Goal: Transaction & Acquisition: Book appointment/travel/reservation

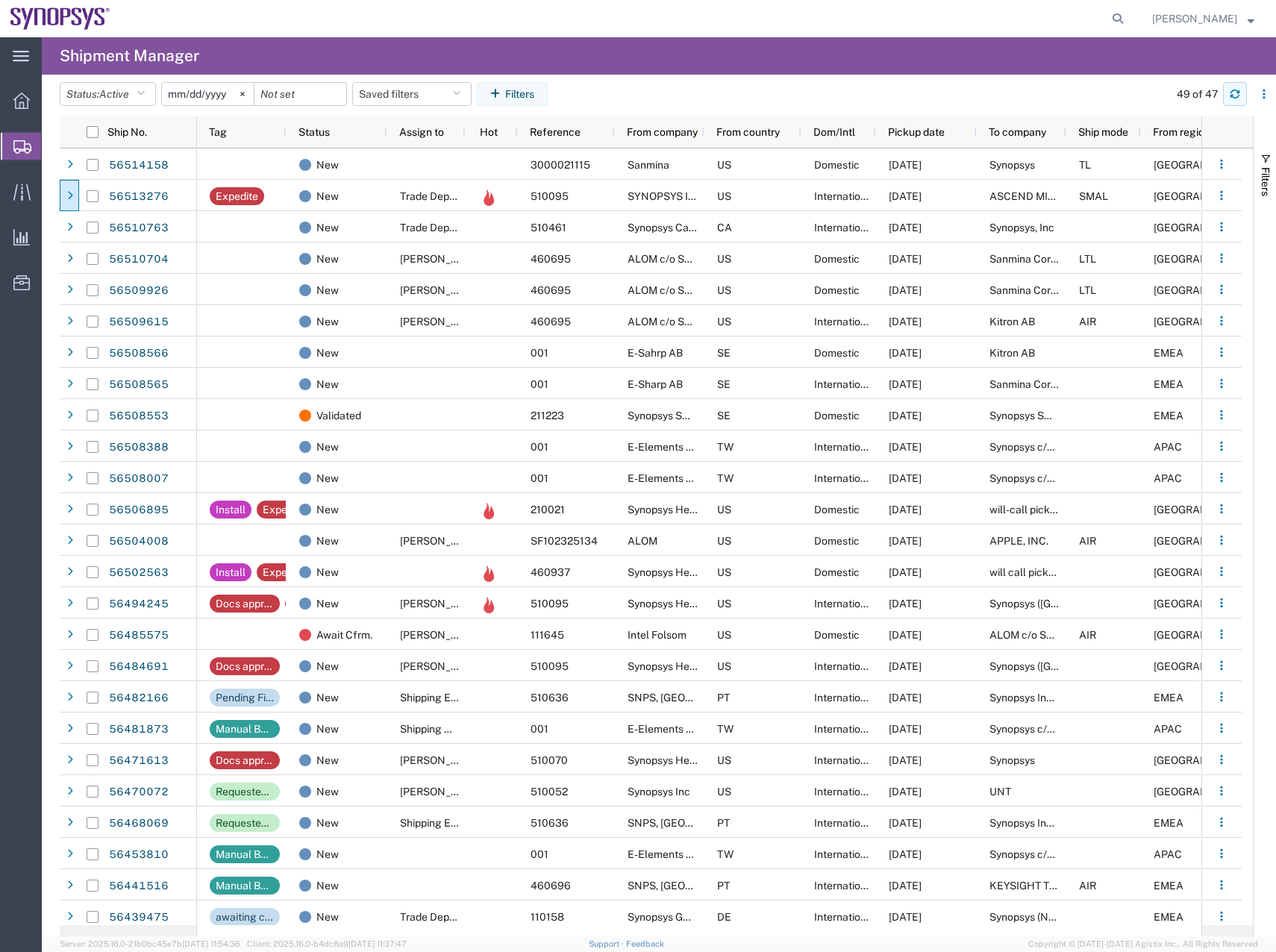
click at [1236, 91] on icon "button" at bounding box center [1236, 91] width 9 height 4
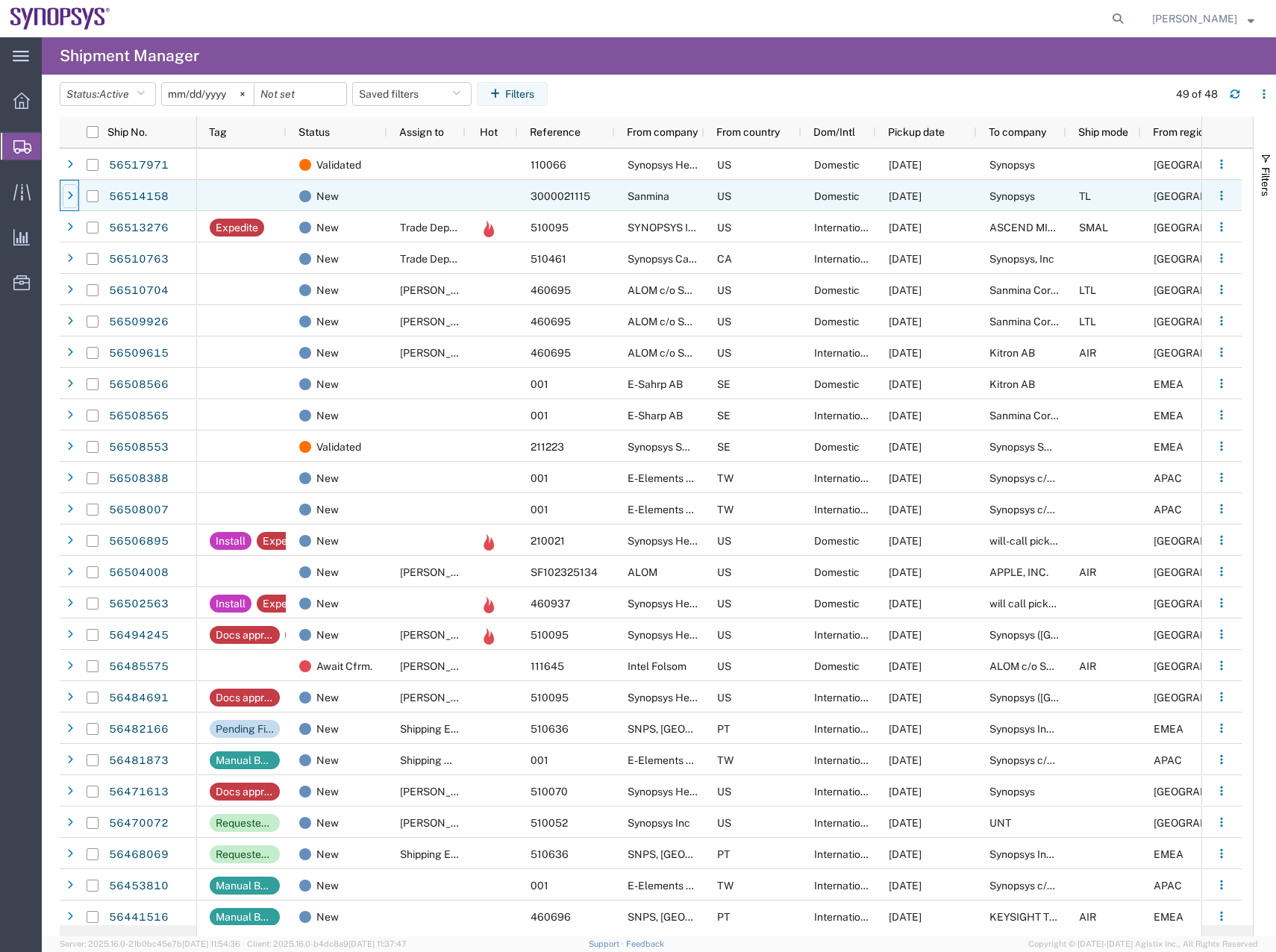
click at [70, 196] on icon at bounding box center [69, 196] width 6 height 11
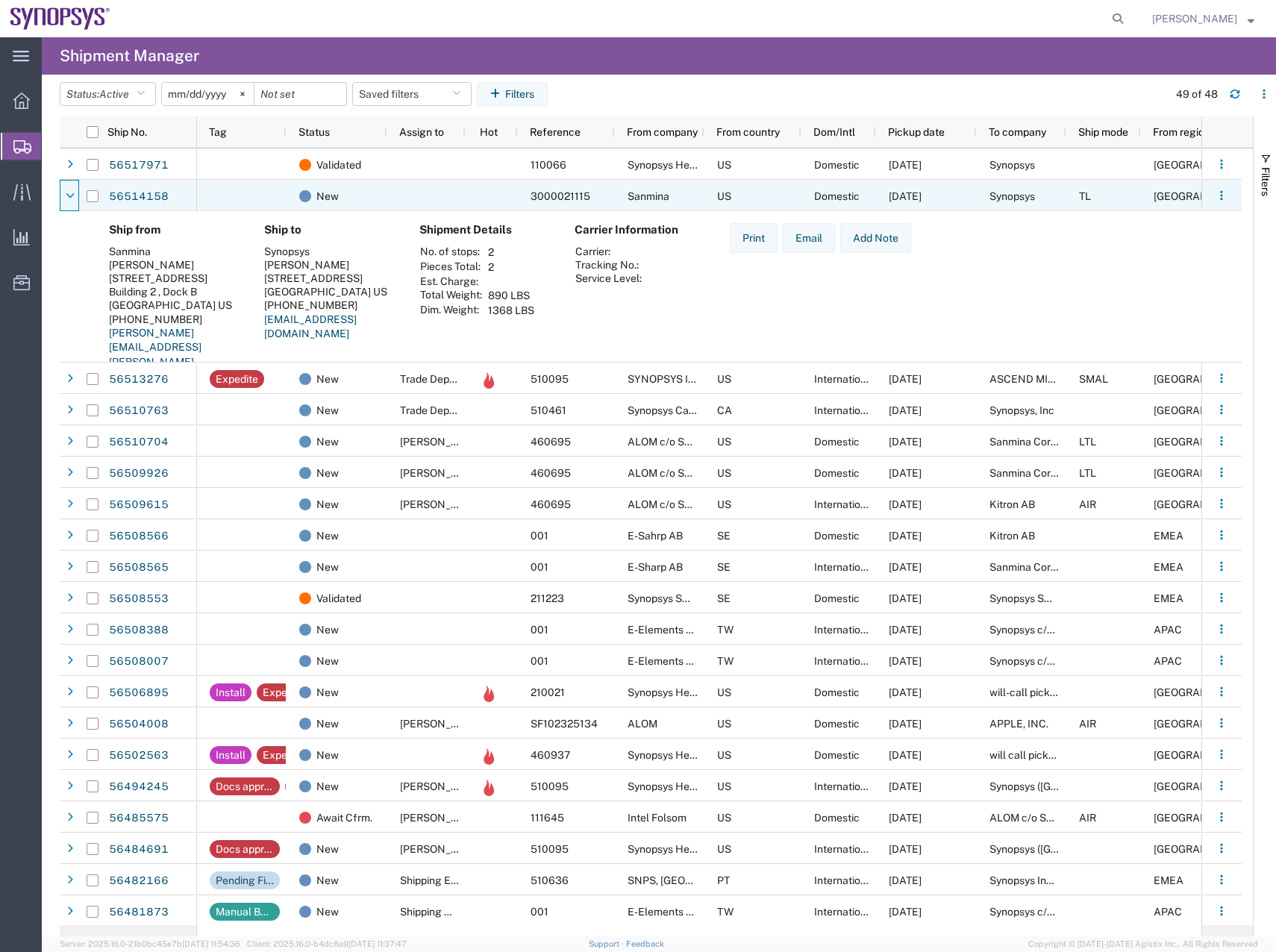
click at [70, 196] on icon at bounding box center [70, 196] width 9 height 11
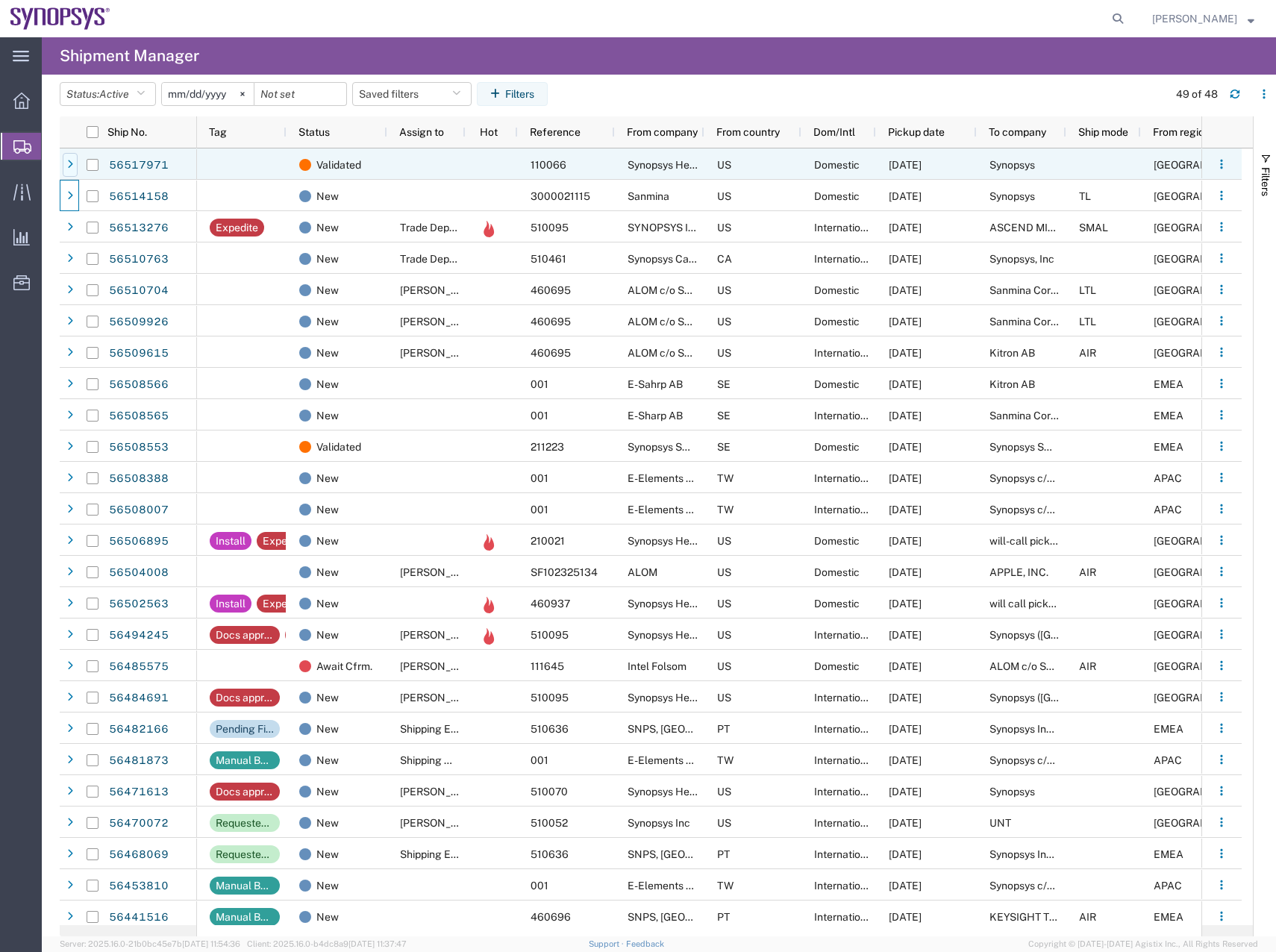
click at [71, 160] on icon at bounding box center [69, 165] width 6 height 11
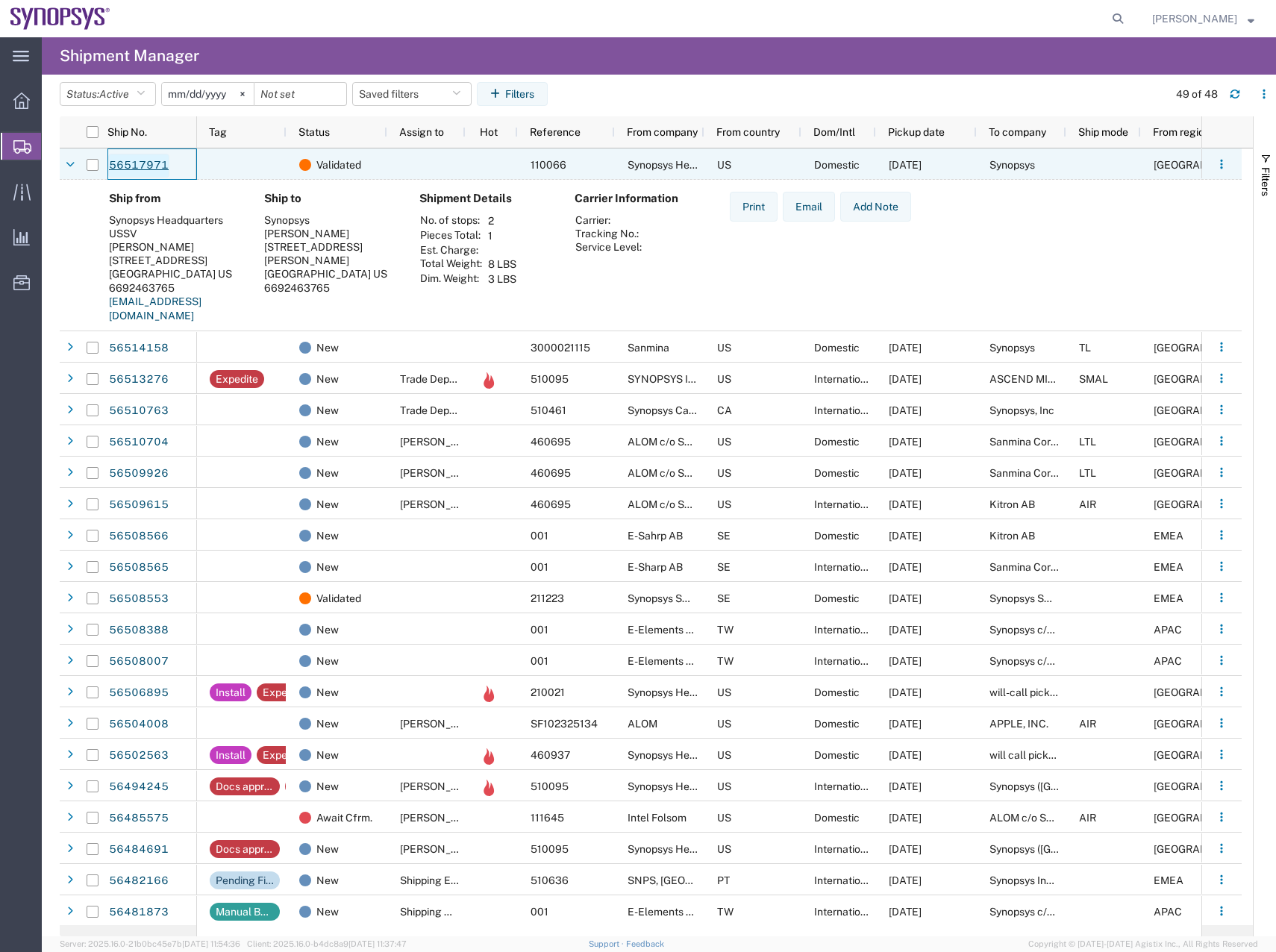
click at [142, 160] on link "56517971" at bounding box center [139, 165] width 62 height 24
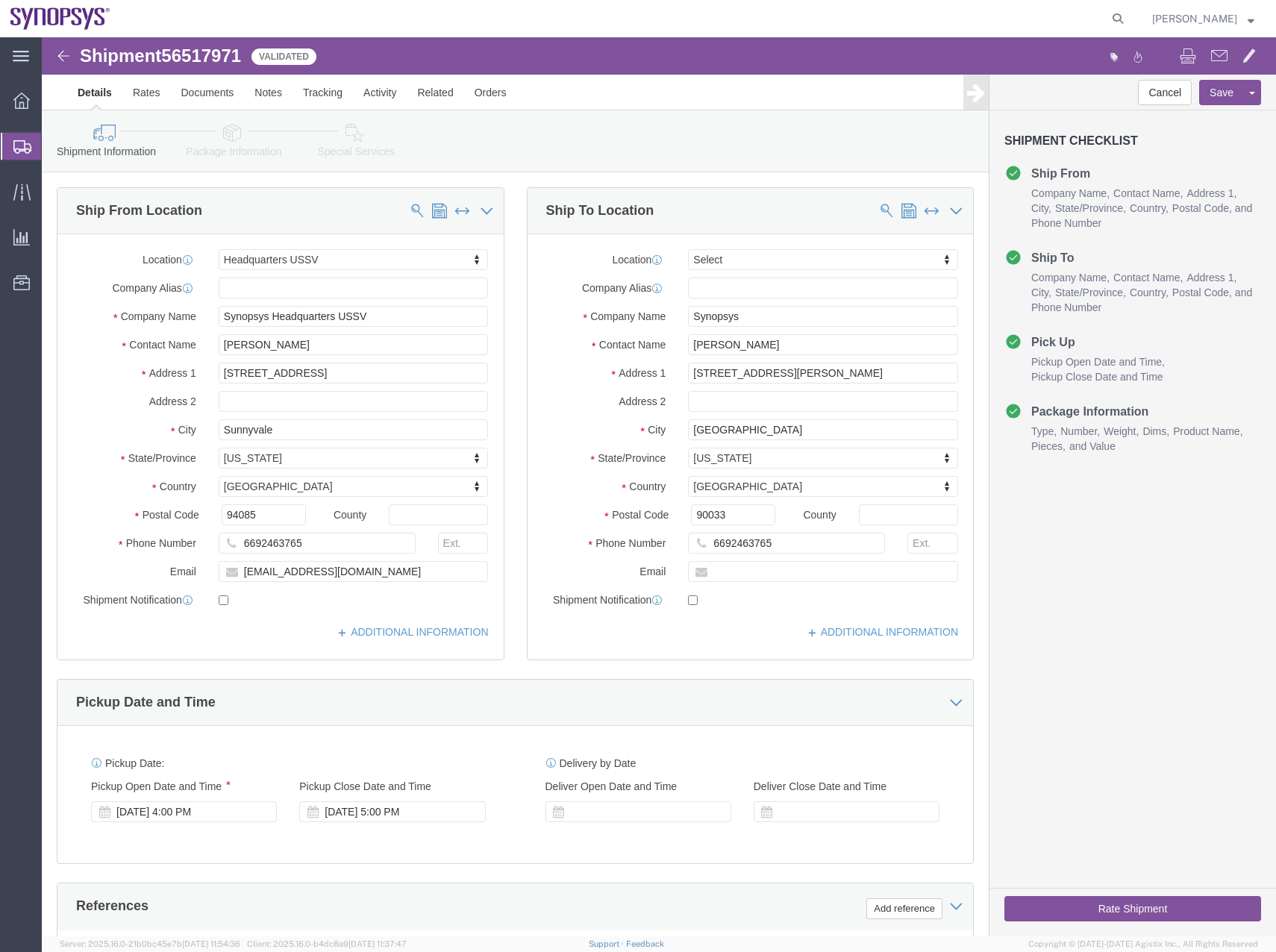
select select "63204"
select select
click link "Tracking"
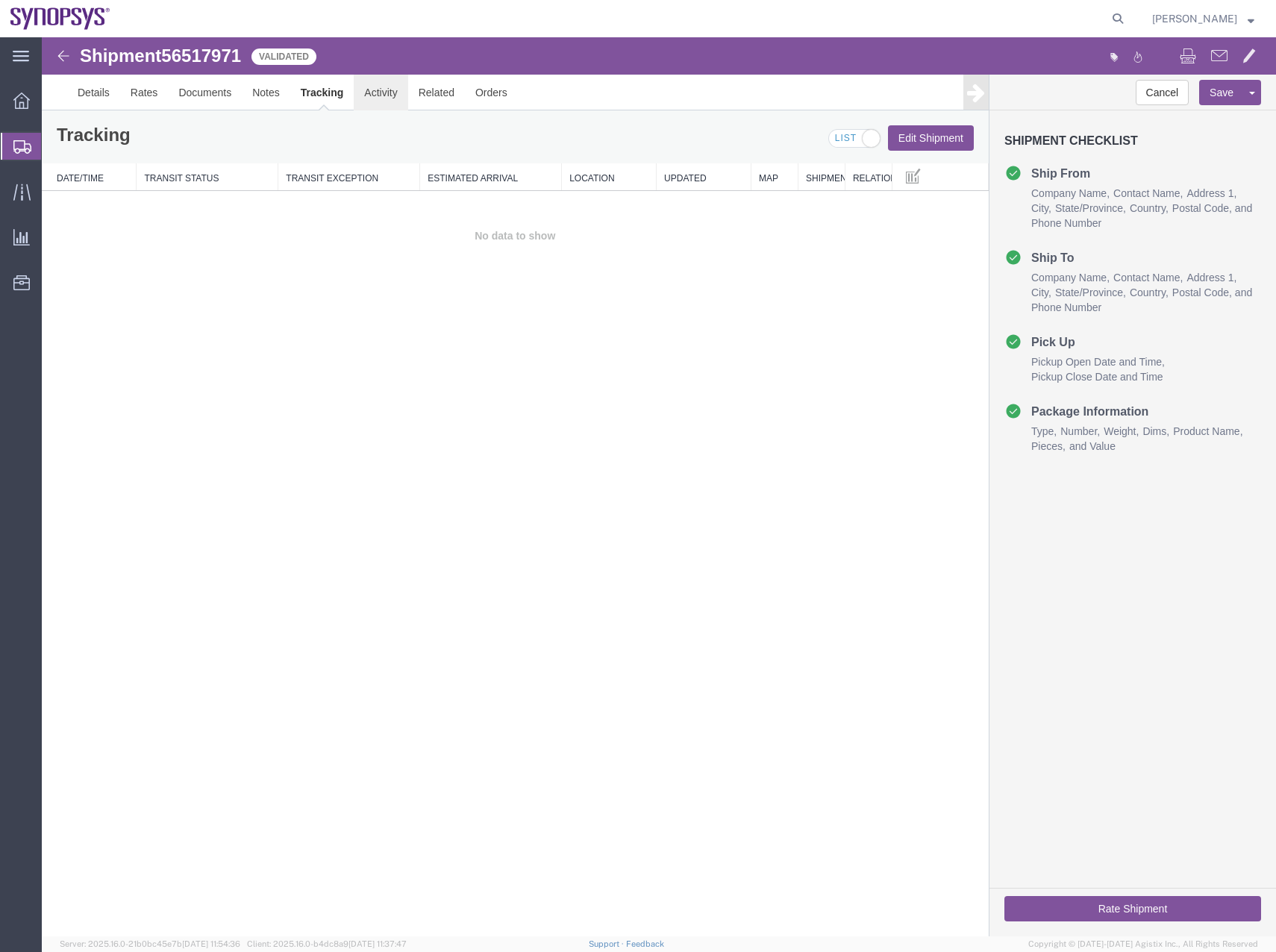
click at [373, 94] on link "Activity" at bounding box center [380, 92] width 54 height 36
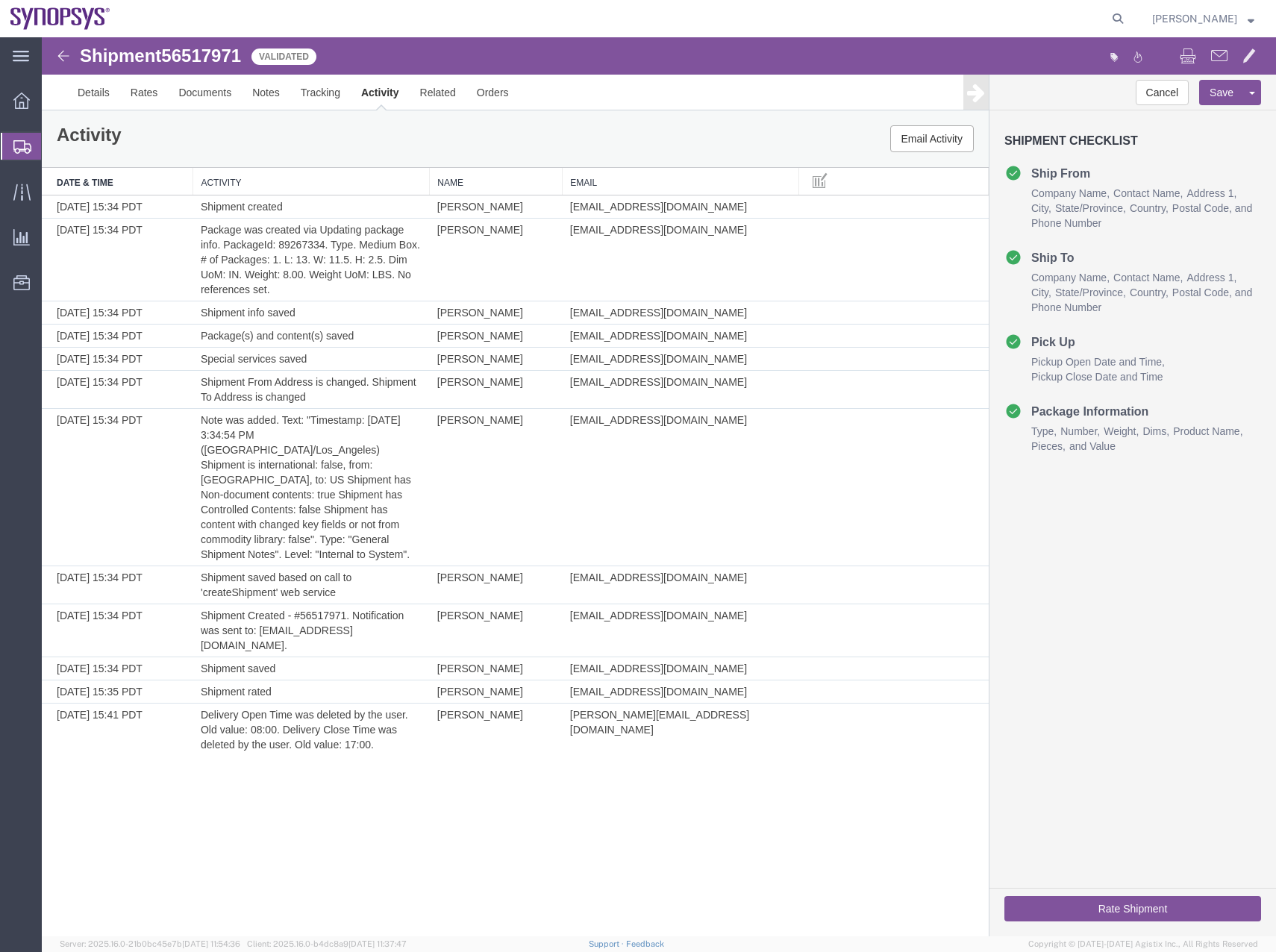
click at [20, 156] on div at bounding box center [22, 146] width 42 height 27
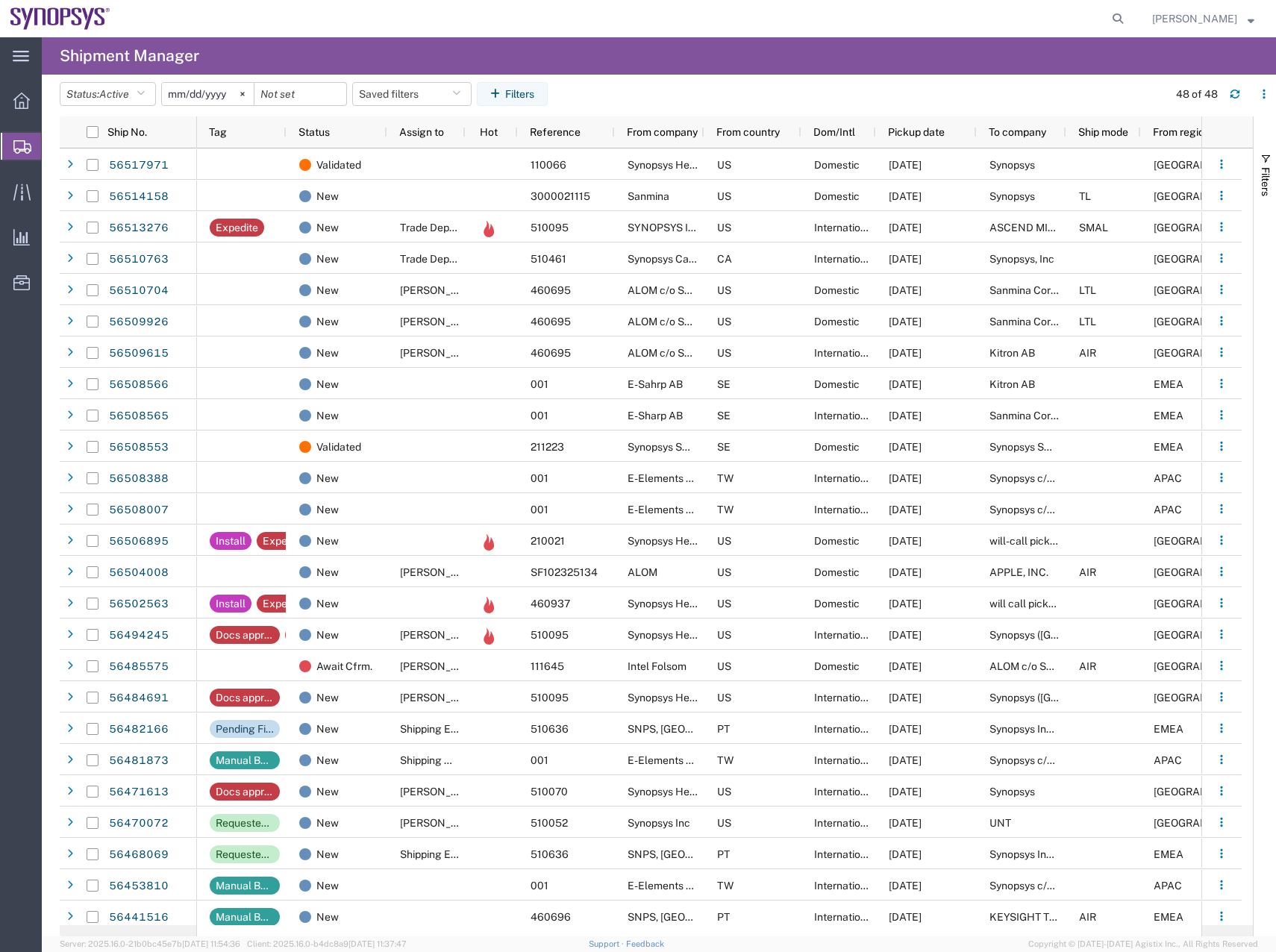
click at [1247, 91] on div "48 of 48" at bounding box center [1219, 93] width 116 height 24
click at [1231, 91] on icon "button" at bounding box center [1236, 91] width 9 height 4
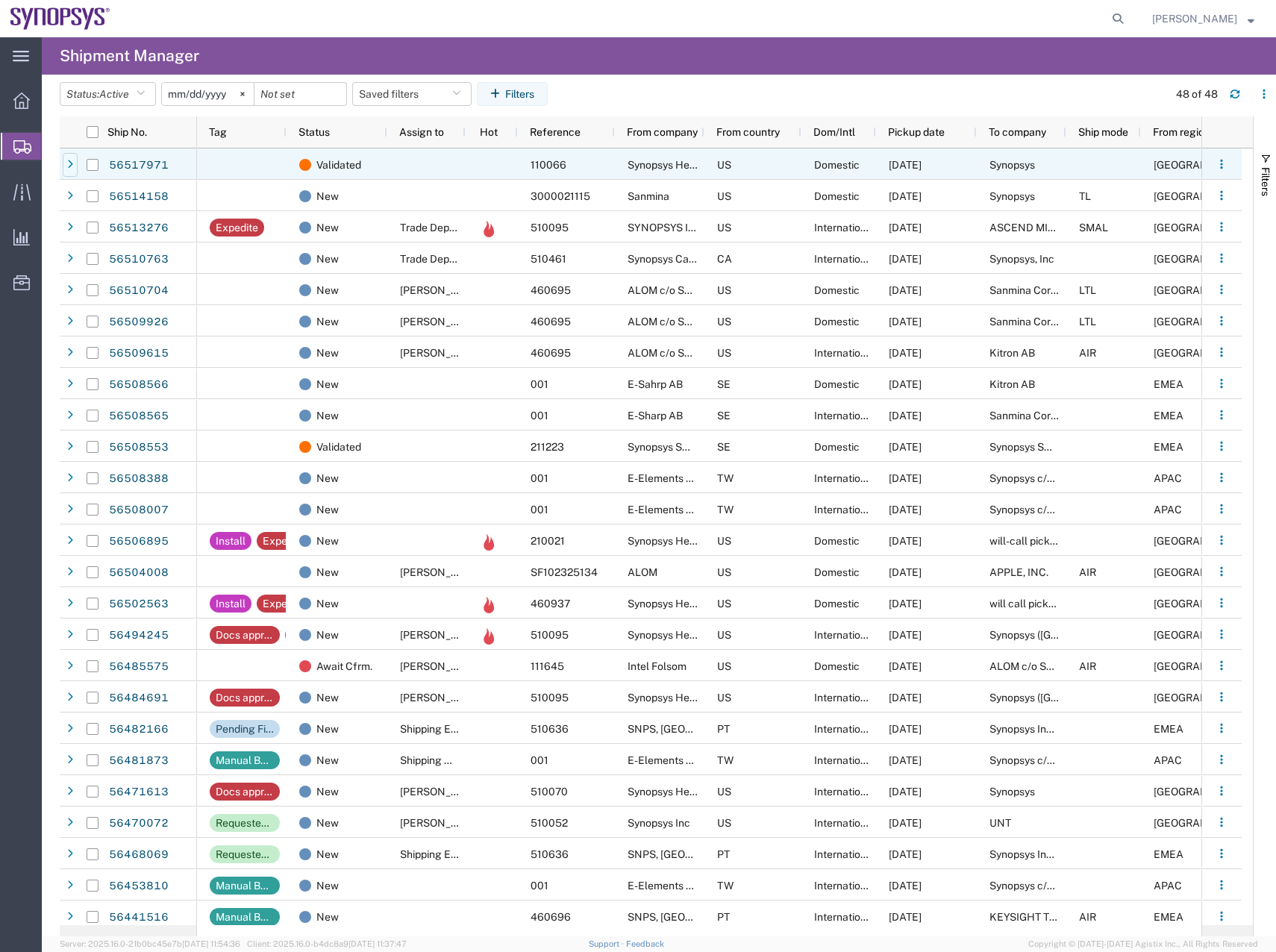
click at [68, 161] on icon at bounding box center [69, 165] width 6 height 11
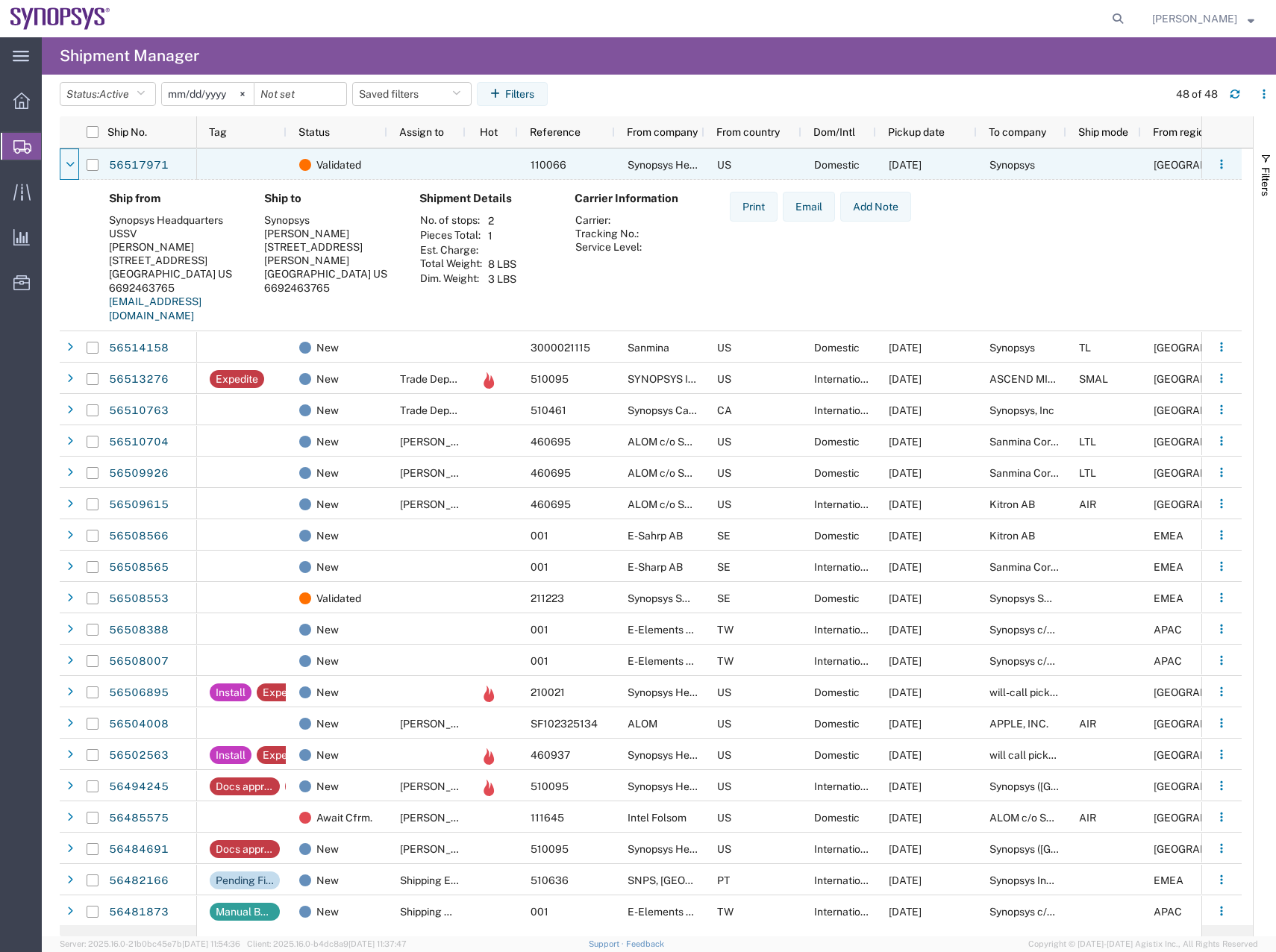
click at [68, 161] on icon at bounding box center [70, 165] width 9 height 11
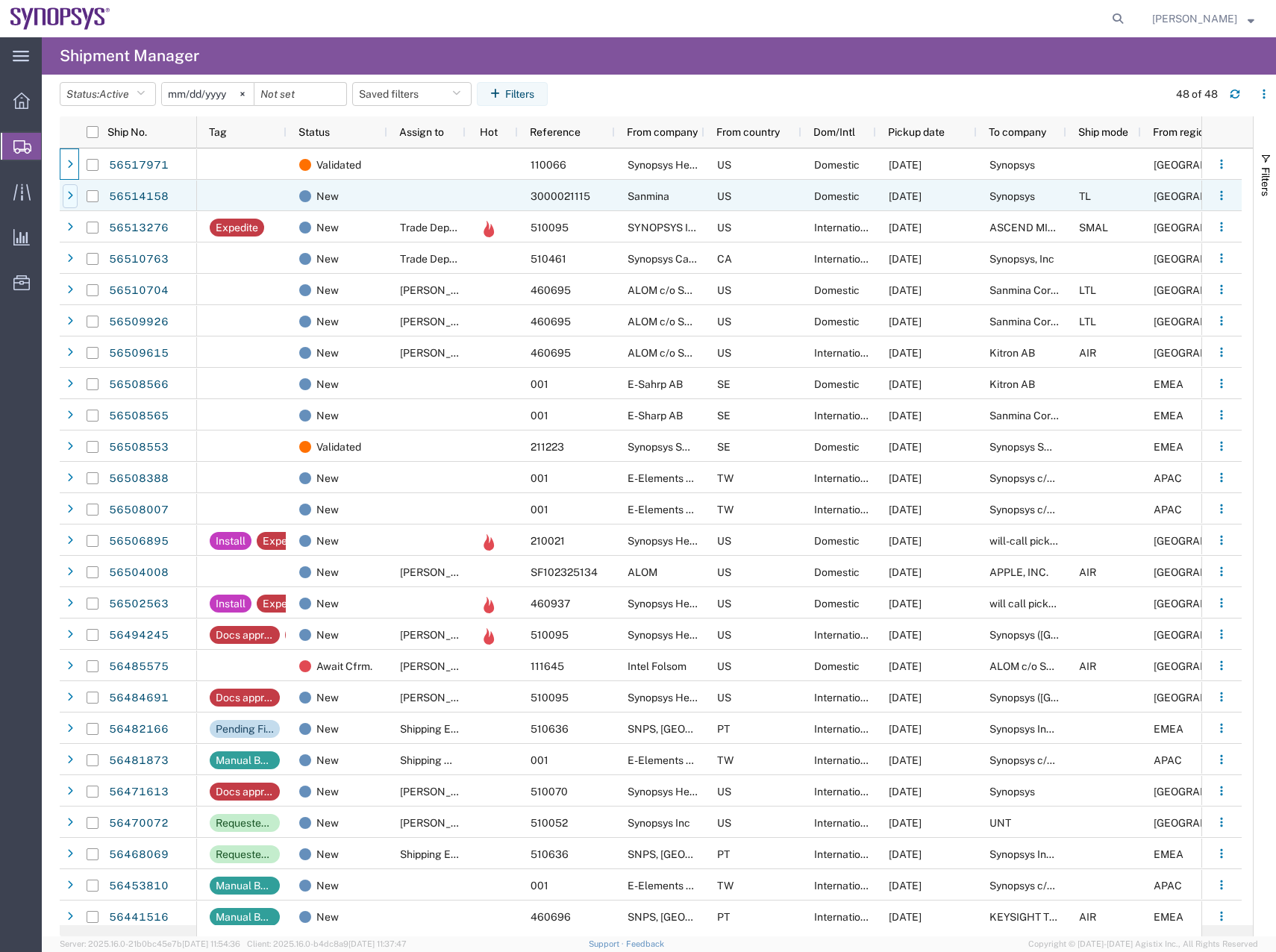
click at [74, 202] on div at bounding box center [69, 196] width 15 height 24
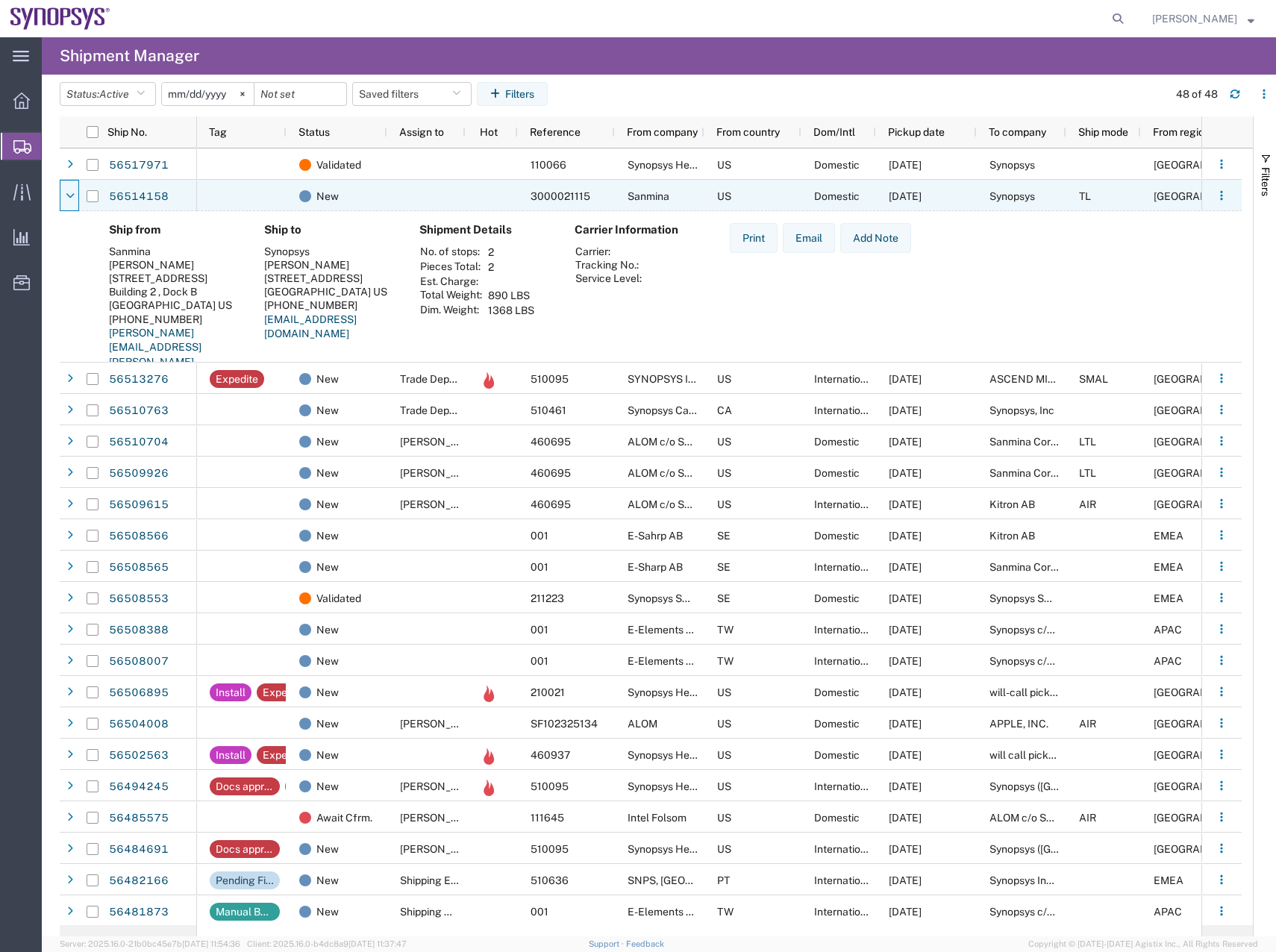
click at [74, 202] on div at bounding box center [69, 196] width 15 height 24
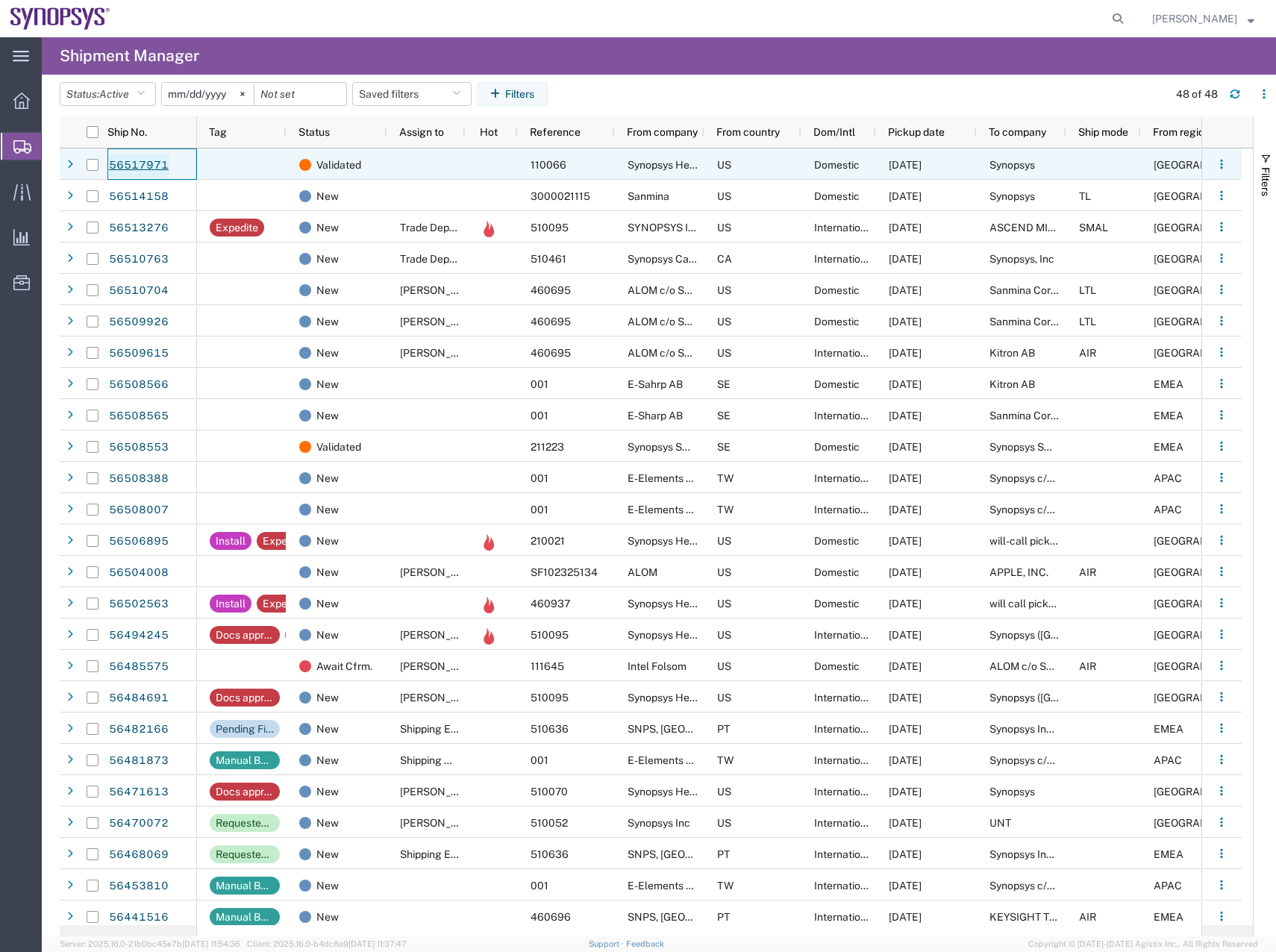
click at [144, 164] on link "56517971" at bounding box center [139, 165] width 62 height 24
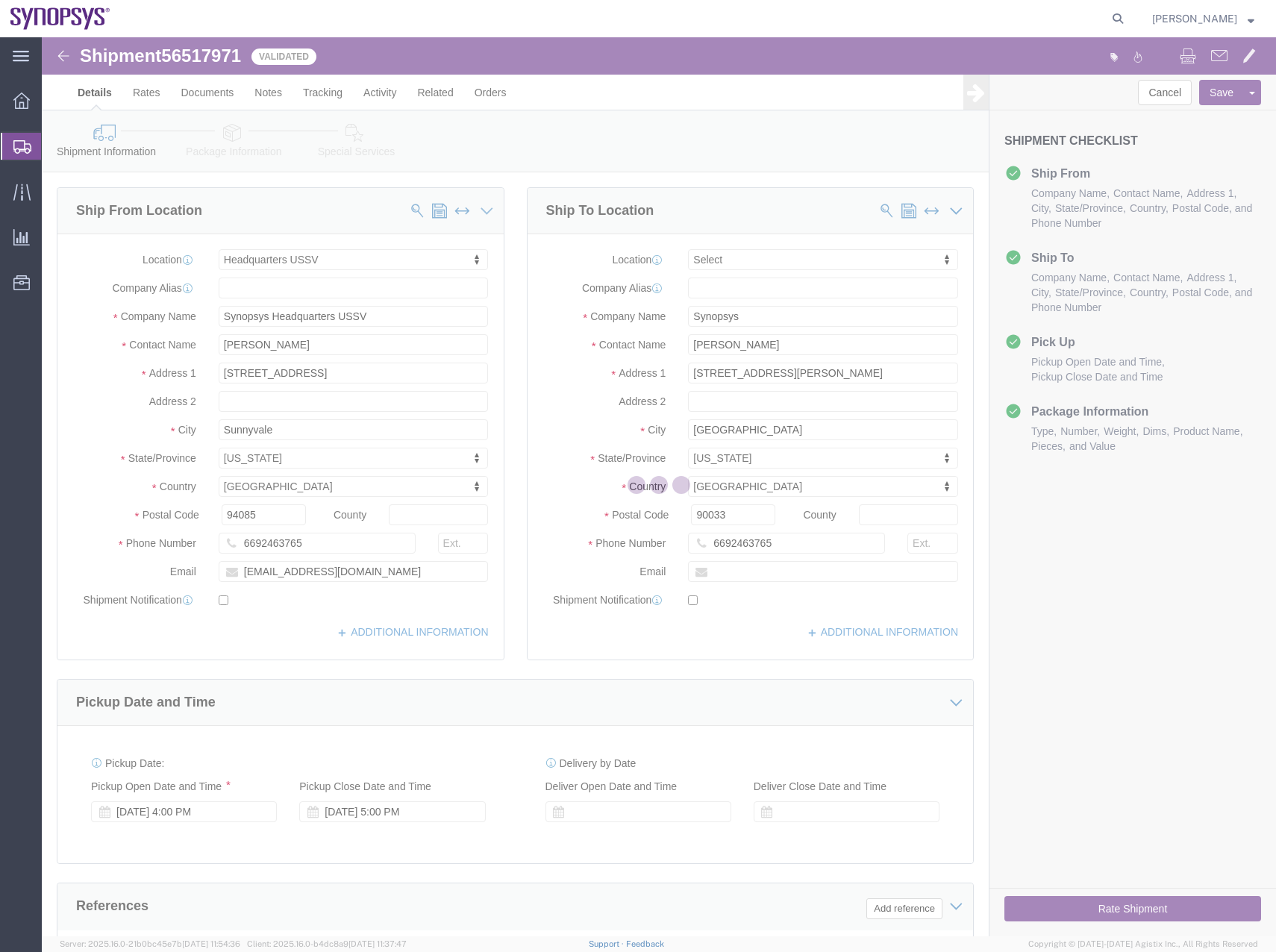
select select "63204"
select select
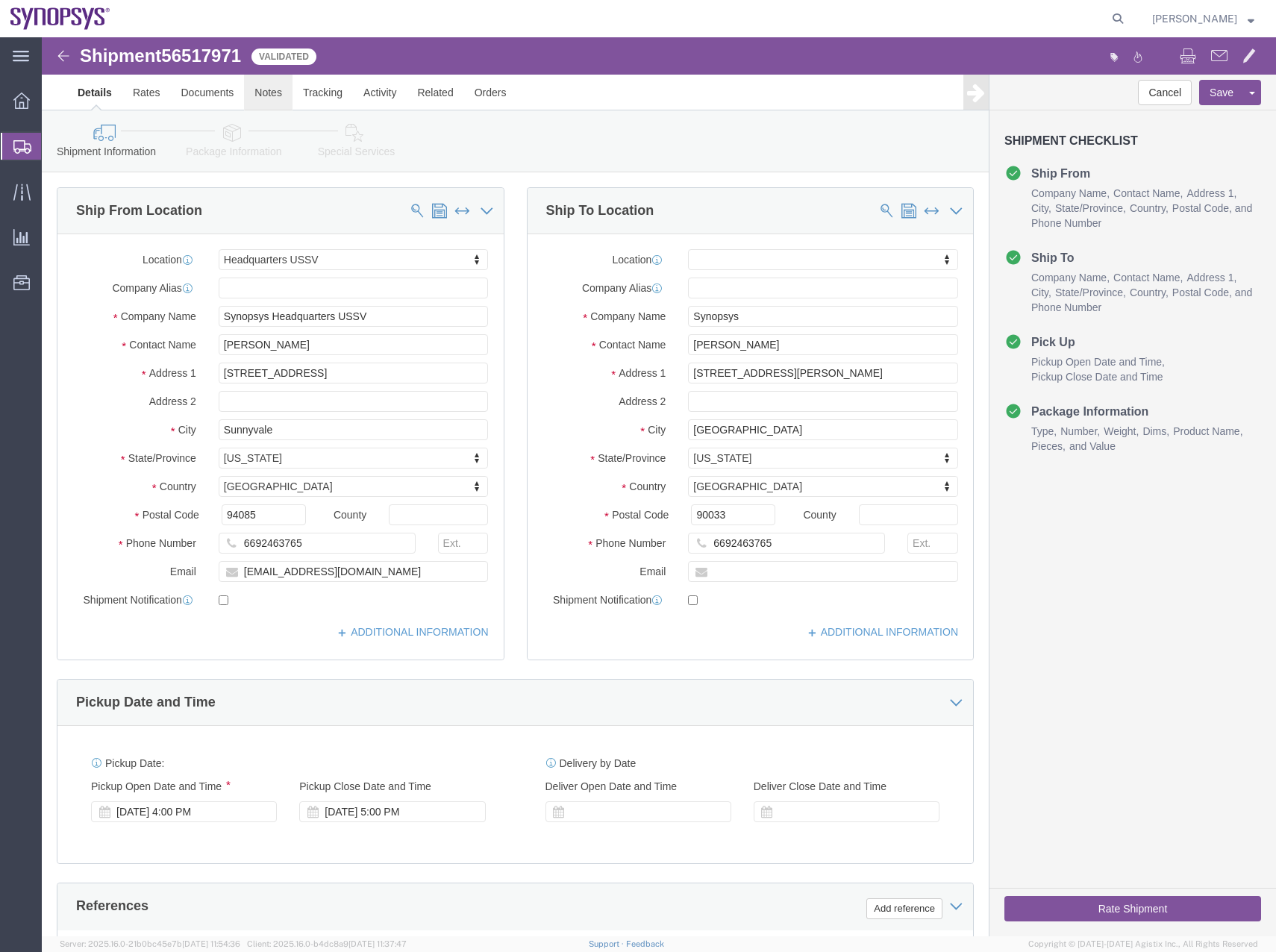
click link "Notes"
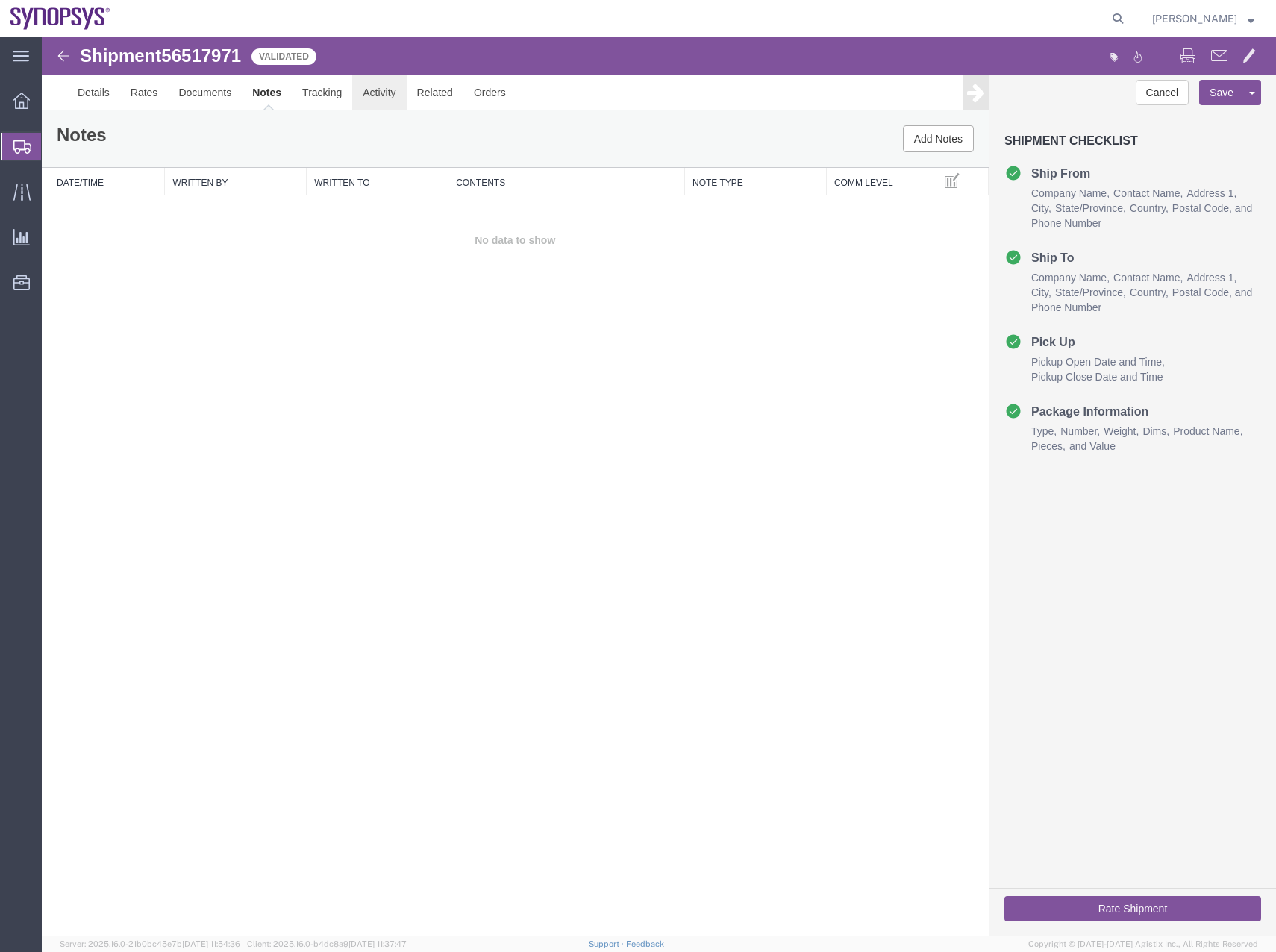
click at [400, 95] on link "Activity" at bounding box center [379, 92] width 54 height 36
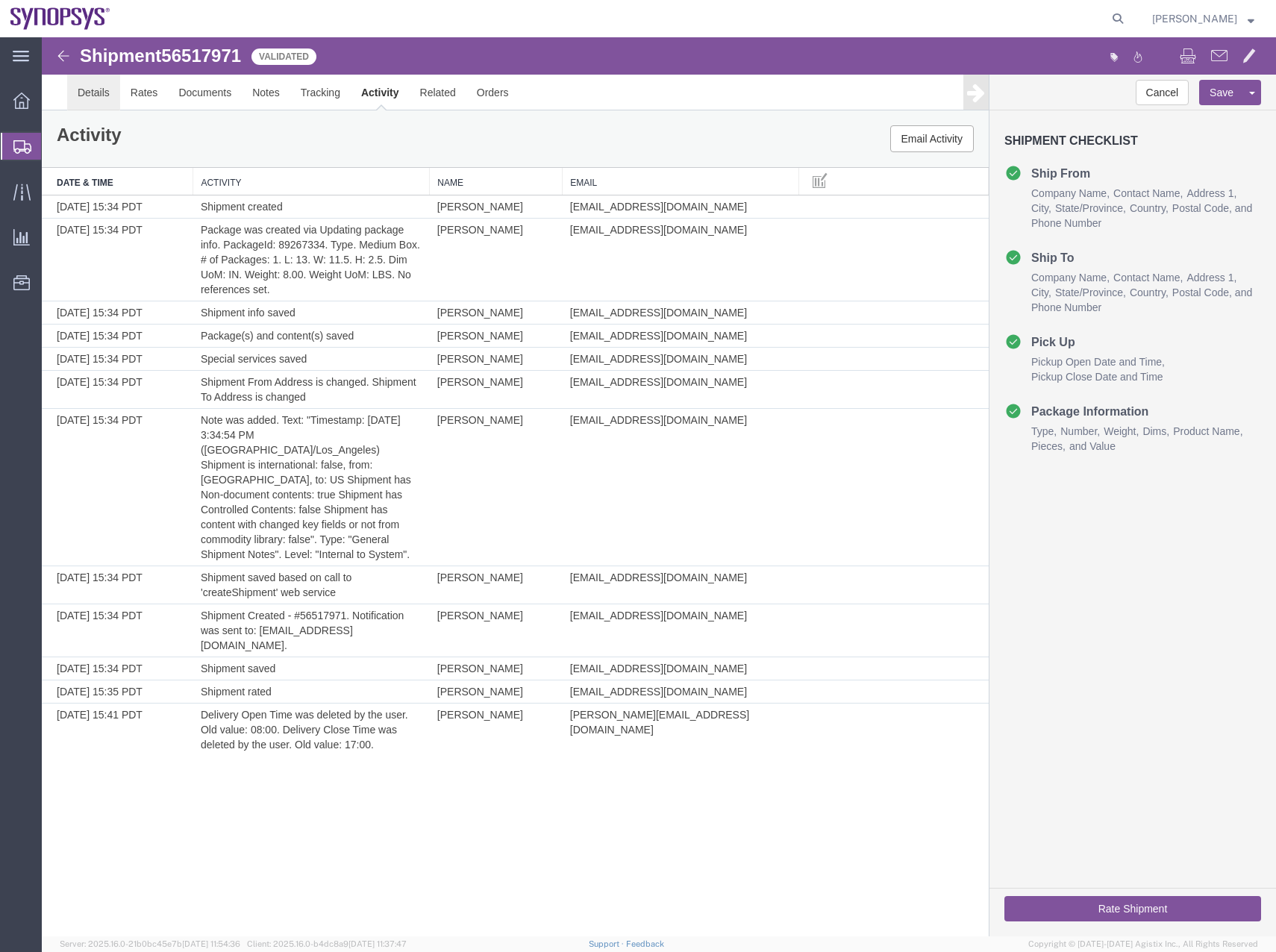
click at [79, 86] on link "Details" at bounding box center [93, 92] width 53 height 36
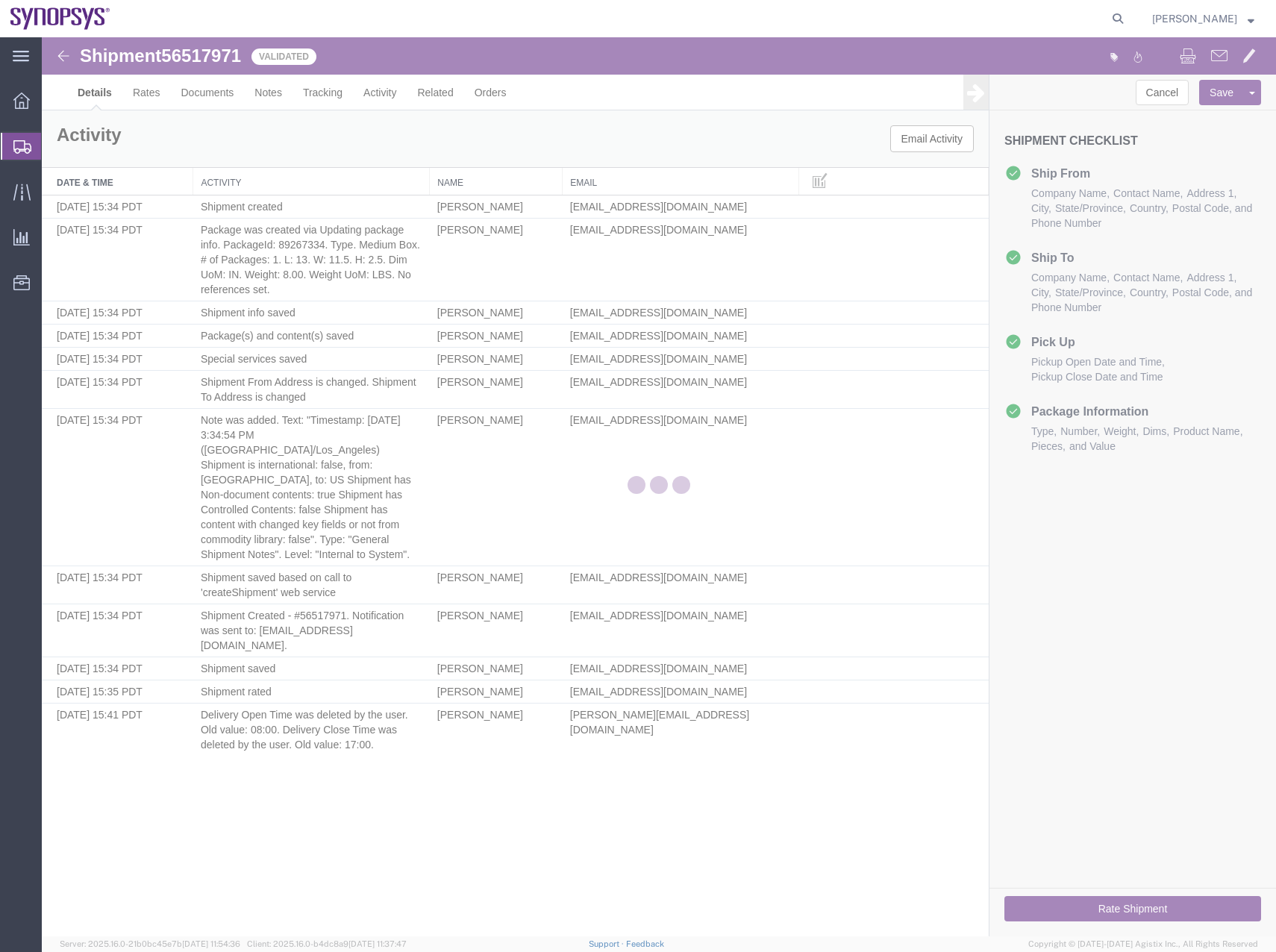
select select "63204"
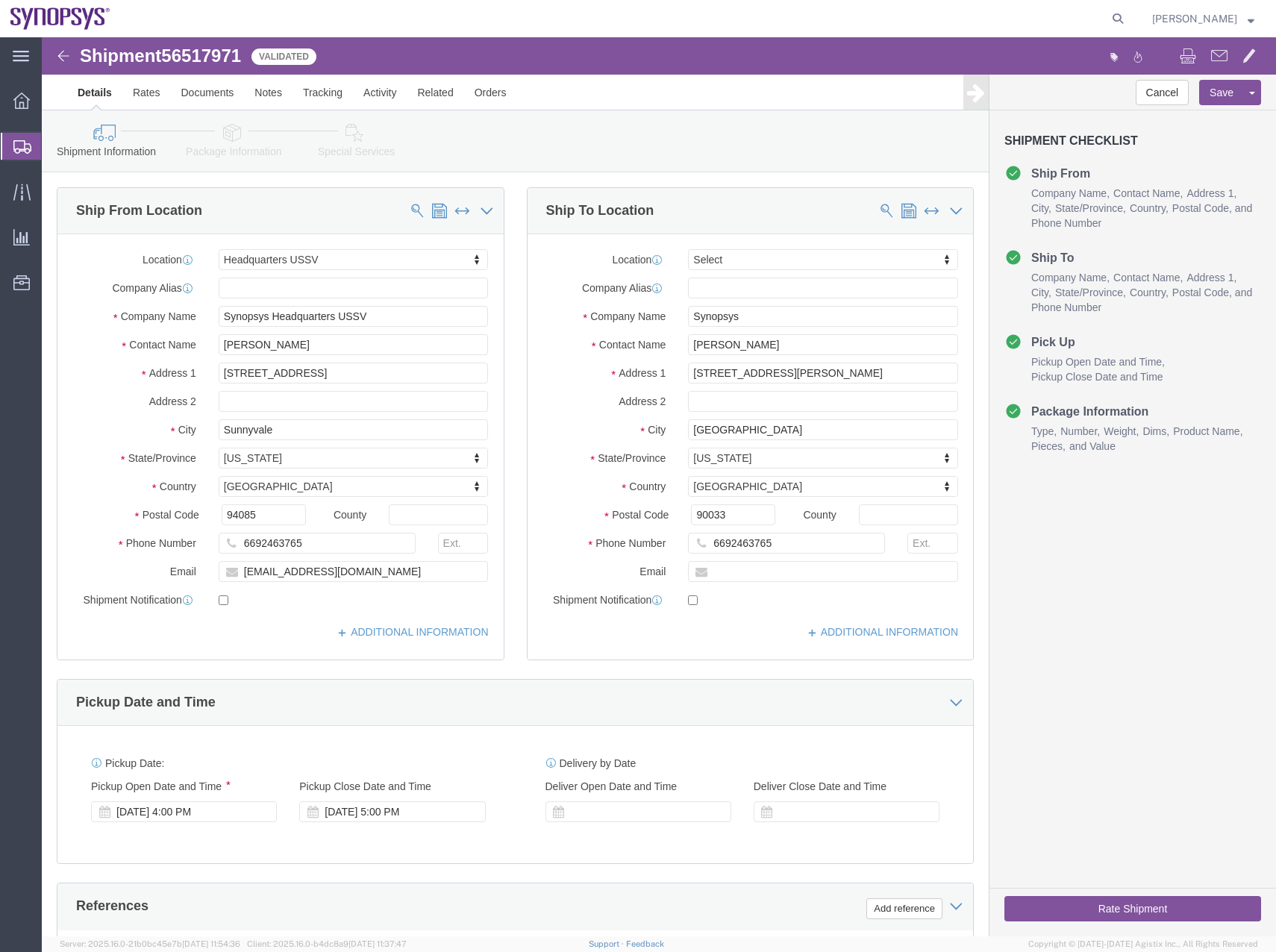
click at [18, 142] on icon at bounding box center [22, 147] width 18 height 13
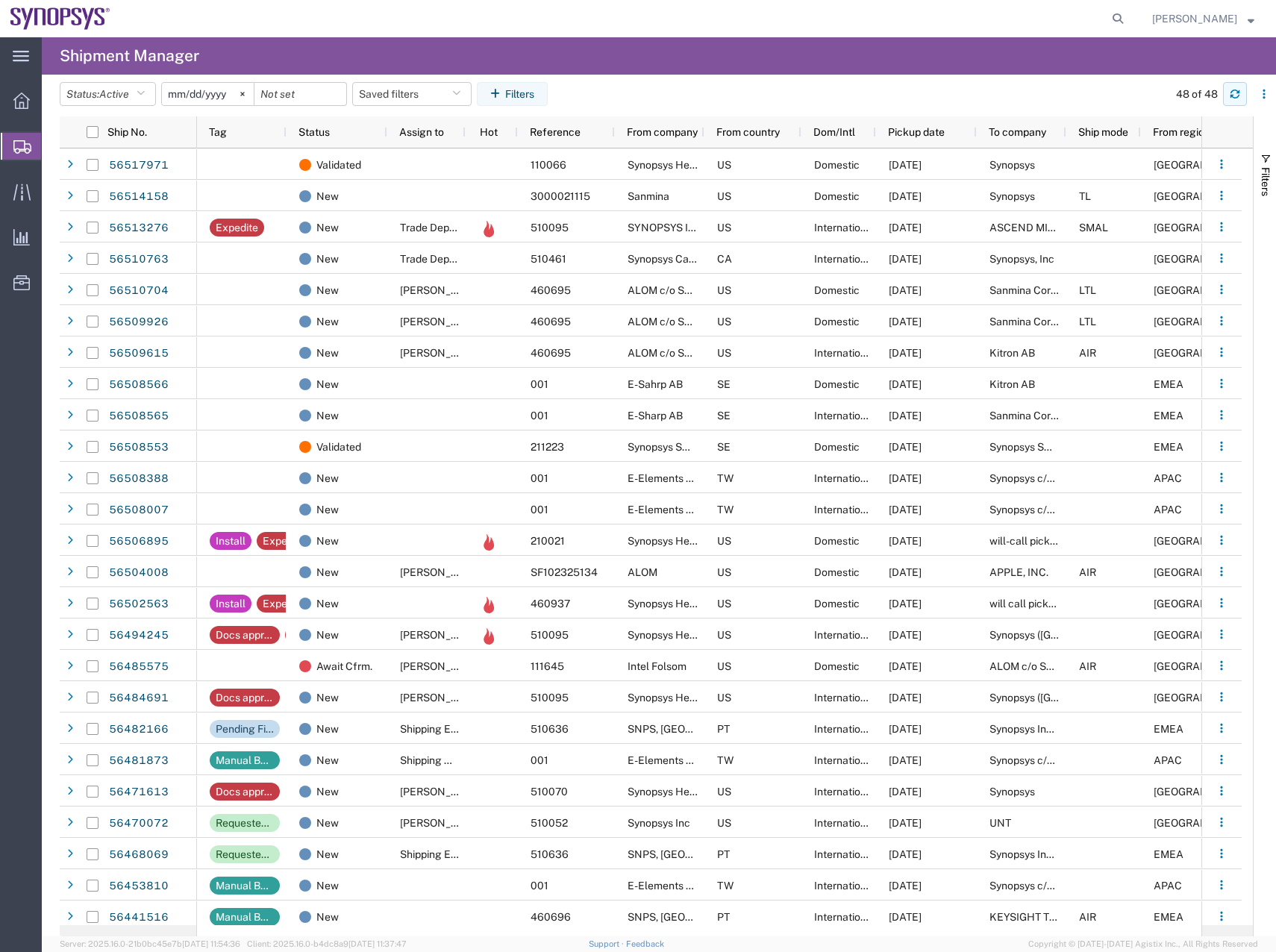
click at [1230, 98] on icon "button" at bounding box center [1236, 94] width 11 height 11
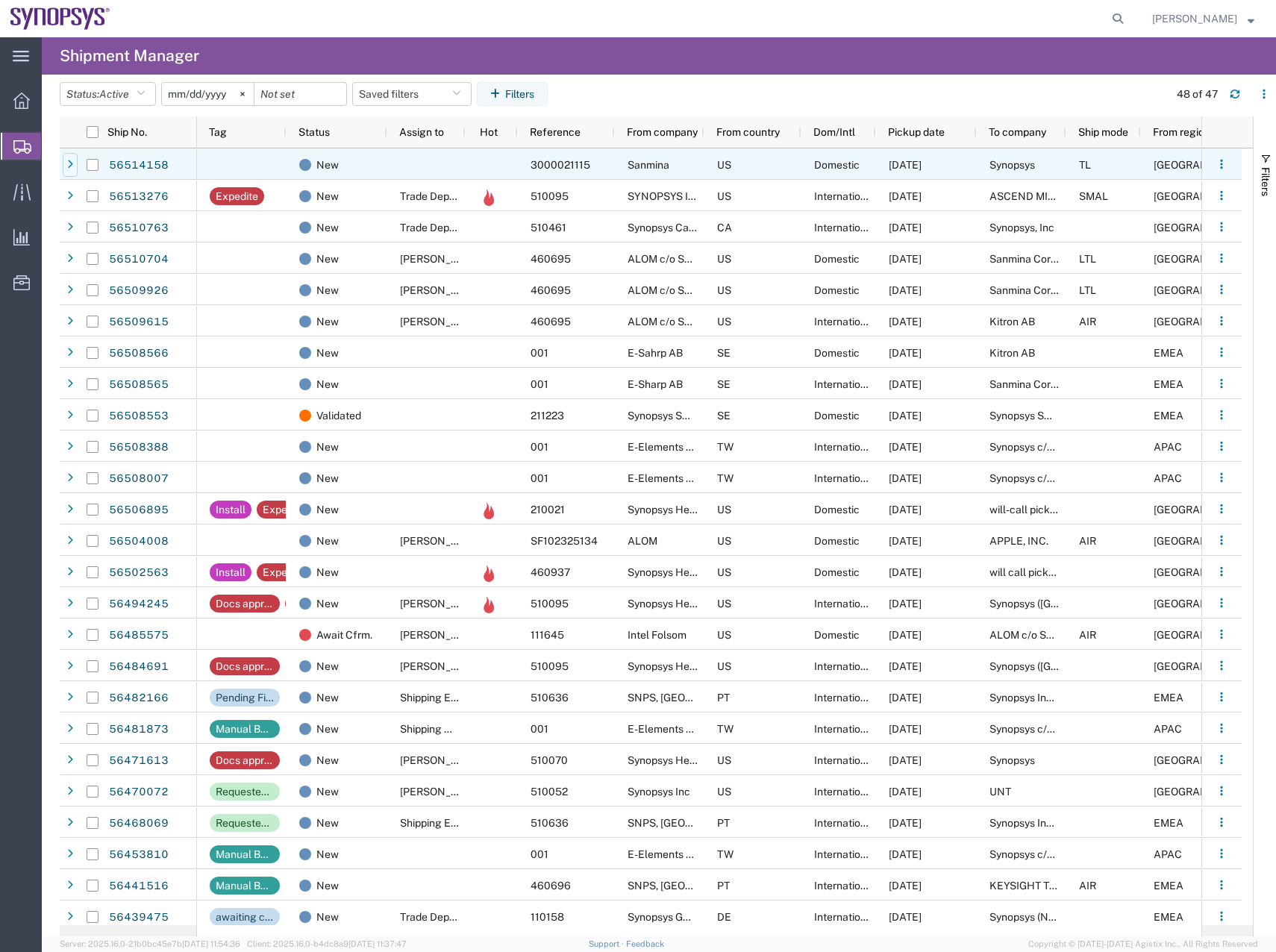
click at [69, 165] on icon at bounding box center [69, 165] width 6 height 11
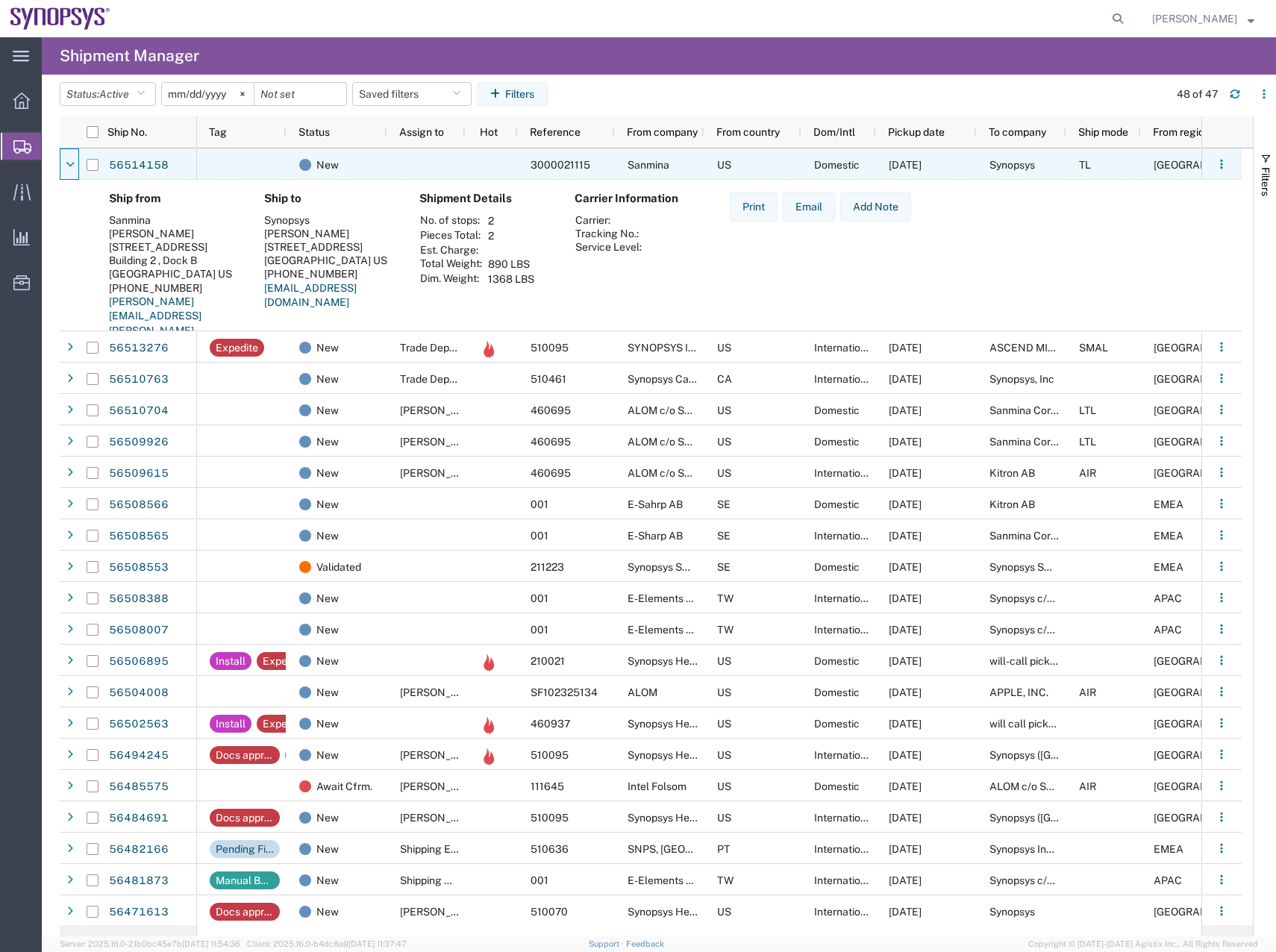
click at [69, 165] on icon at bounding box center [70, 165] width 9 height 11
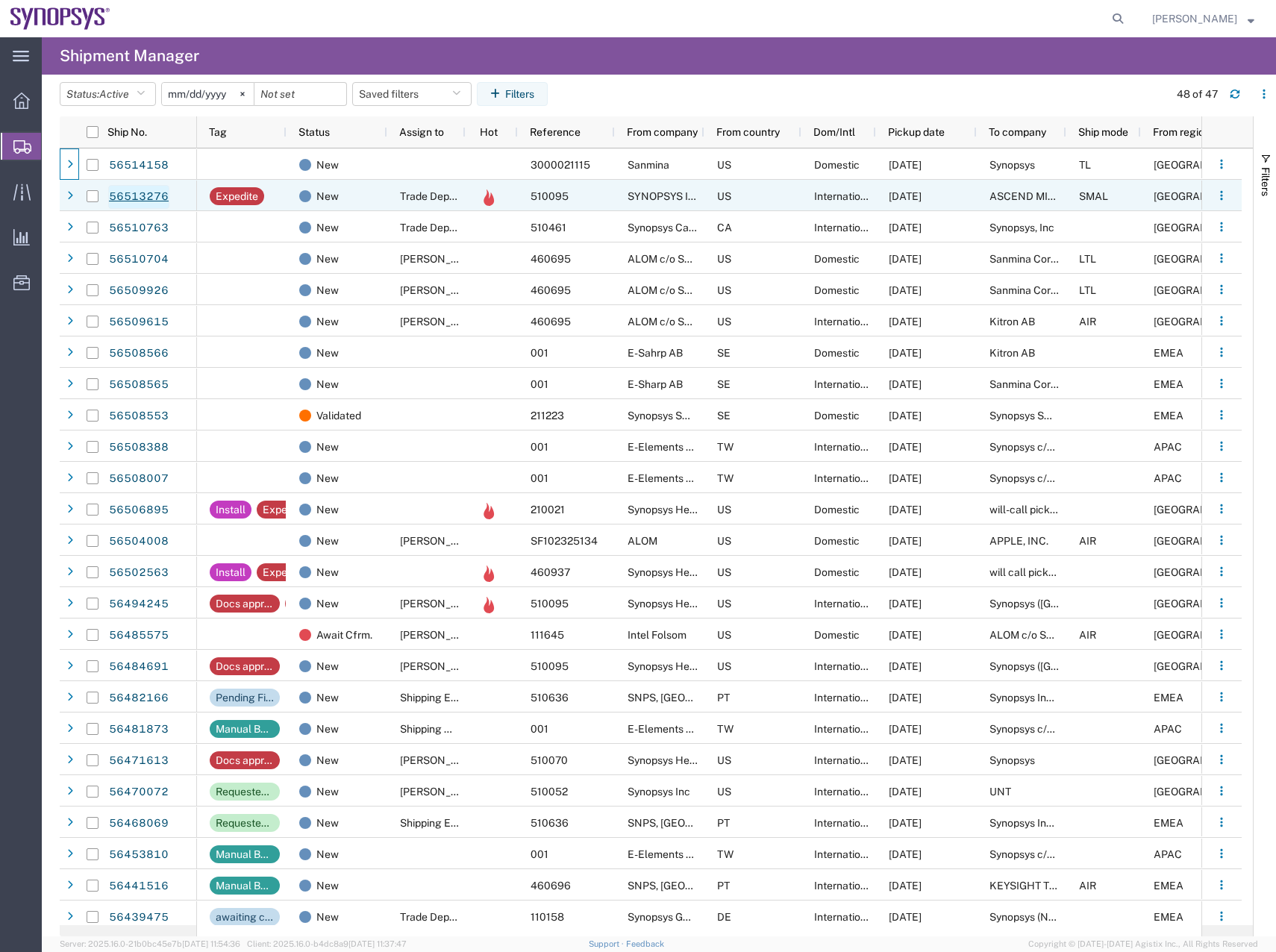
click at [119, 193] on link "56513276" at bounding box center [139, 196] width 62 height 24
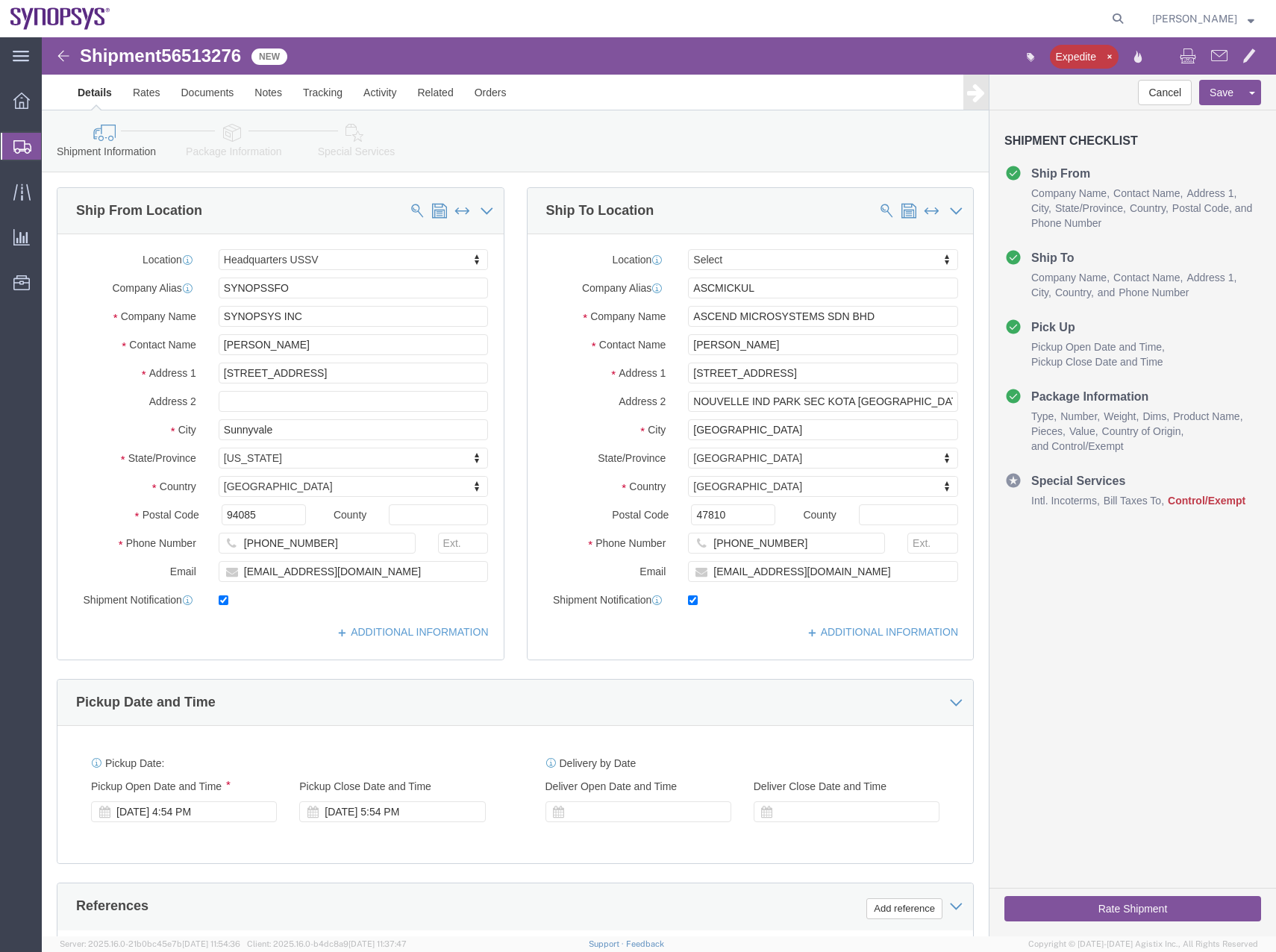
select select "63204"
select select
click at [19, 153] on icon at bounding box center [22, 147] width 18 height 13
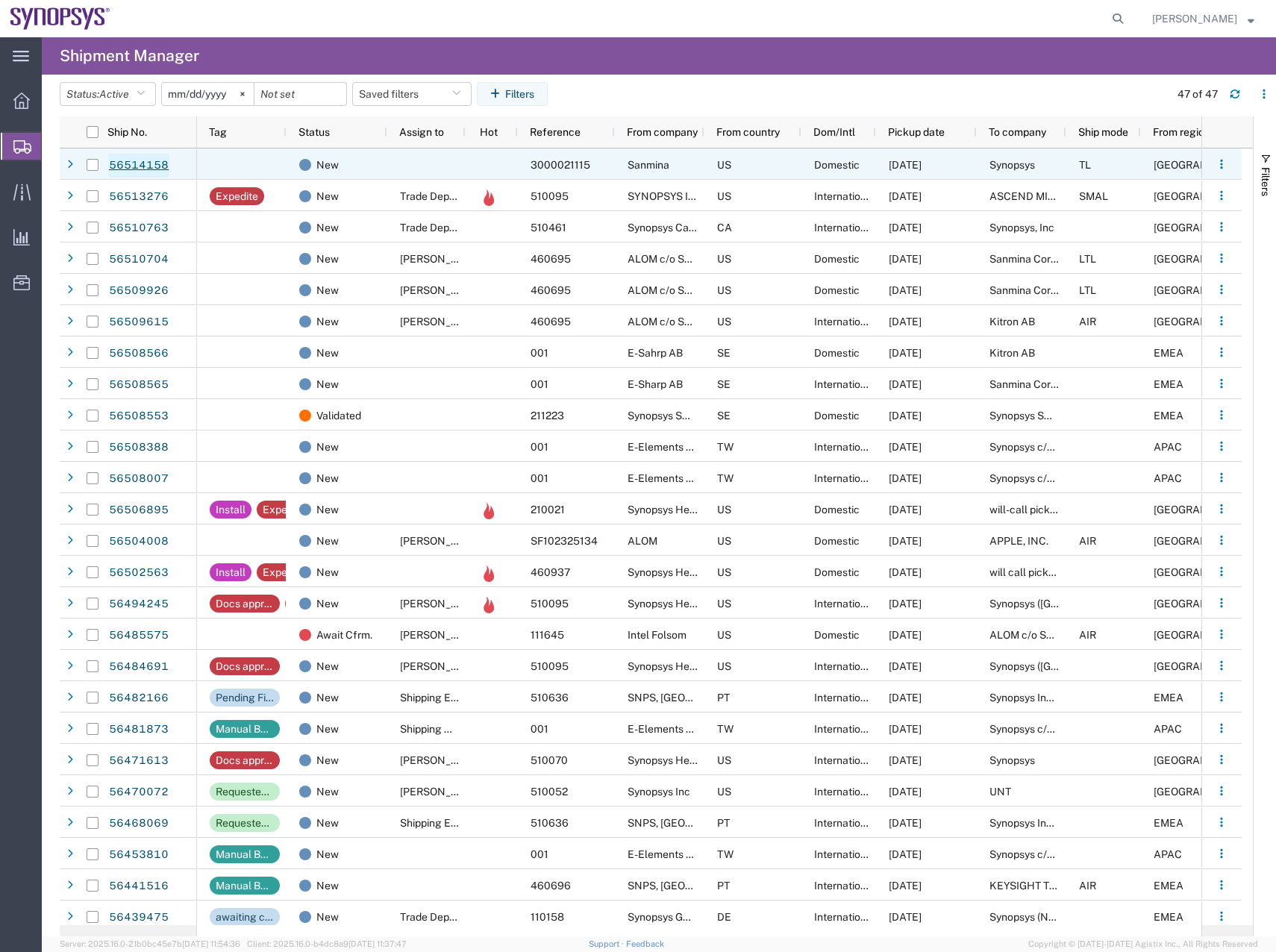
click at [133, 164] on link "56514158" at bounding box center [139, 165] width 62 height 24
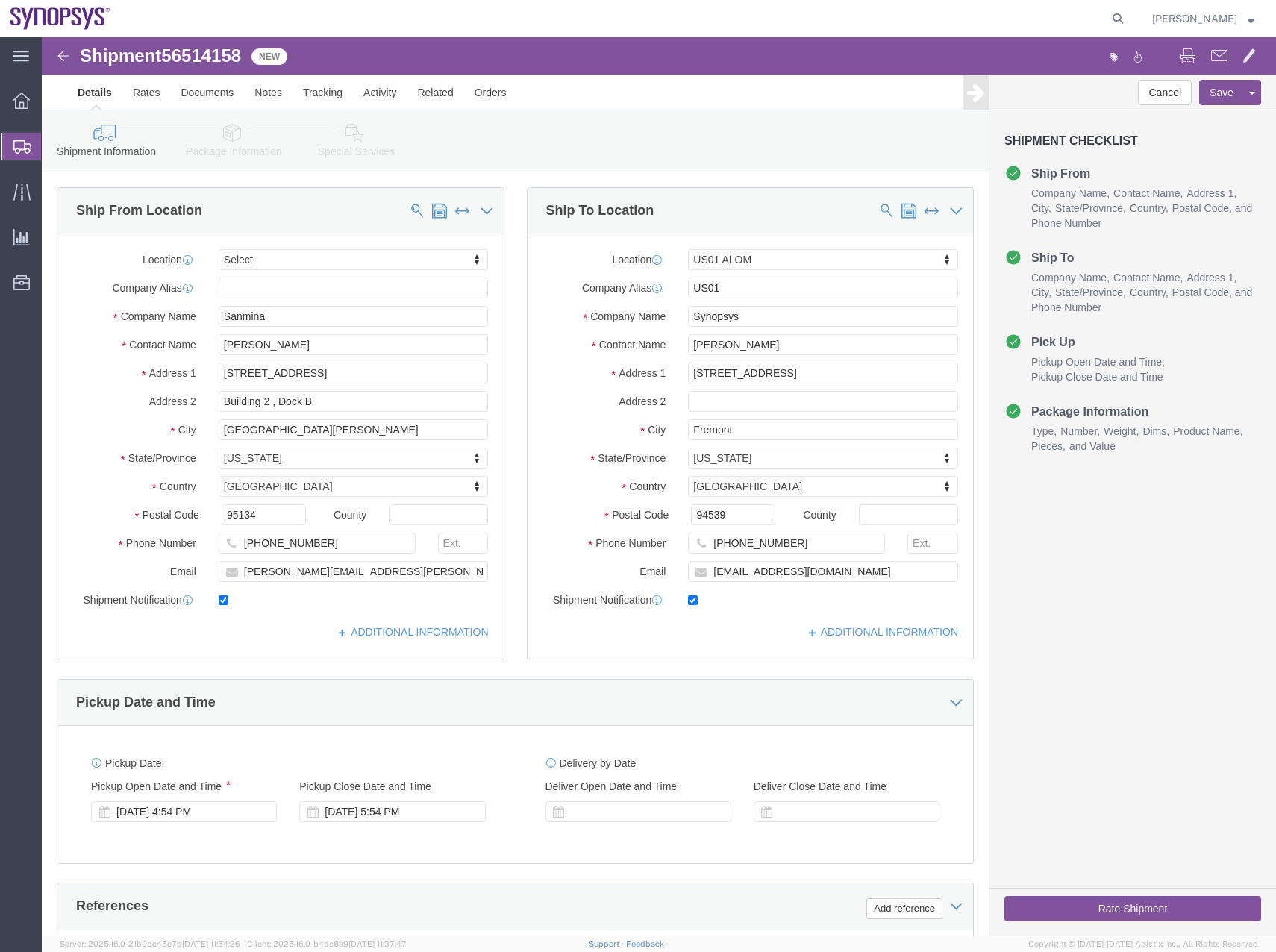
select select
select select "65511"
click icon
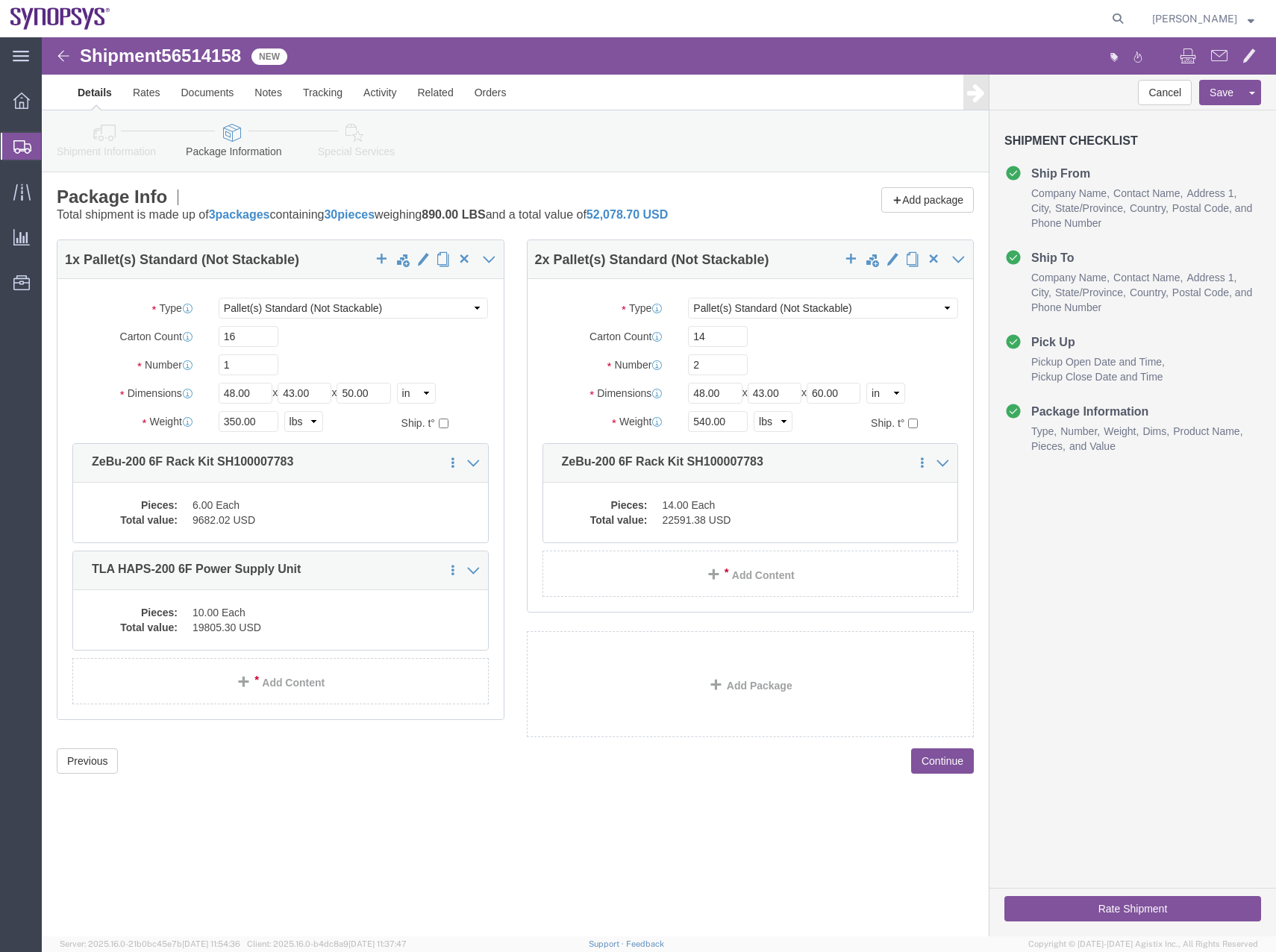
click icon
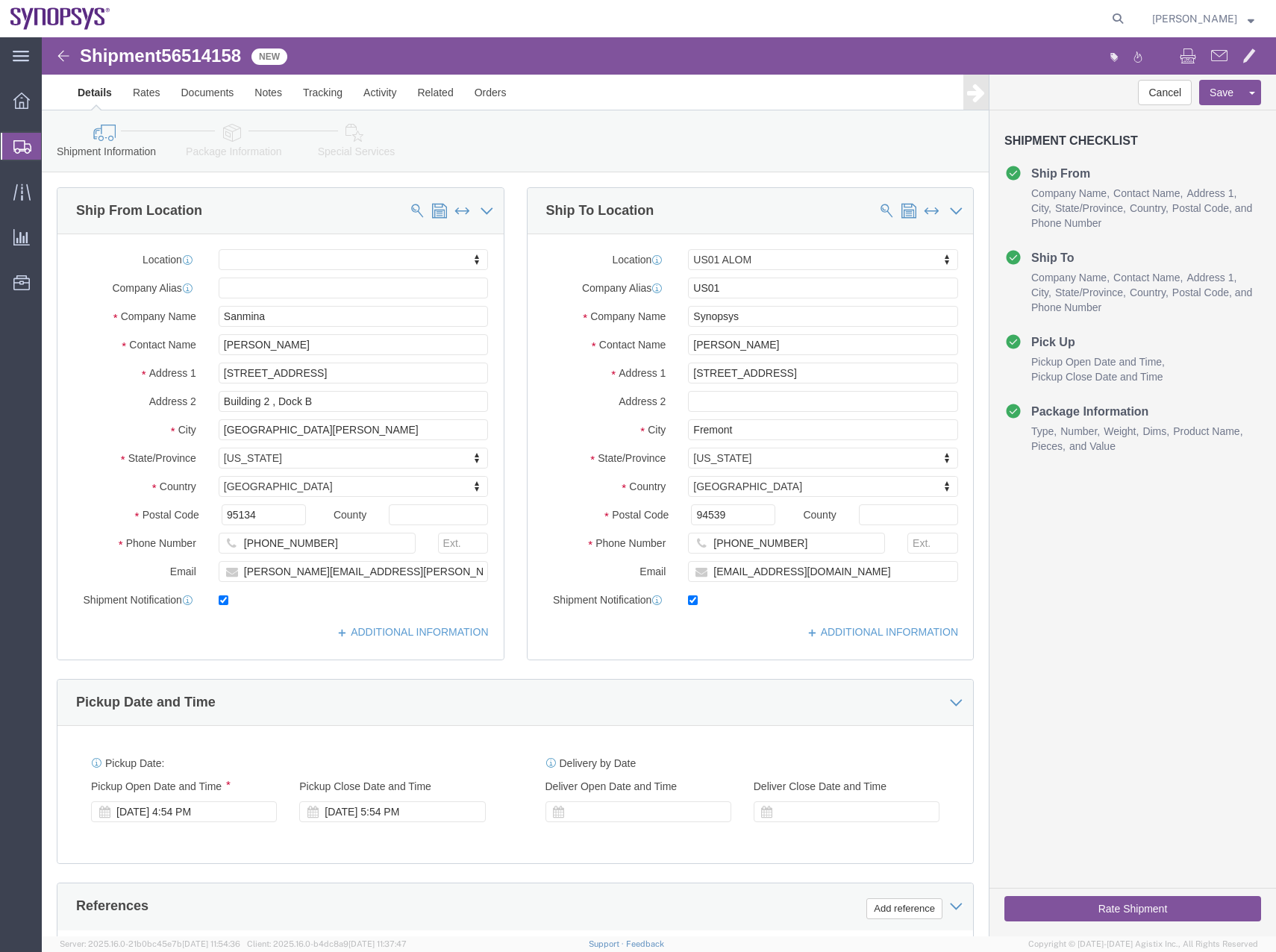
click at [22, 146] on icon at bounding box center [22, 147] width 18 height 13
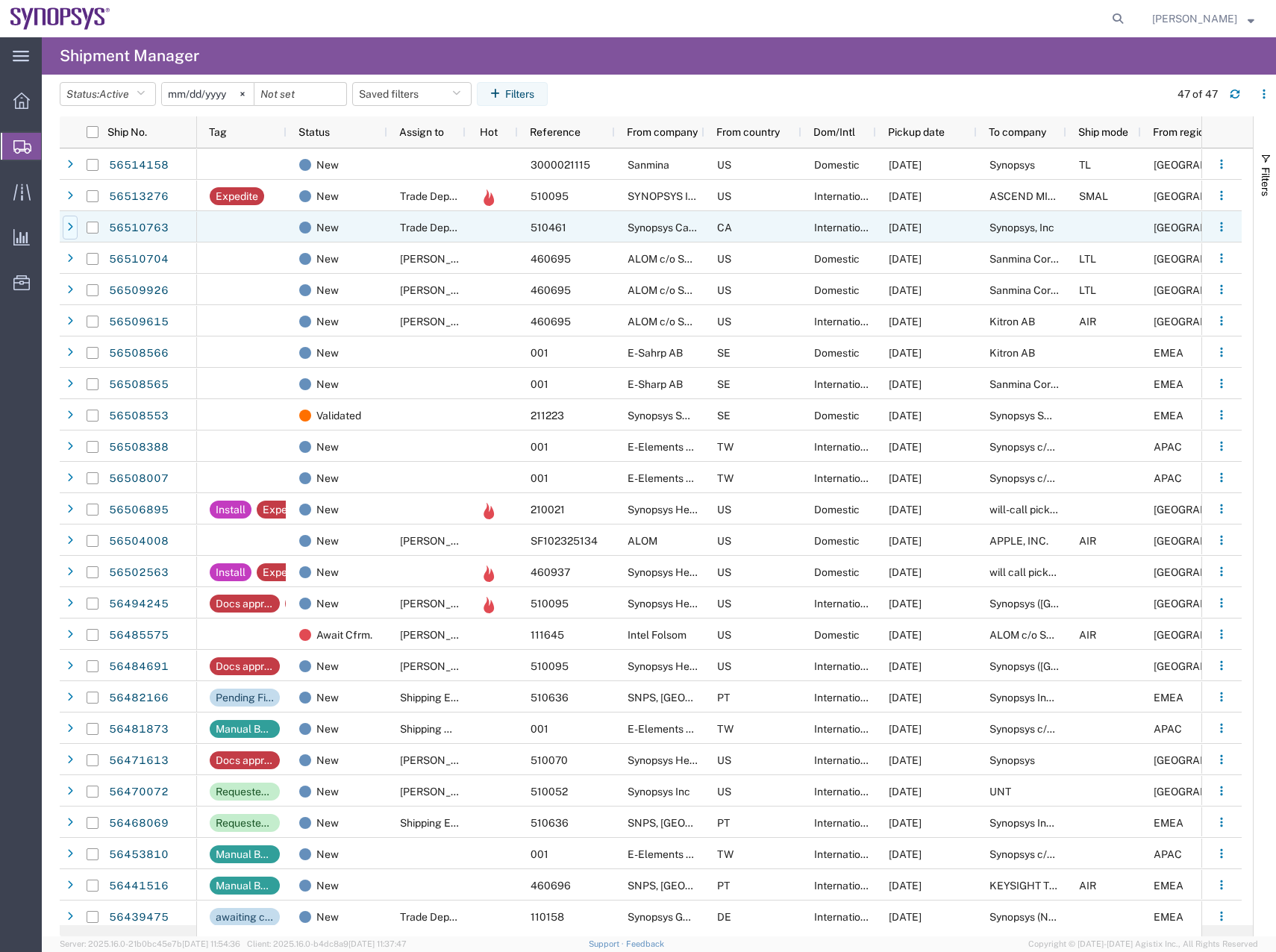
click at [65, 221] on div at bounding box center [69, 227] width 15 height 24
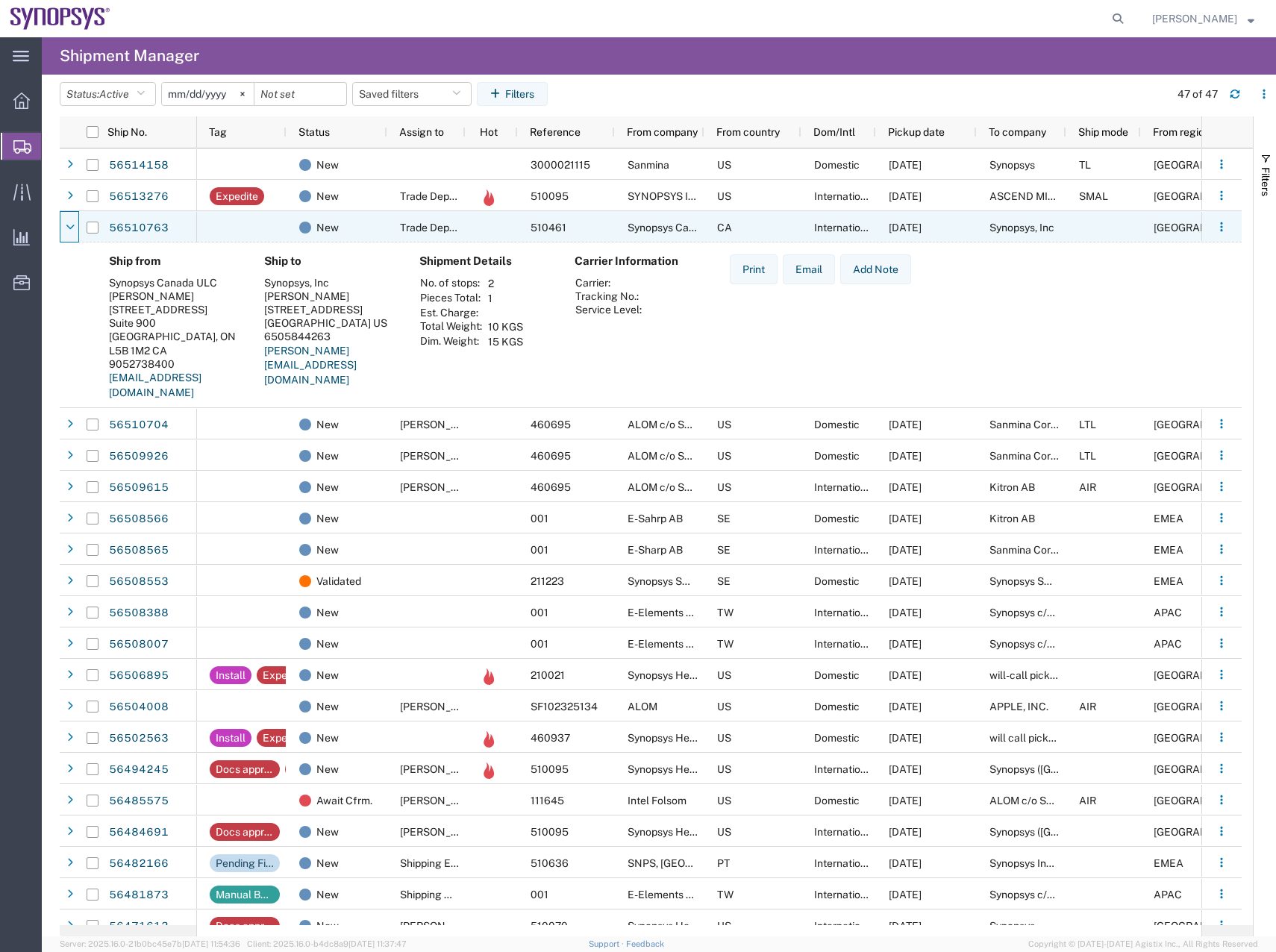
click at [65, 221] on div at bounding box center [69, 227] width 15 height 24
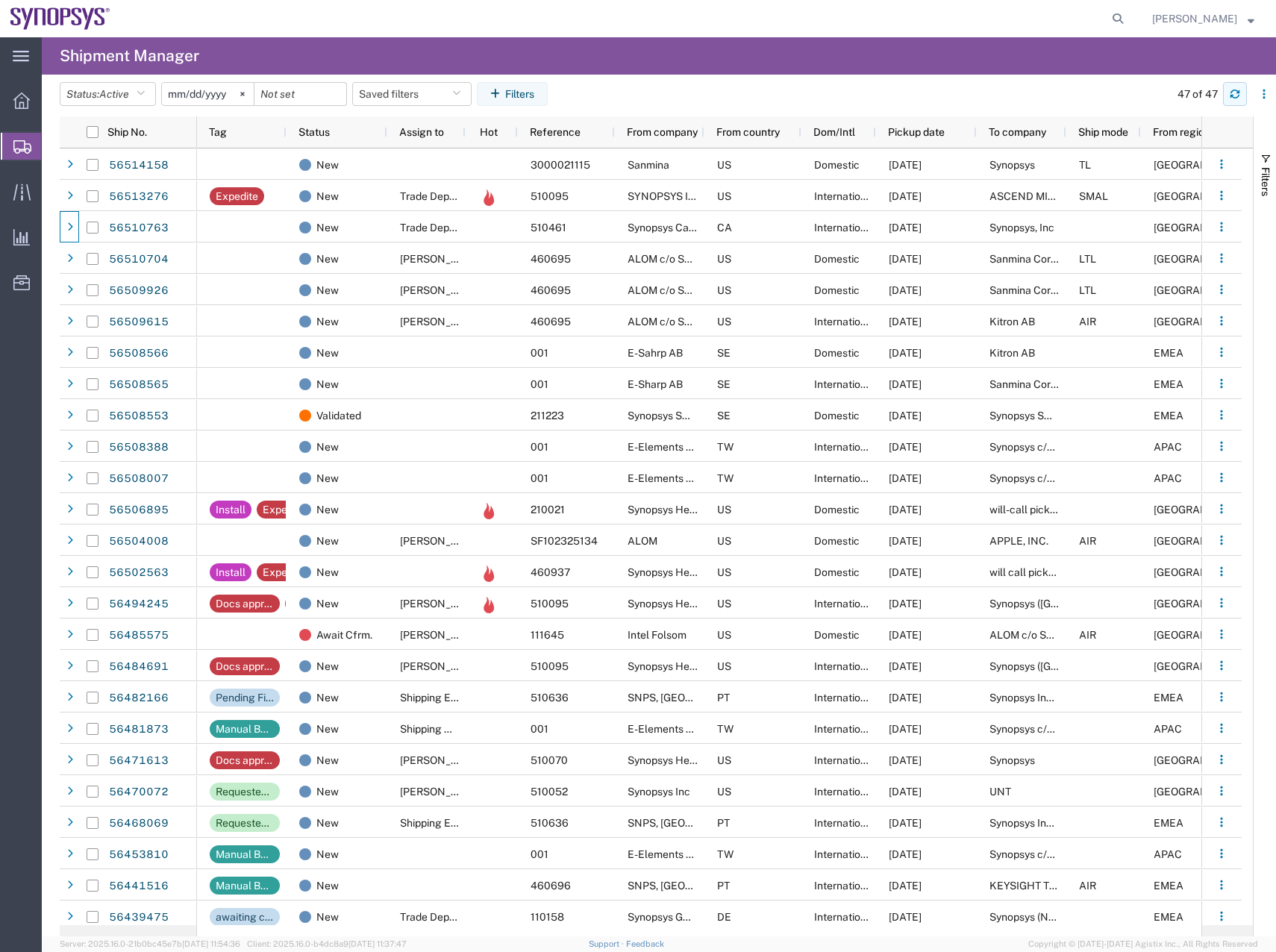
click at [1235, 95] on icon "button" at bounding box center [1236, 94] width 11 height 11
click at [1225, 89] on button "button" at bounding box center [1230, 93] width 24 height 24
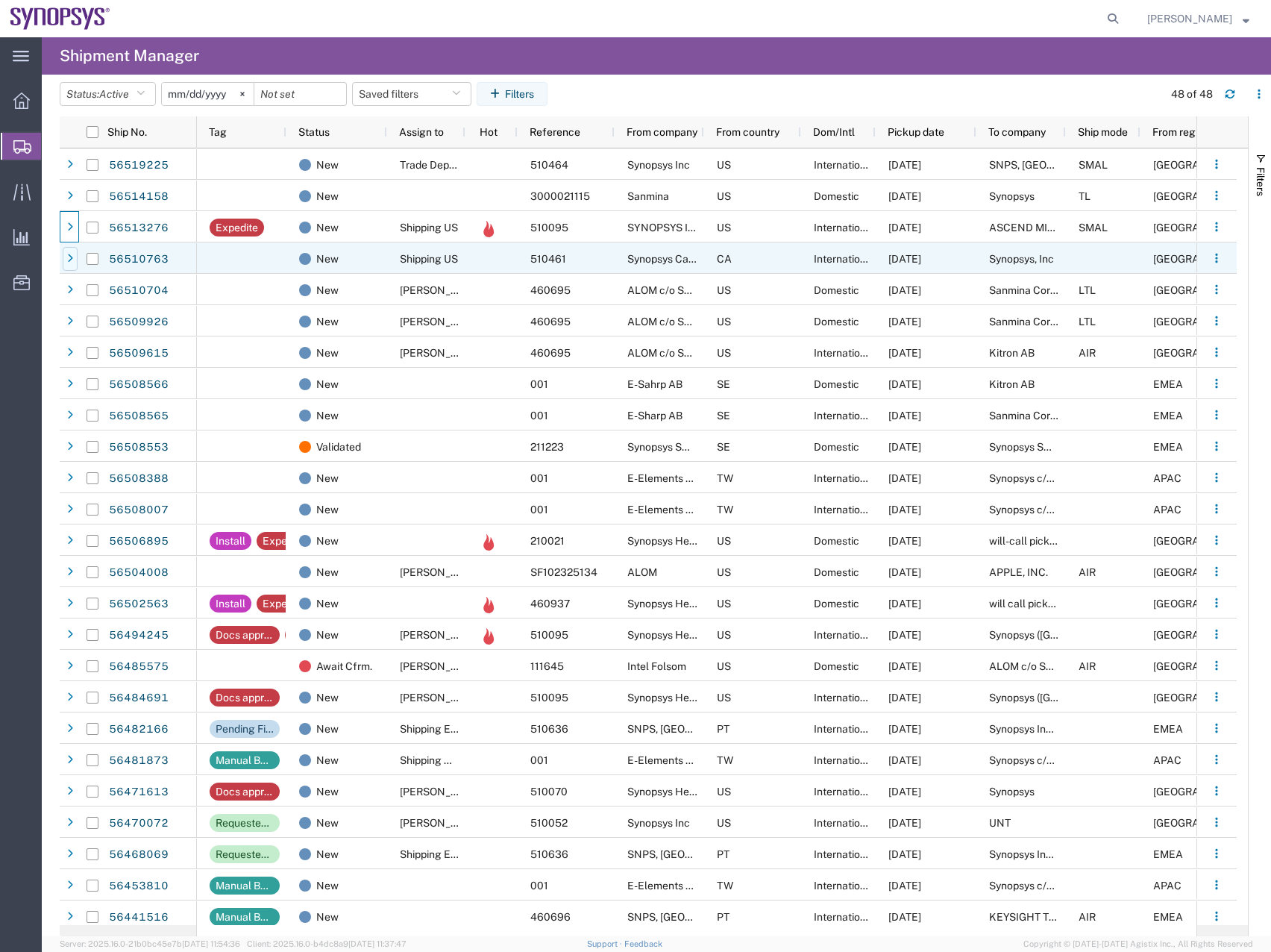
click at [68, 258] on icon at bounding box center [69, 259] width 6 height 11
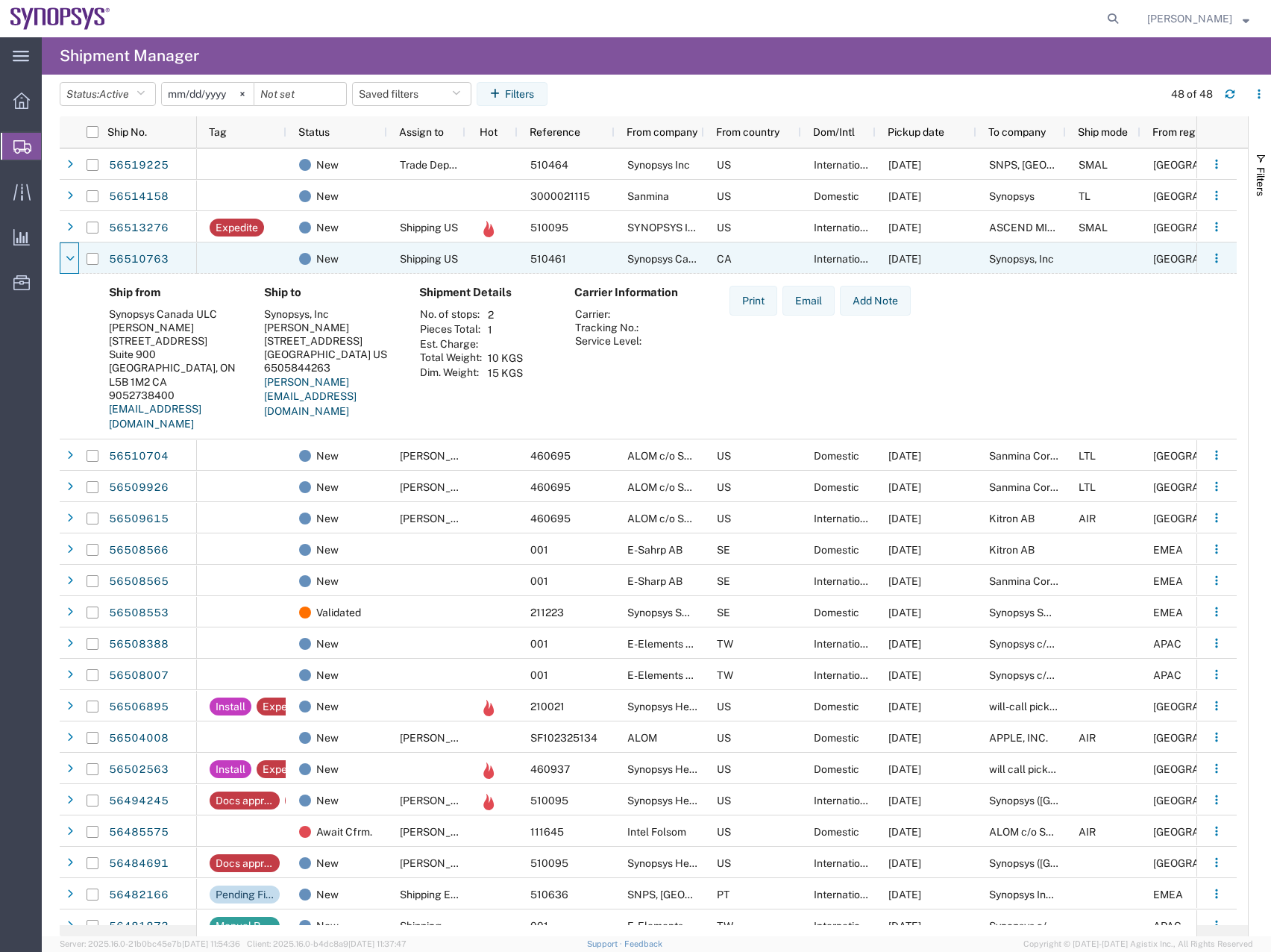
click at [68, 258] on icon at bounding box center [70, 259] width 9 height 11
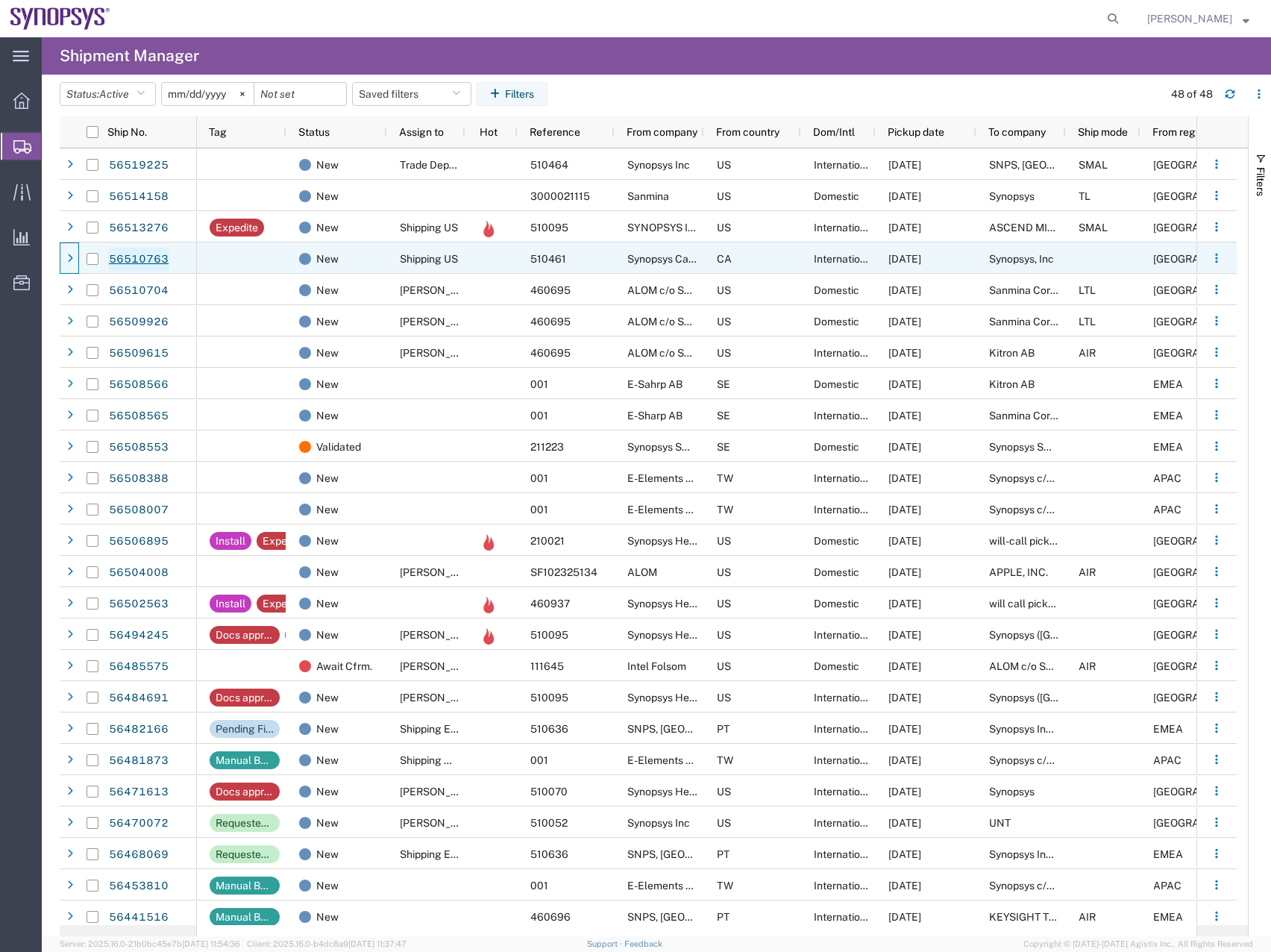
click at [142, 258] on link "56510763" at bounding box center [139, 259] width 62 height 24
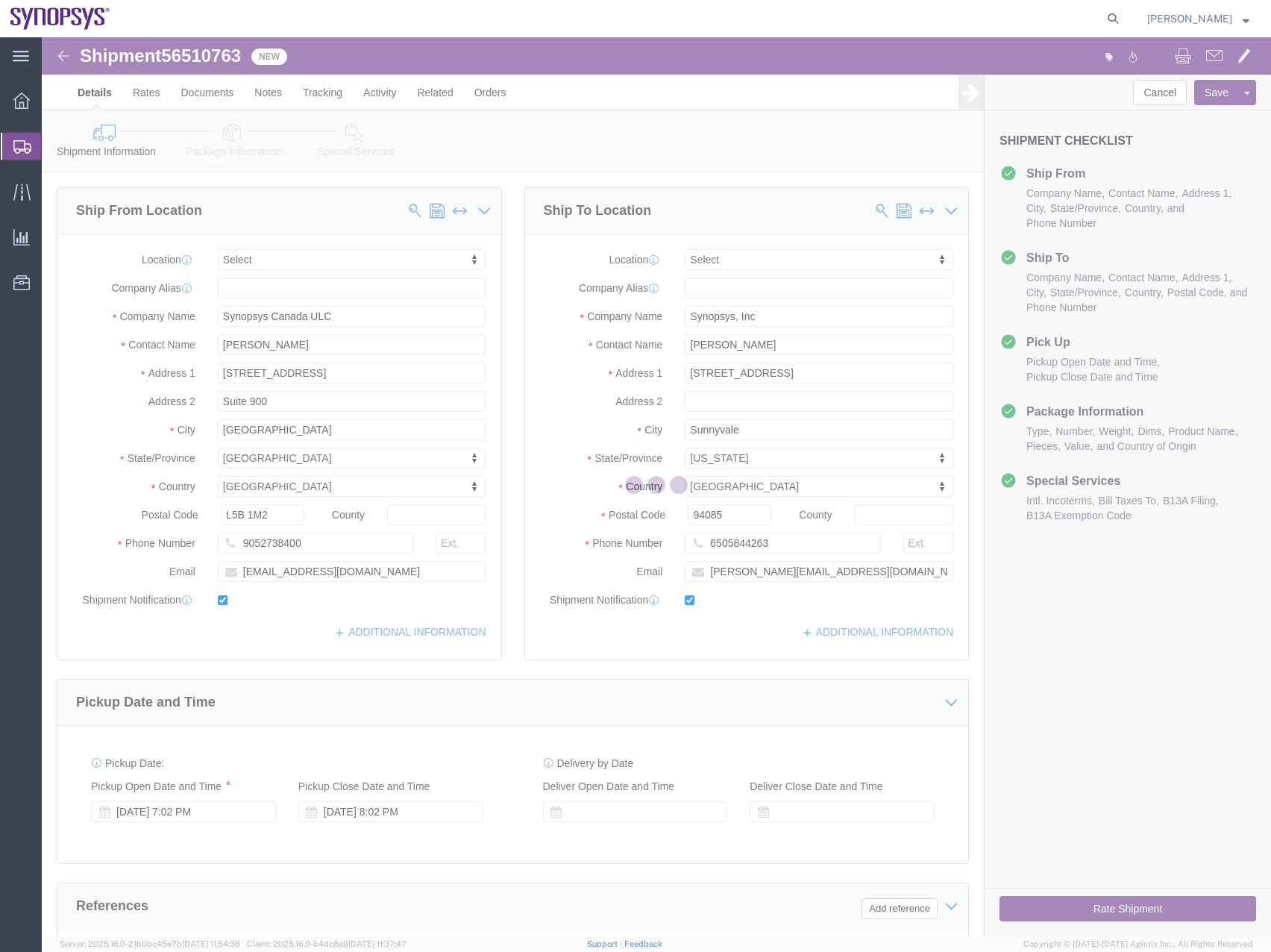
select select
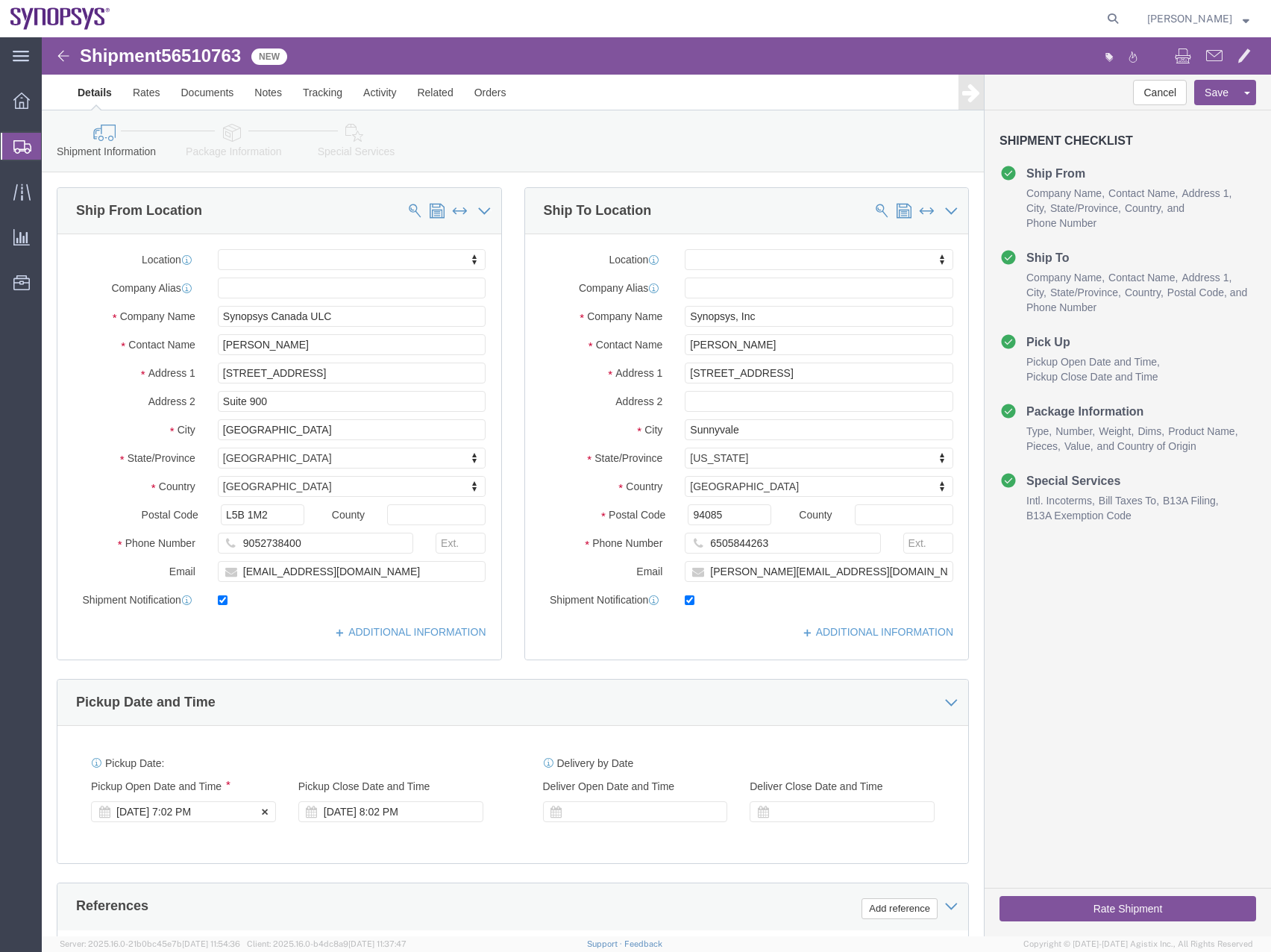
click div "[DATE] 7:02 PM"
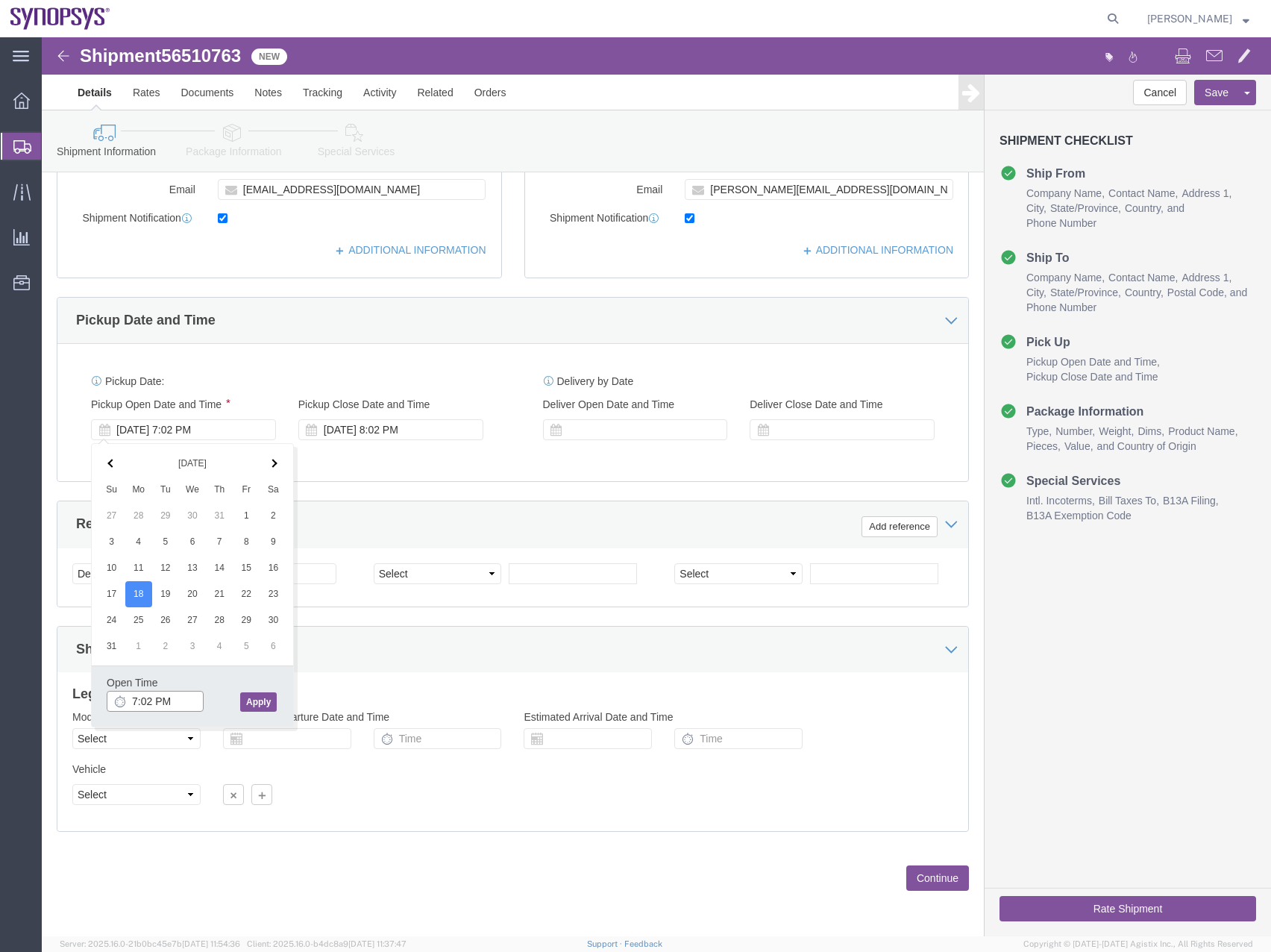
click input "7:02 PM"
type input "2:00 PM"
click button "Apply"
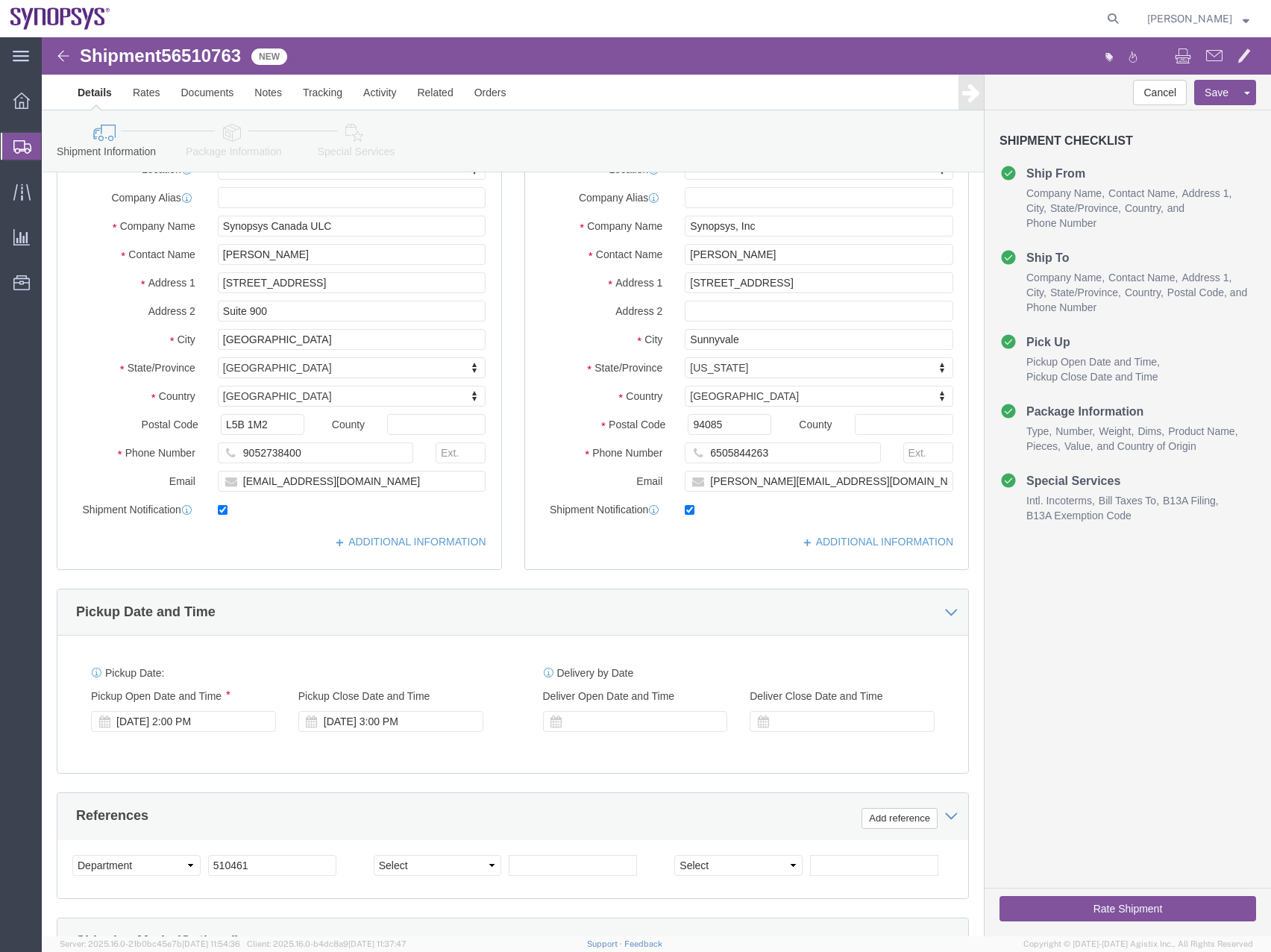
scroll to position [0, 0]
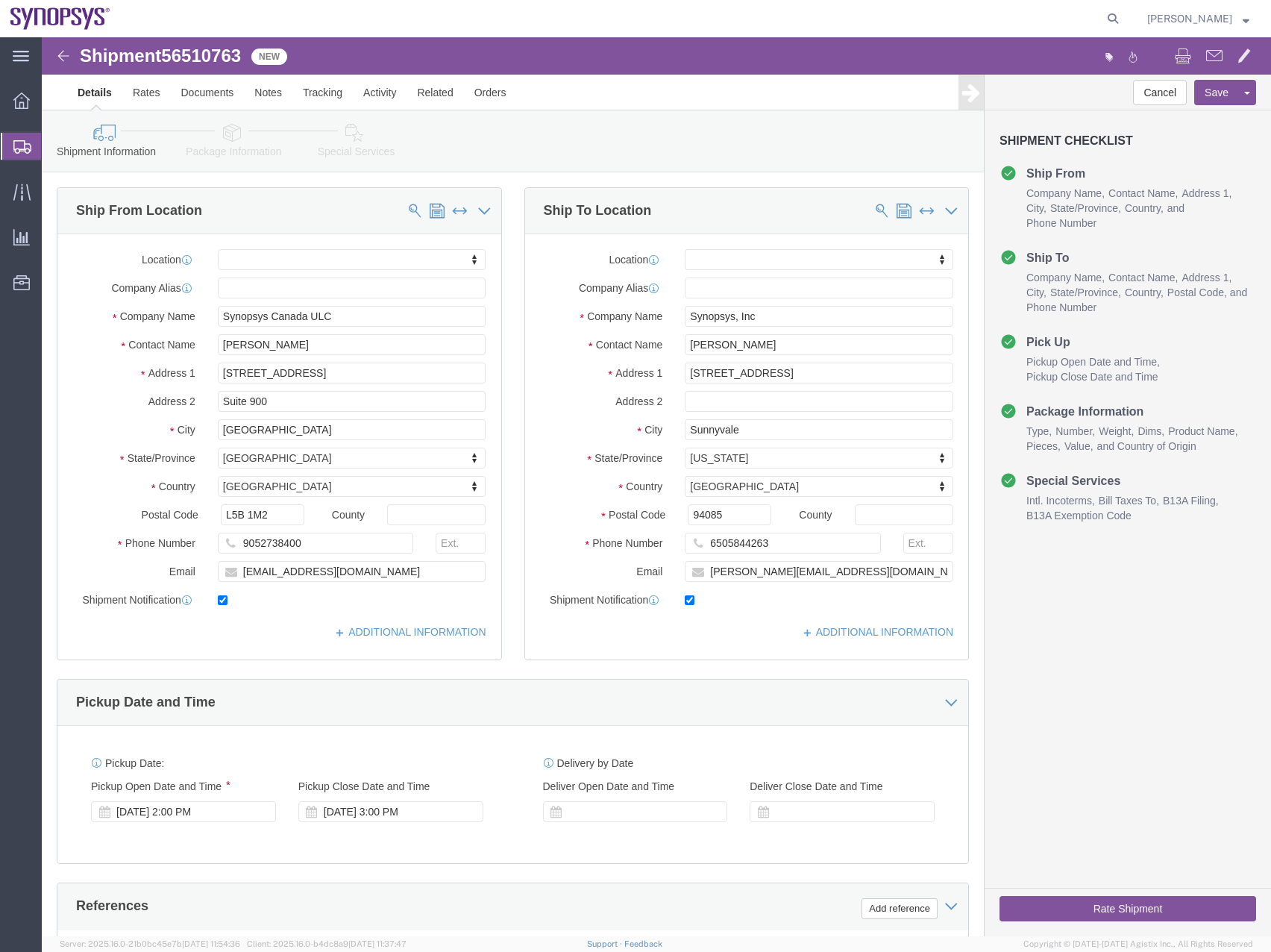
click icon
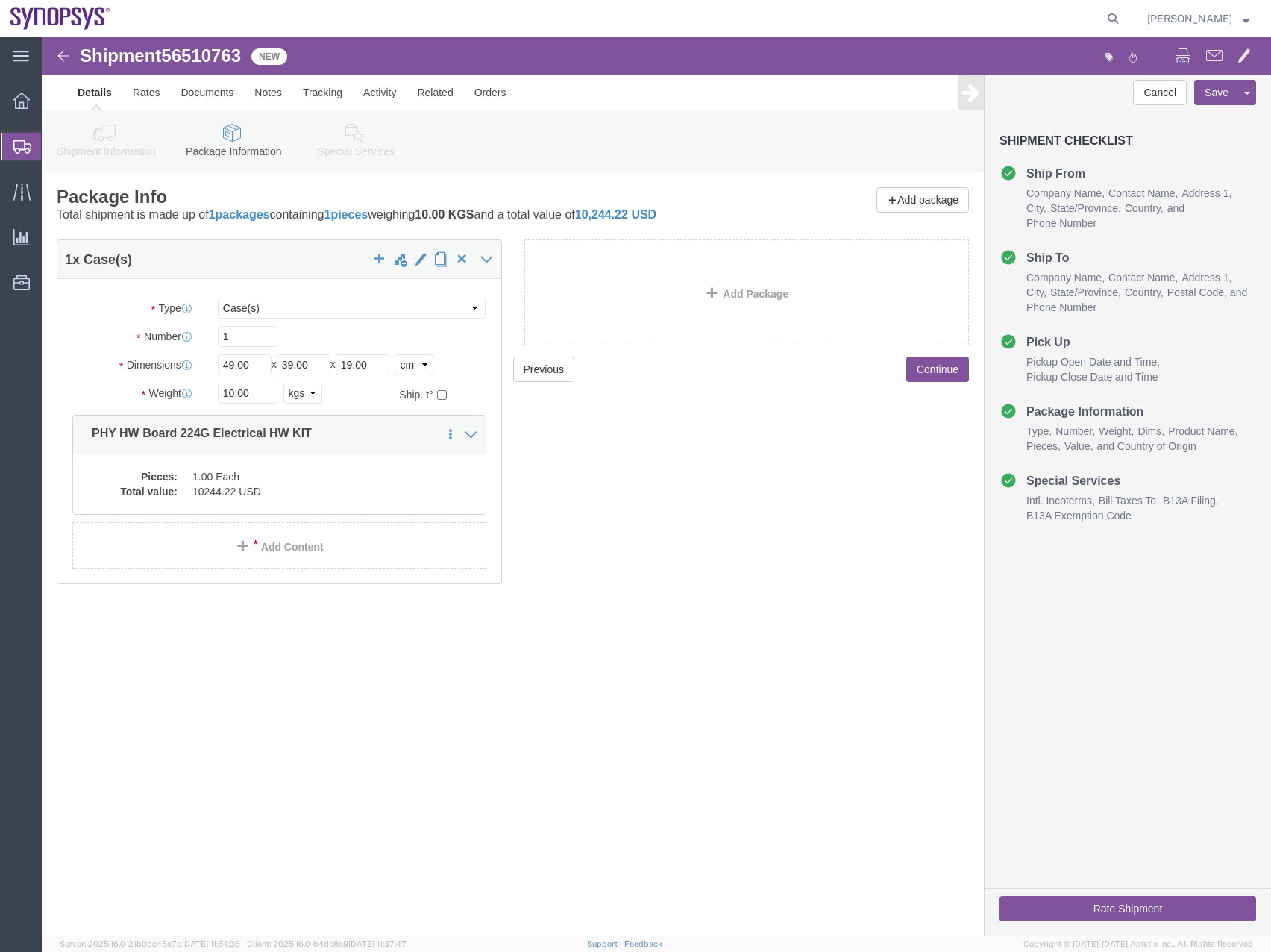
click icon
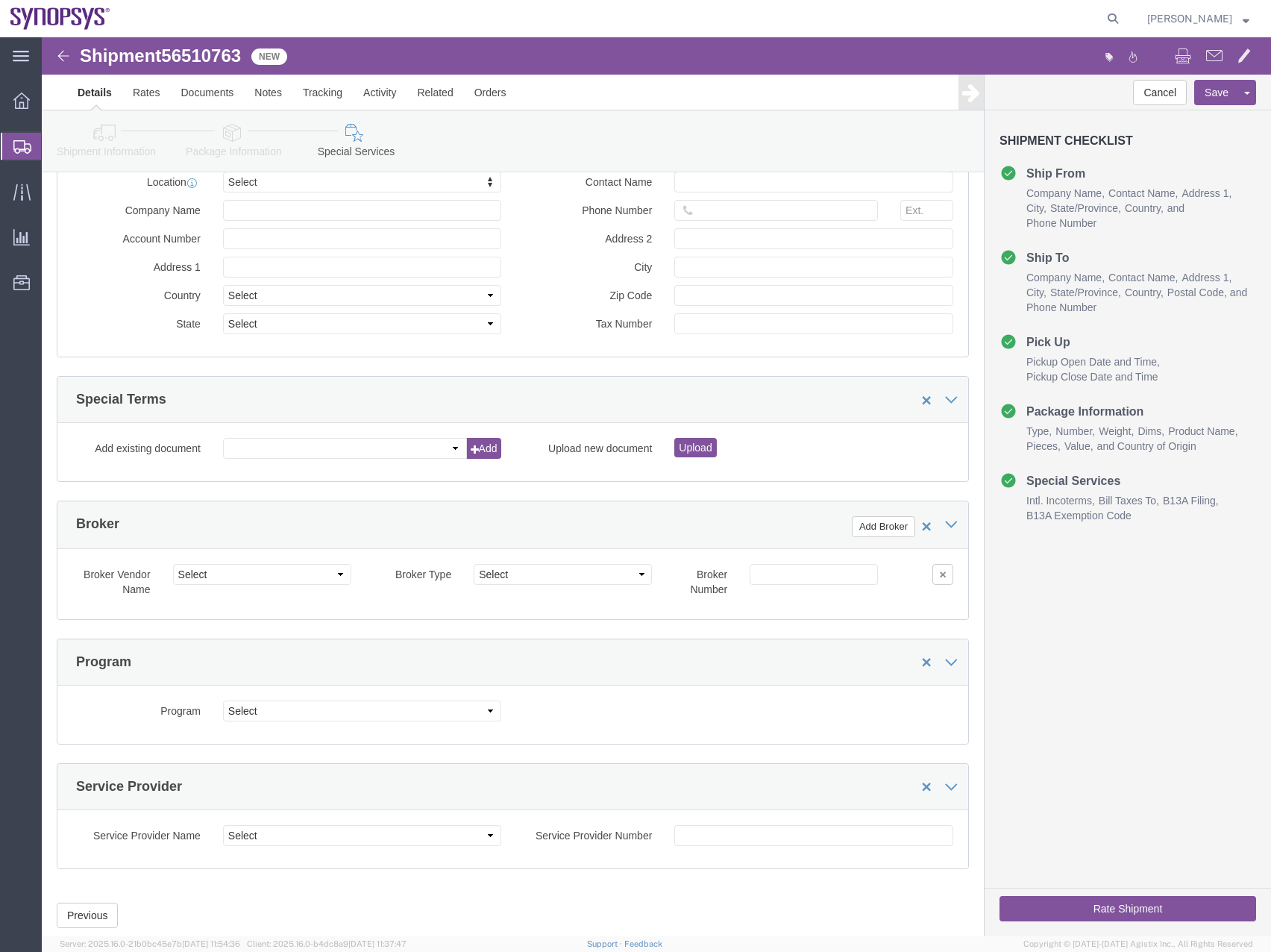
scroll to position [2264, 0]
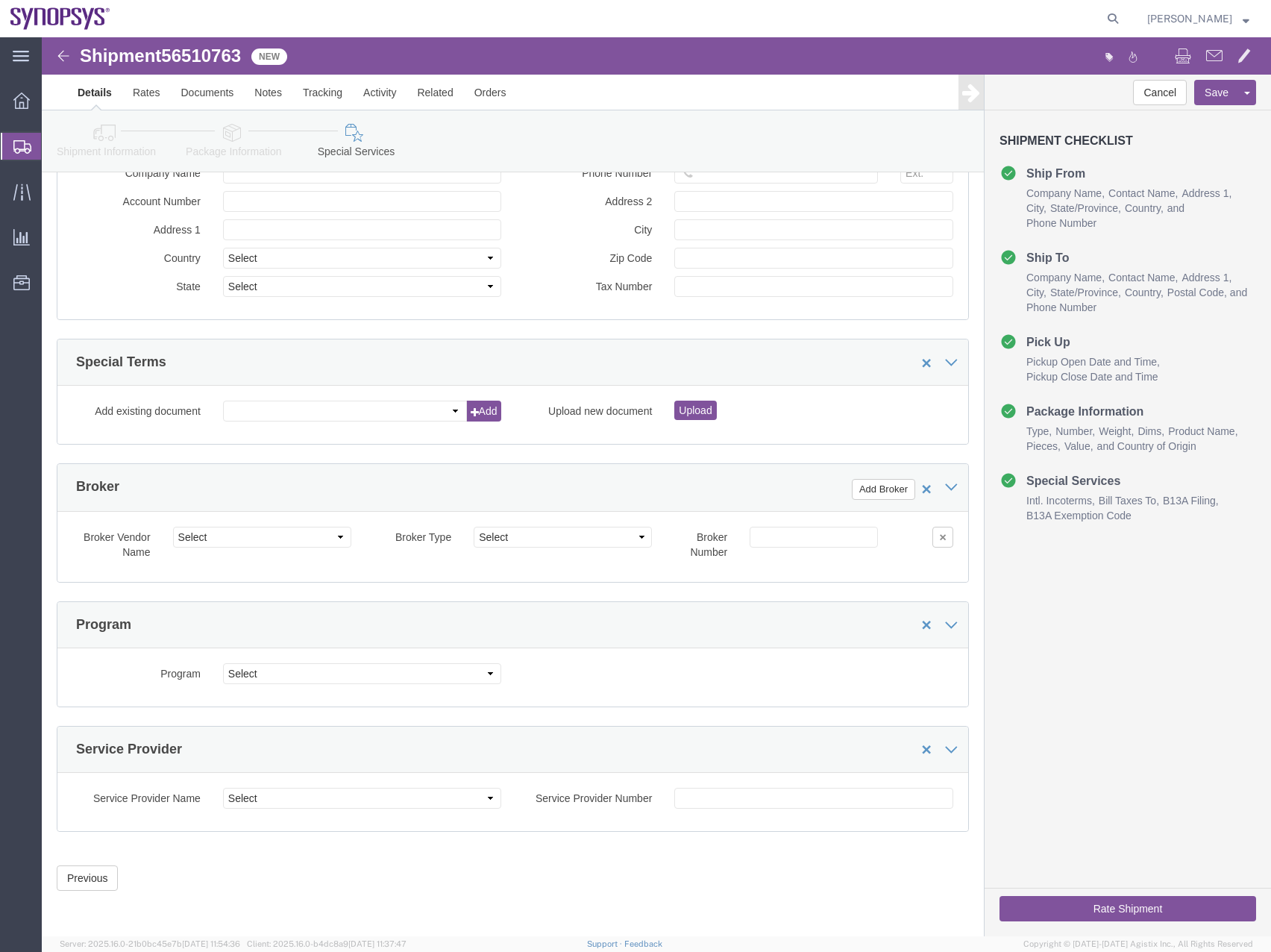
click button "Rate Shipment"
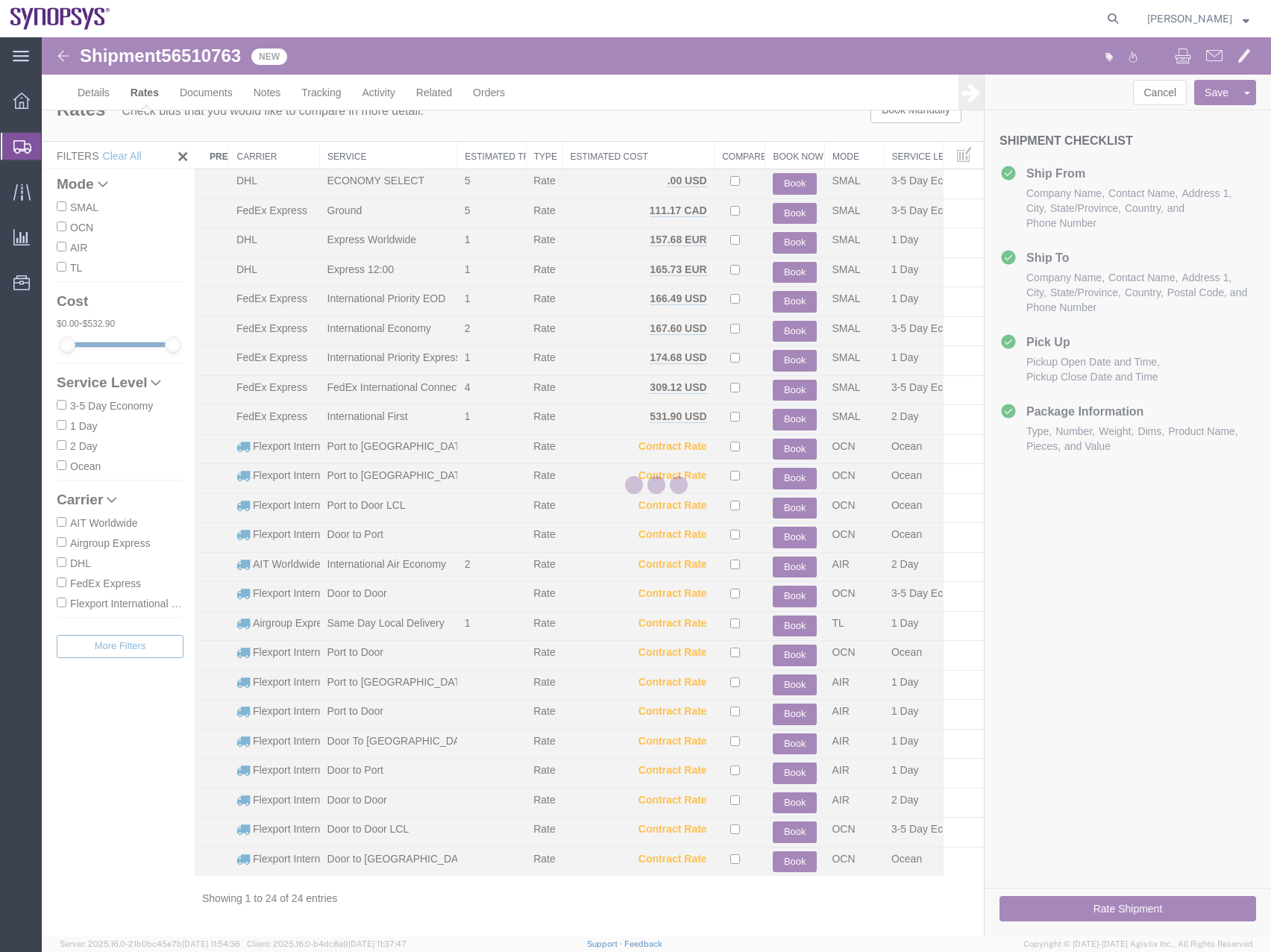
scroll to position [0, 0]
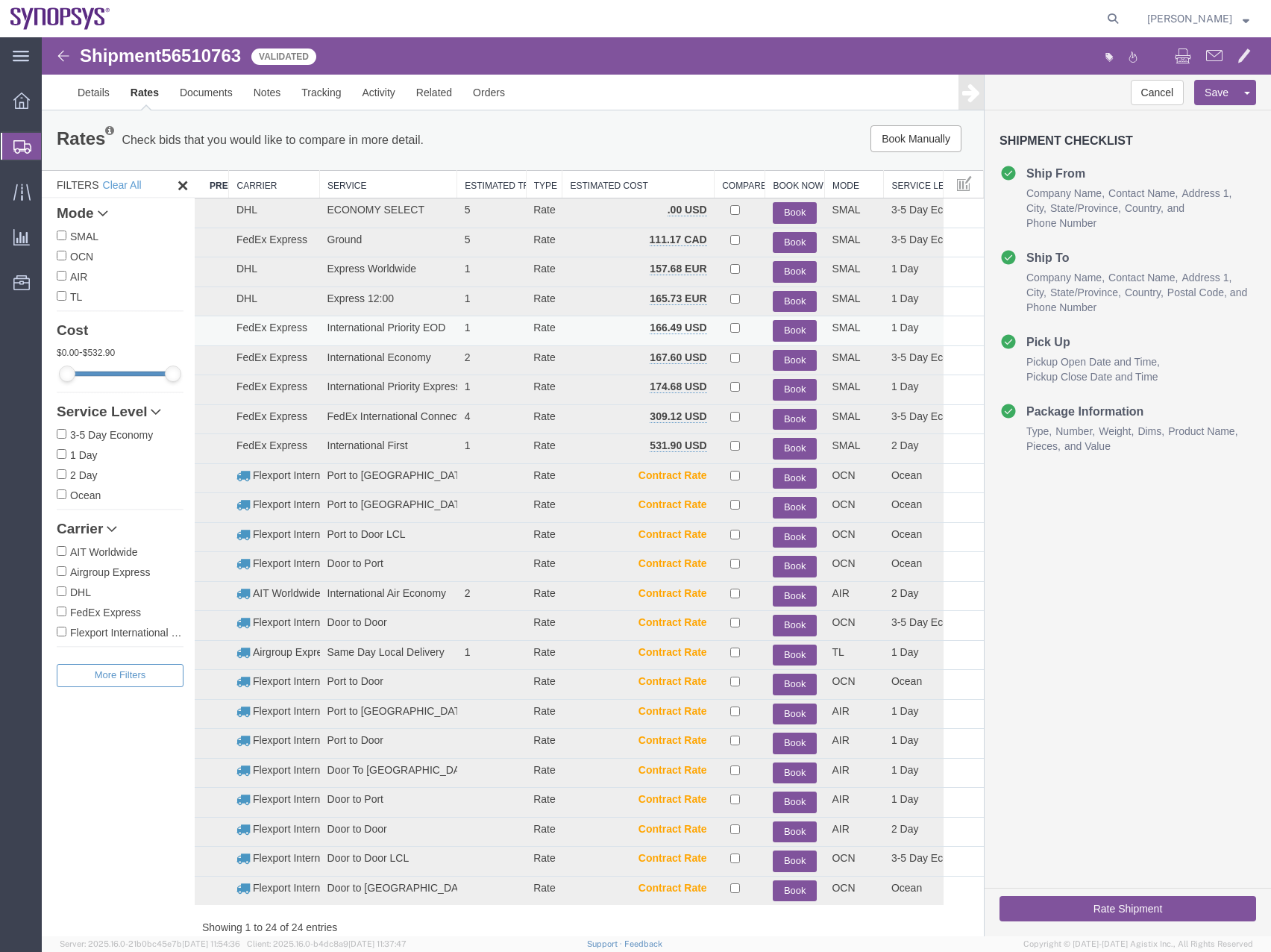
click at [783, 328] on button "Book" at bounding box center [795, 331] width 44 height 22
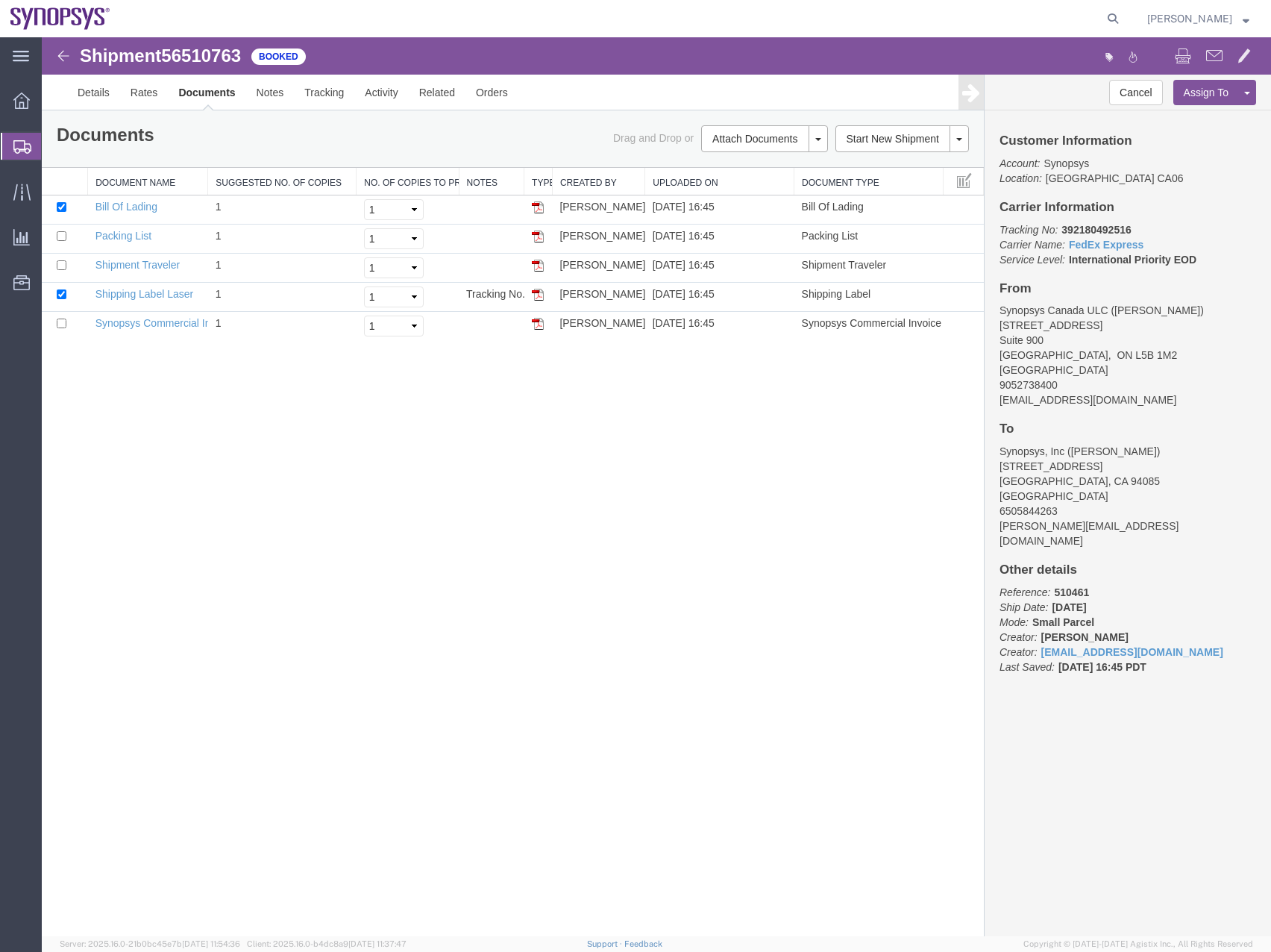
click at [10, 156] on div at bounding box center [22, 146] width 42 height 27
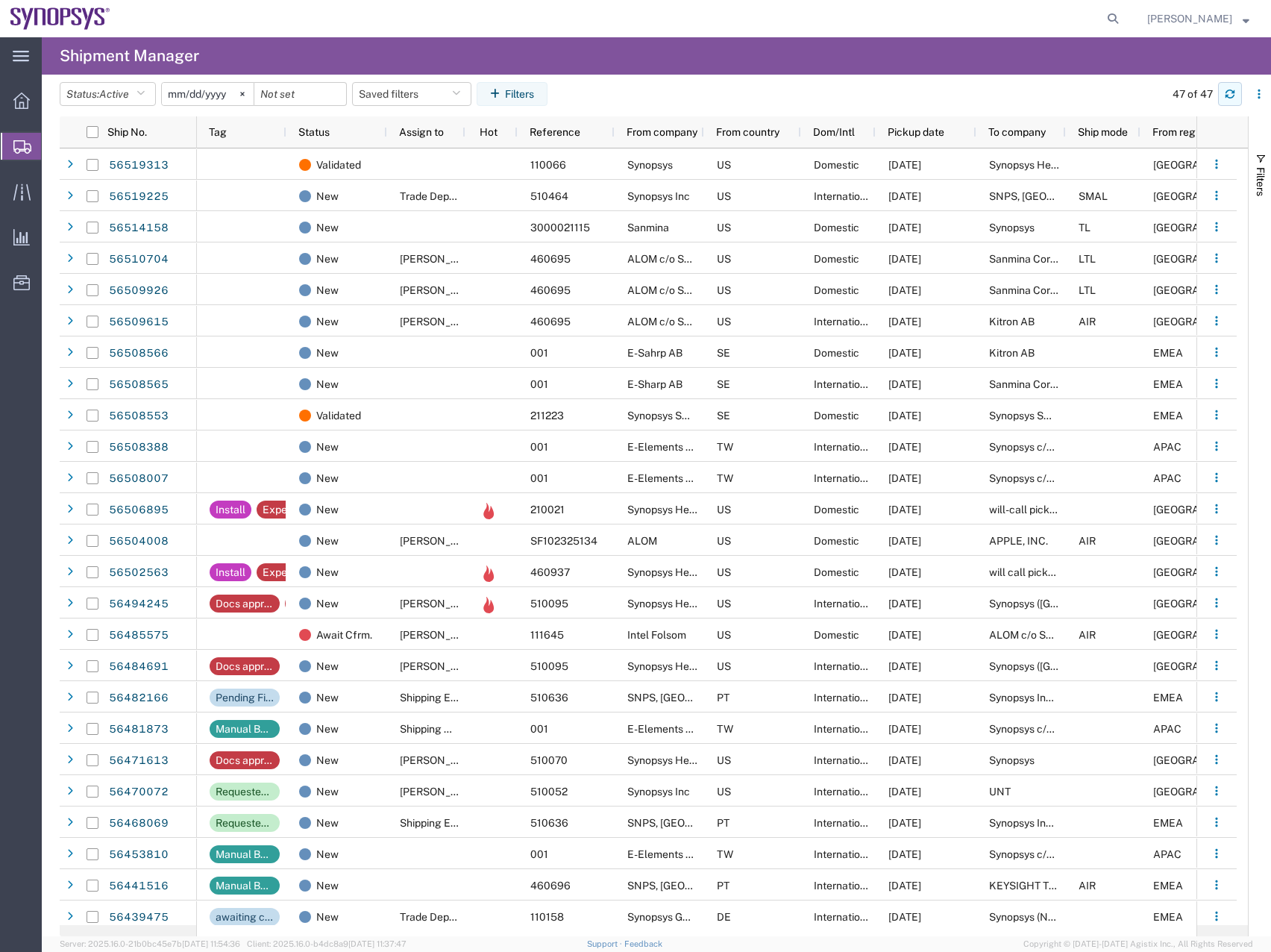
click at [1232, 93] on icon "button" at bounding box center [1231, 91] width 9 height 4
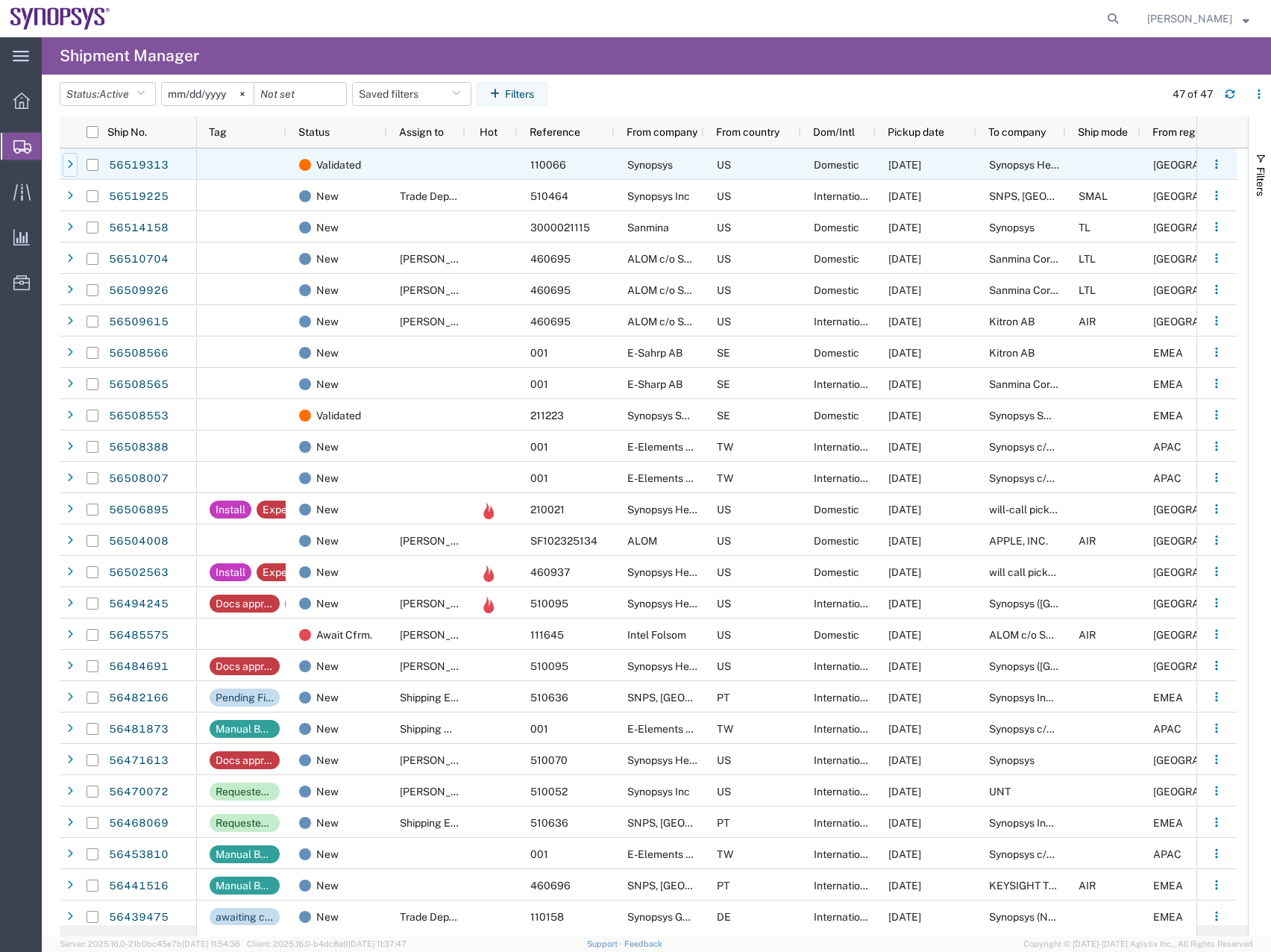
click at [73, 157] on div at bounding box center [69, 164] width 15 height 24
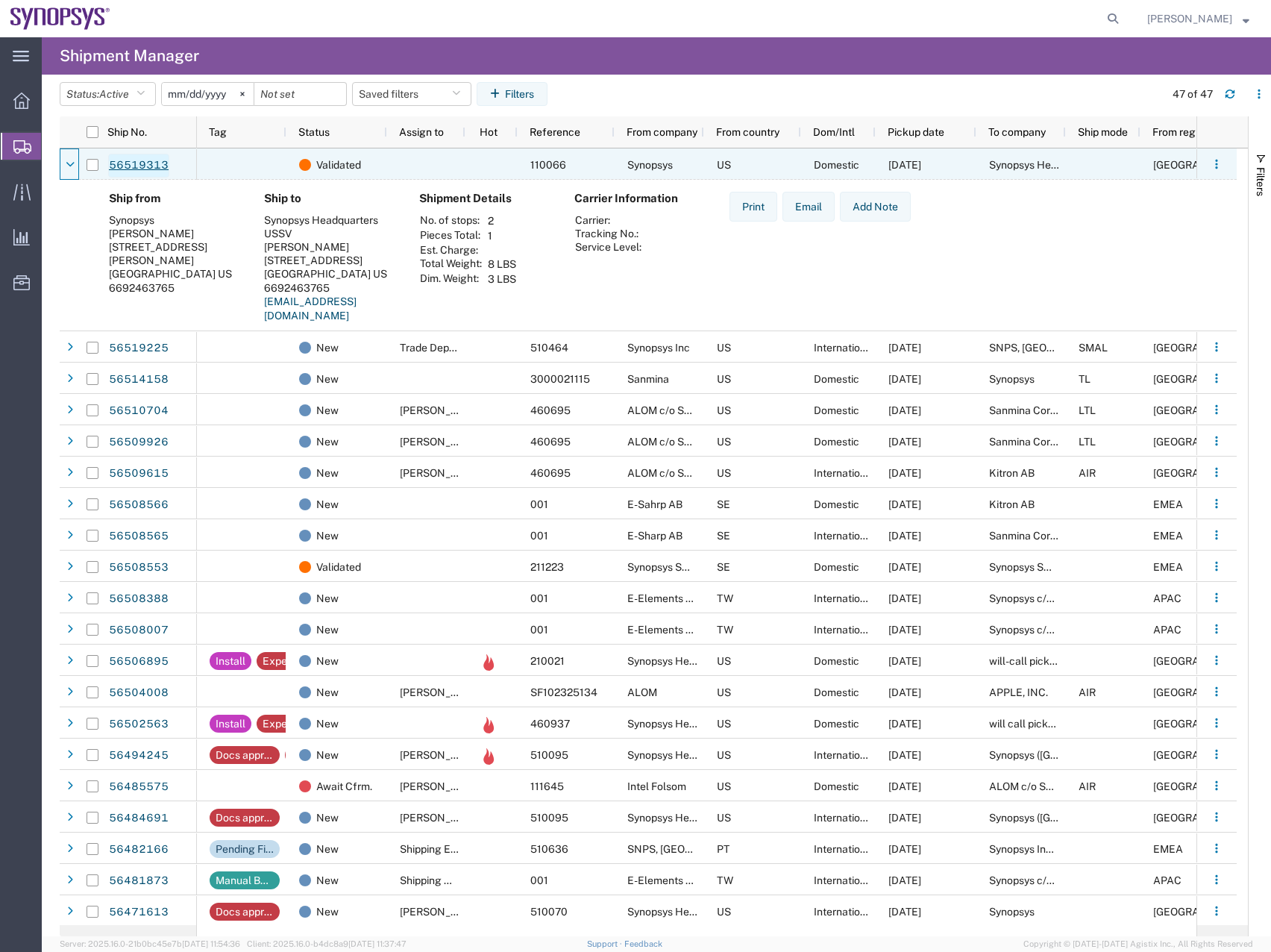
click at [141, 167] on link "56519313" at bounding box center [139, 165] width 62 height 24
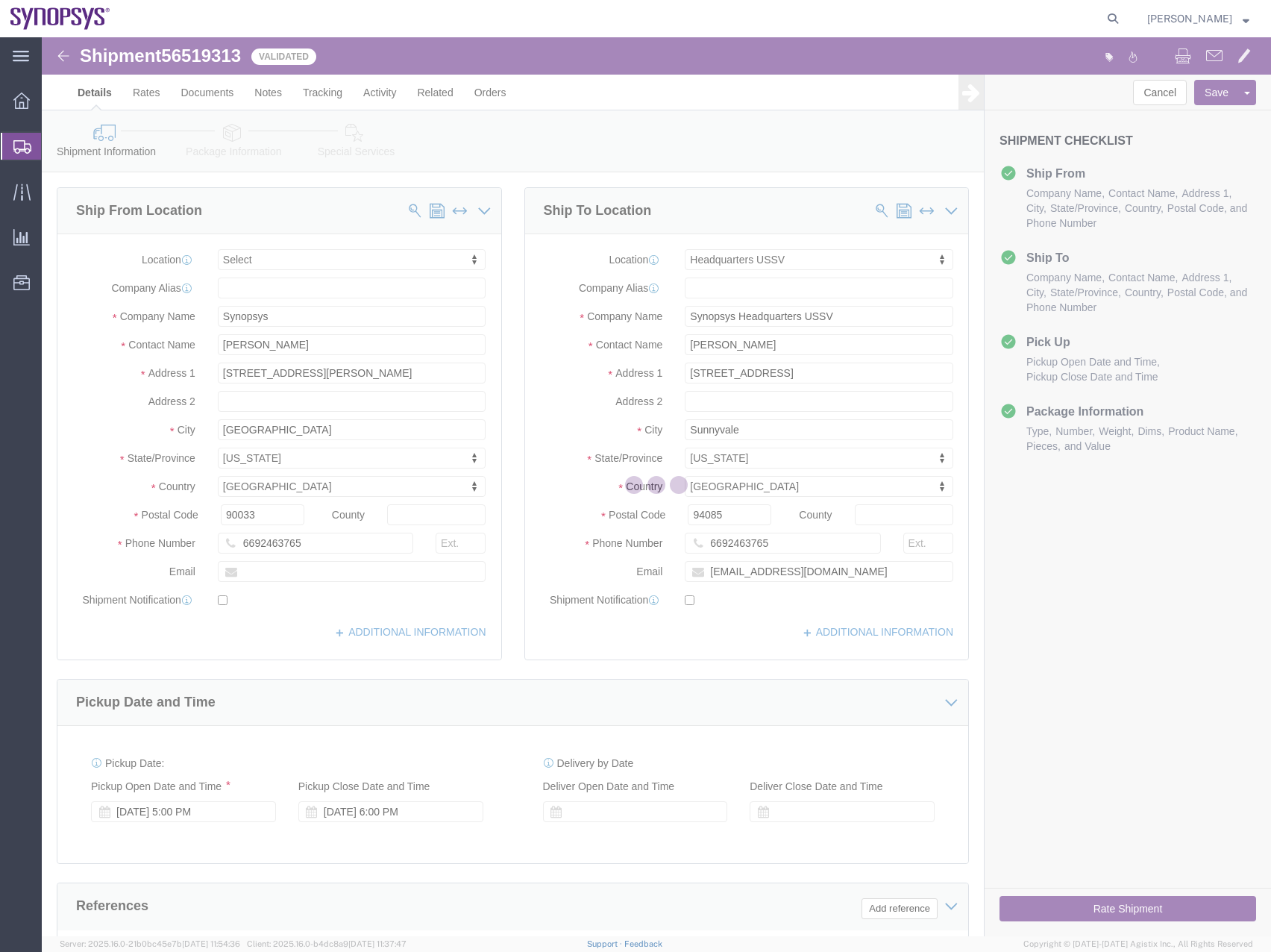
select select
select select "63204"
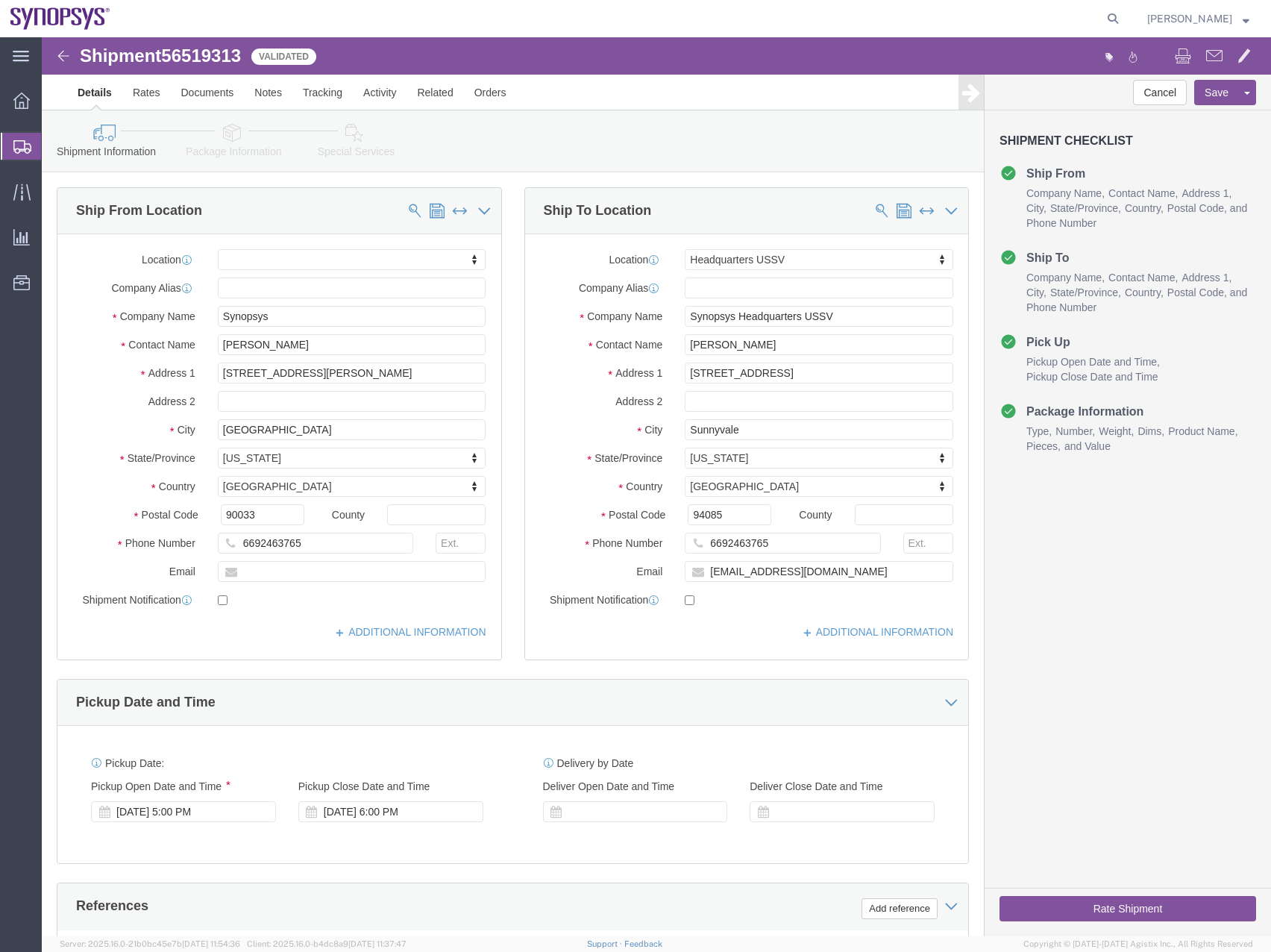
click icon
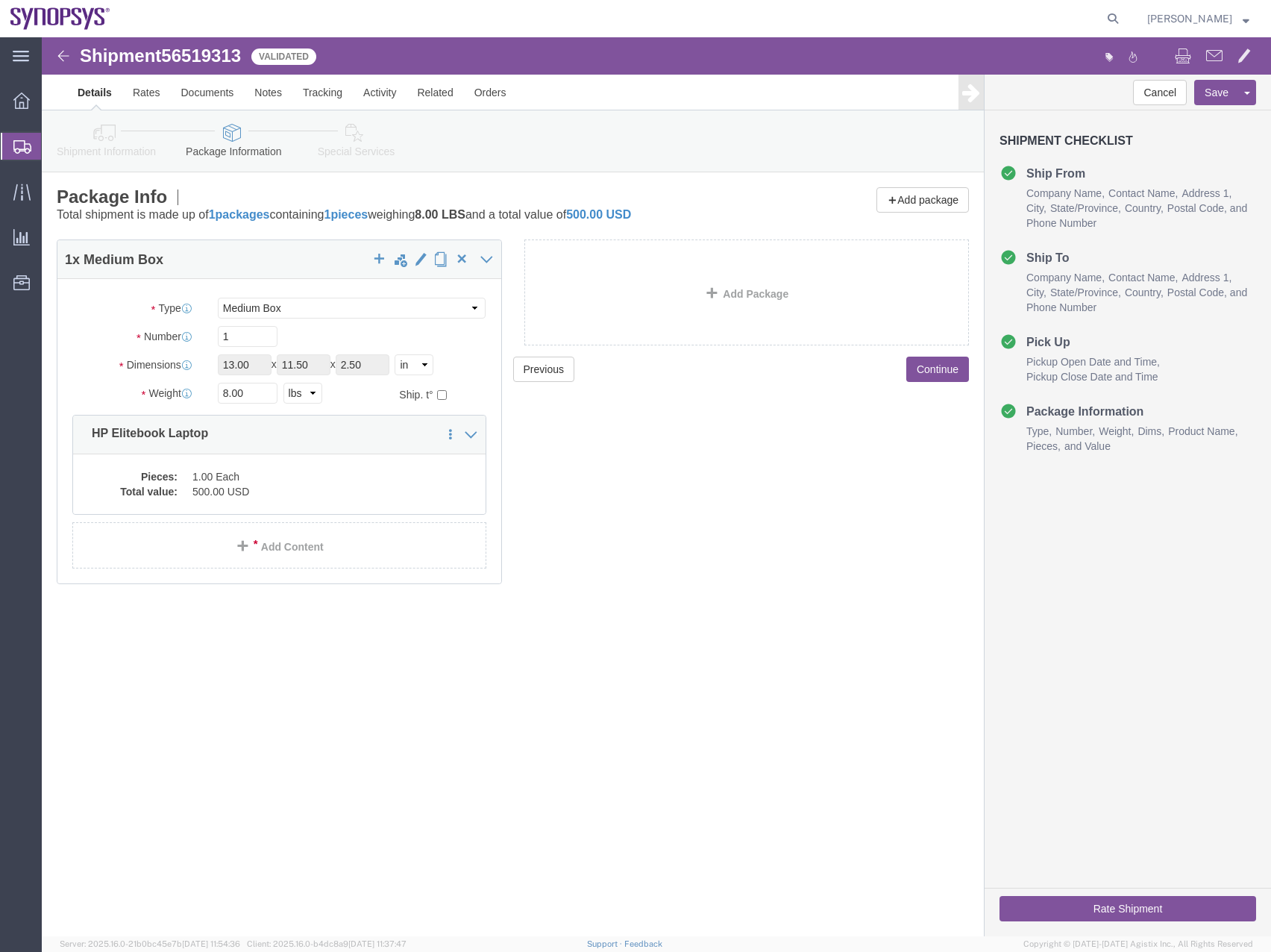
click icon
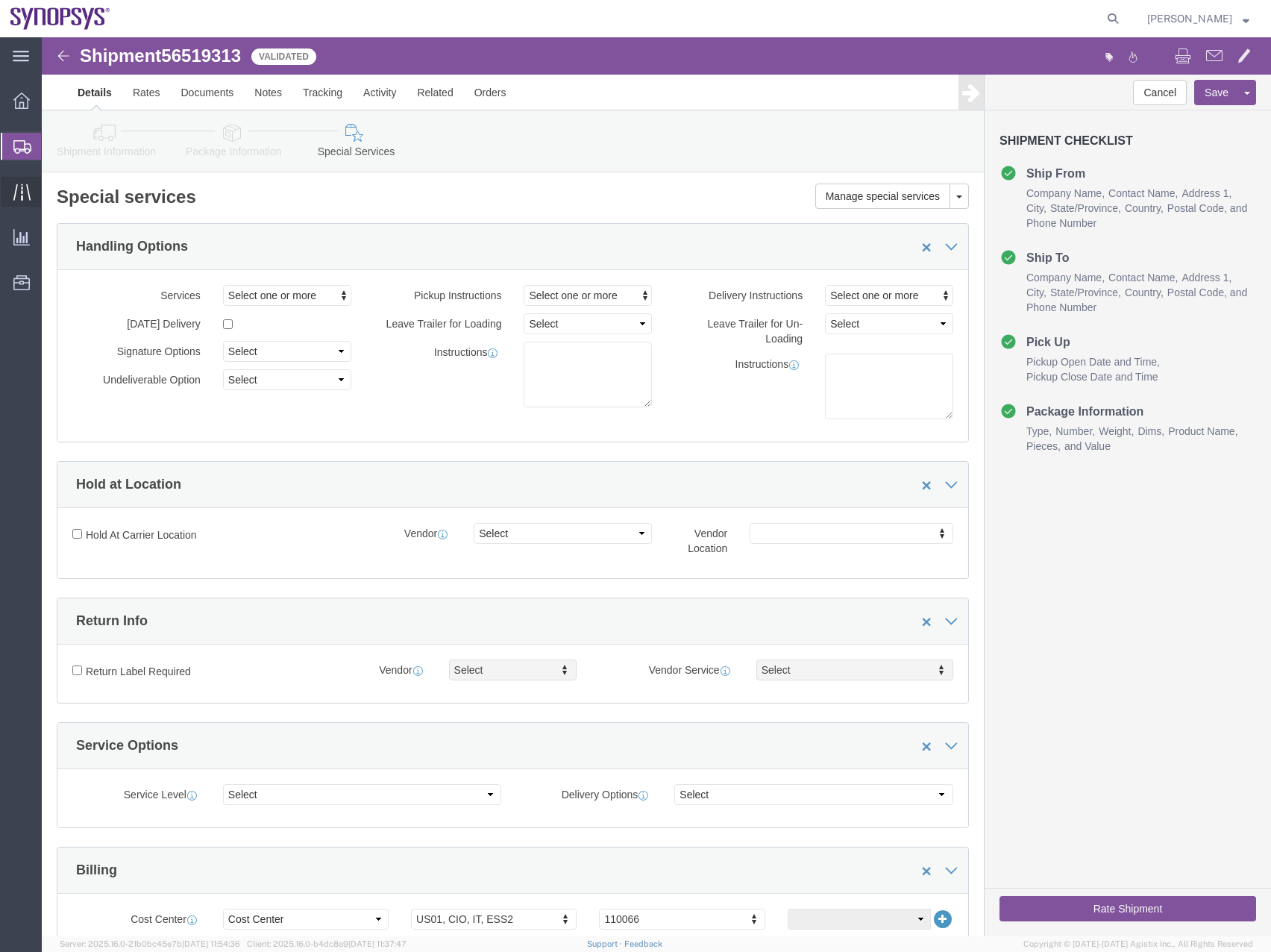
click at [18, 188] on icon at bounding box center [22, 193] width 18 height 18
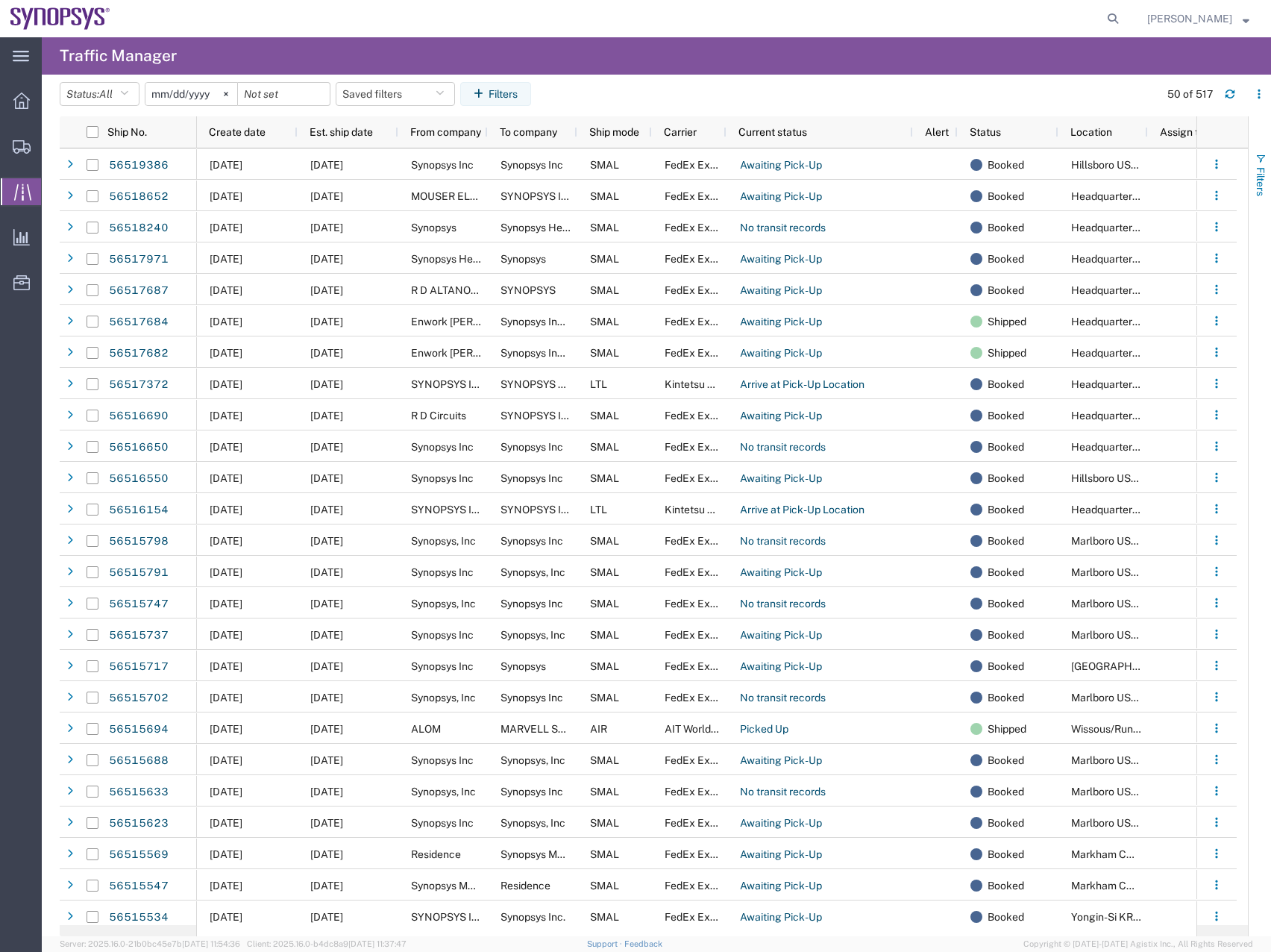
click at [1268, 156] on button "Filters" at bounding box center [1260, 175] width 22 height 81
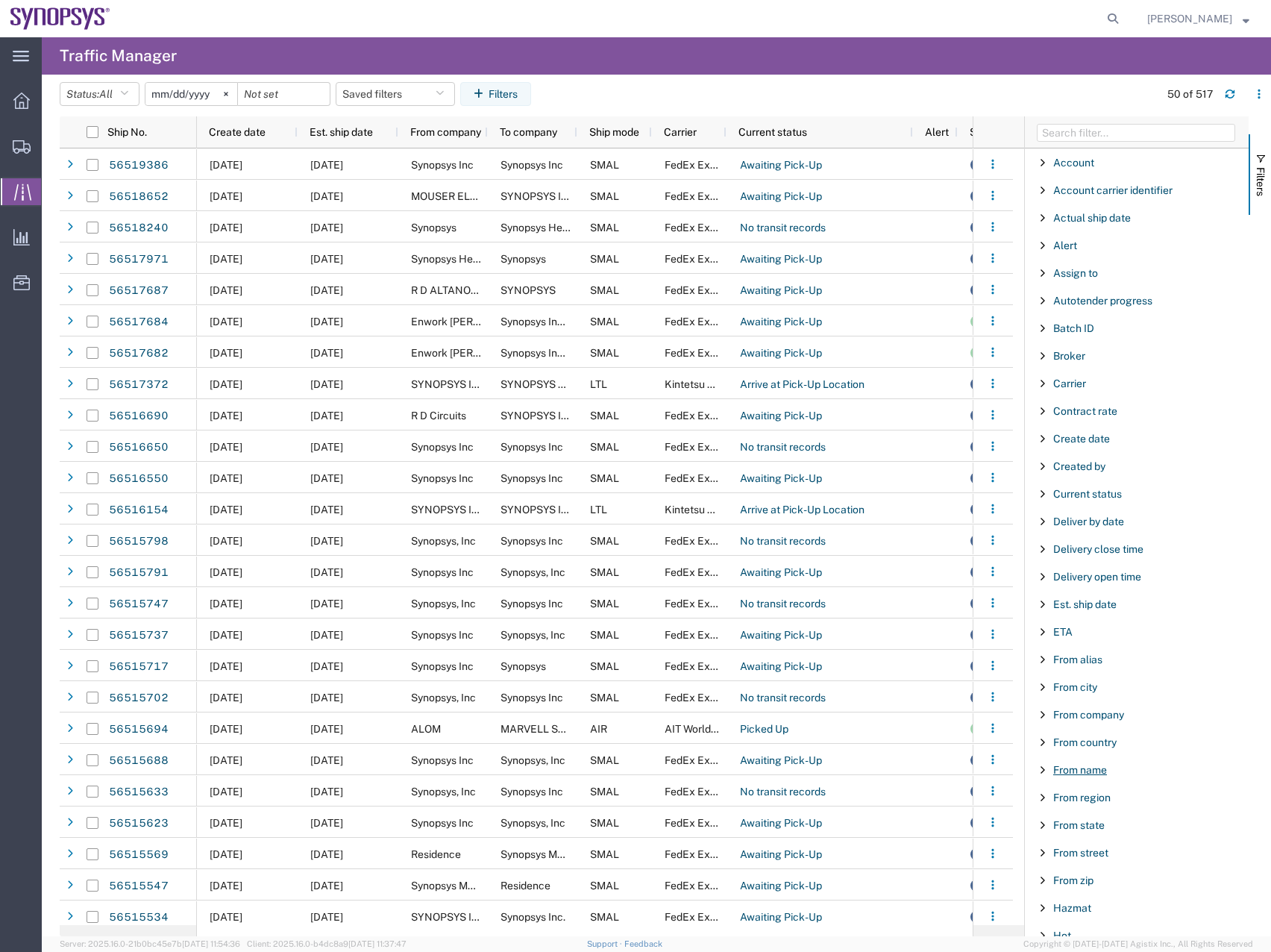
click at [1065, 770] on span "From name" at bounding box center [1079, 770] width 54 height 12
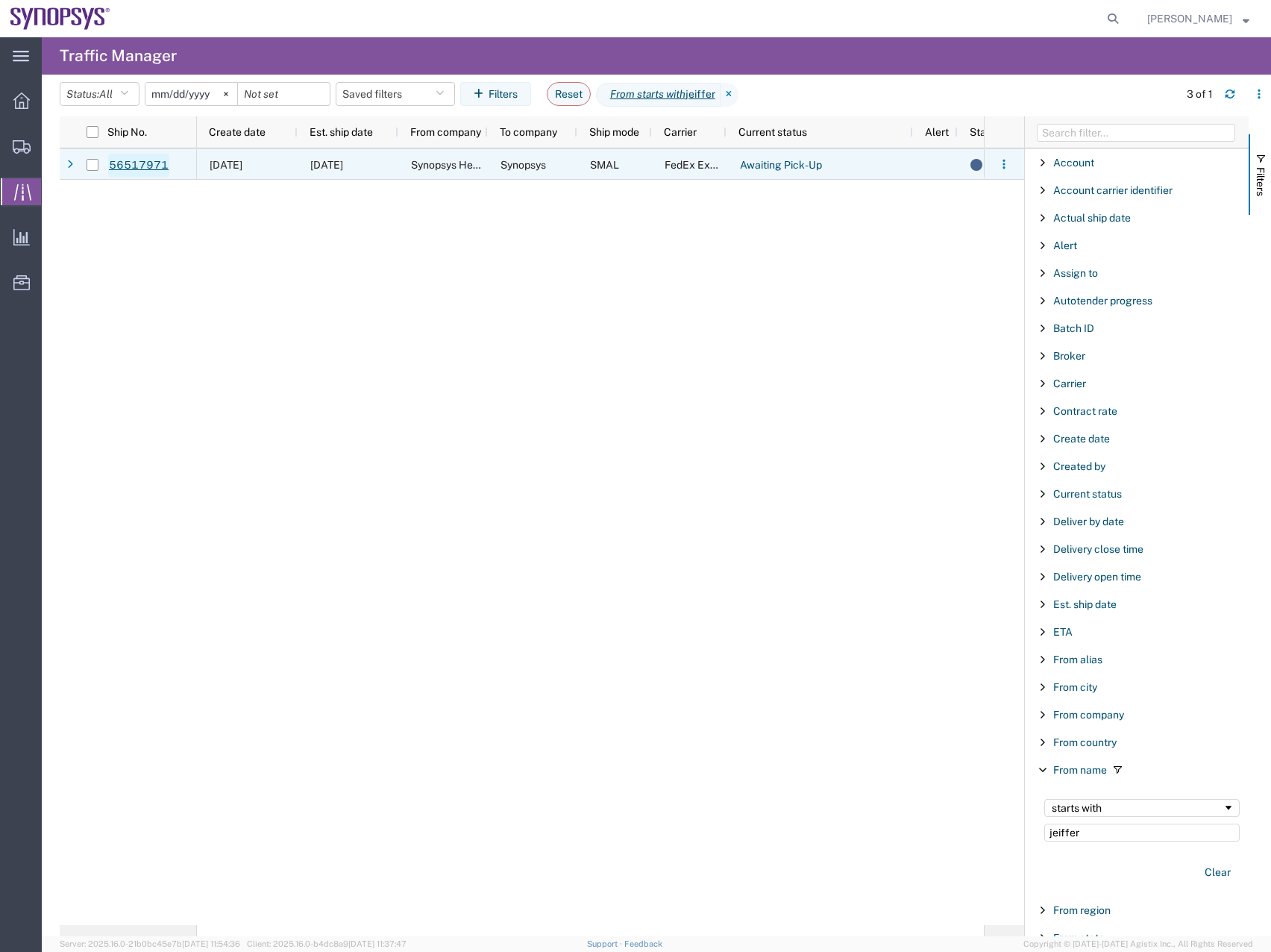
type input "jeiffer"
click at [139, 171] on link "56517971" at bounding box center [139, 165] width 62 height 24
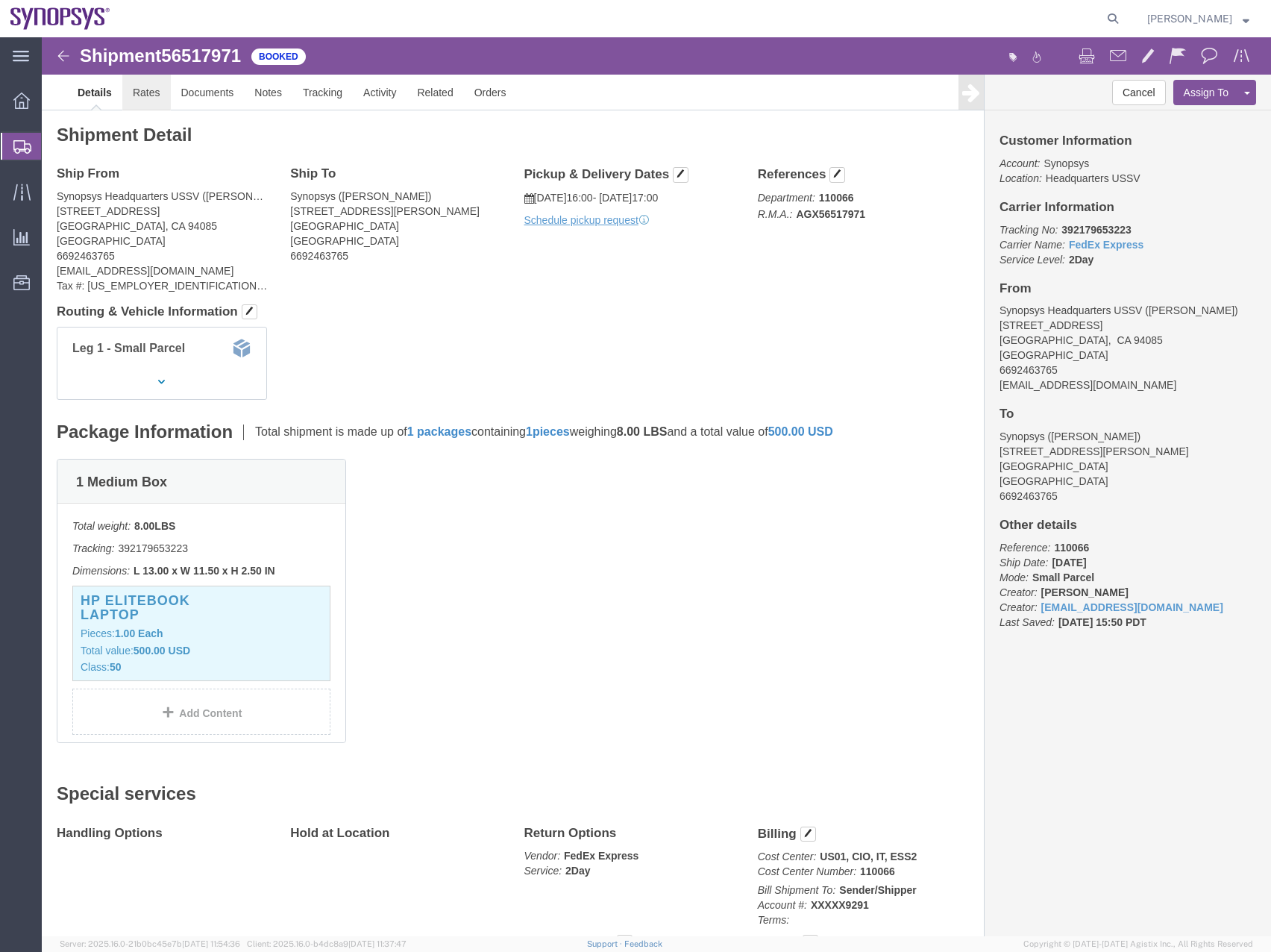
click link "Rates"
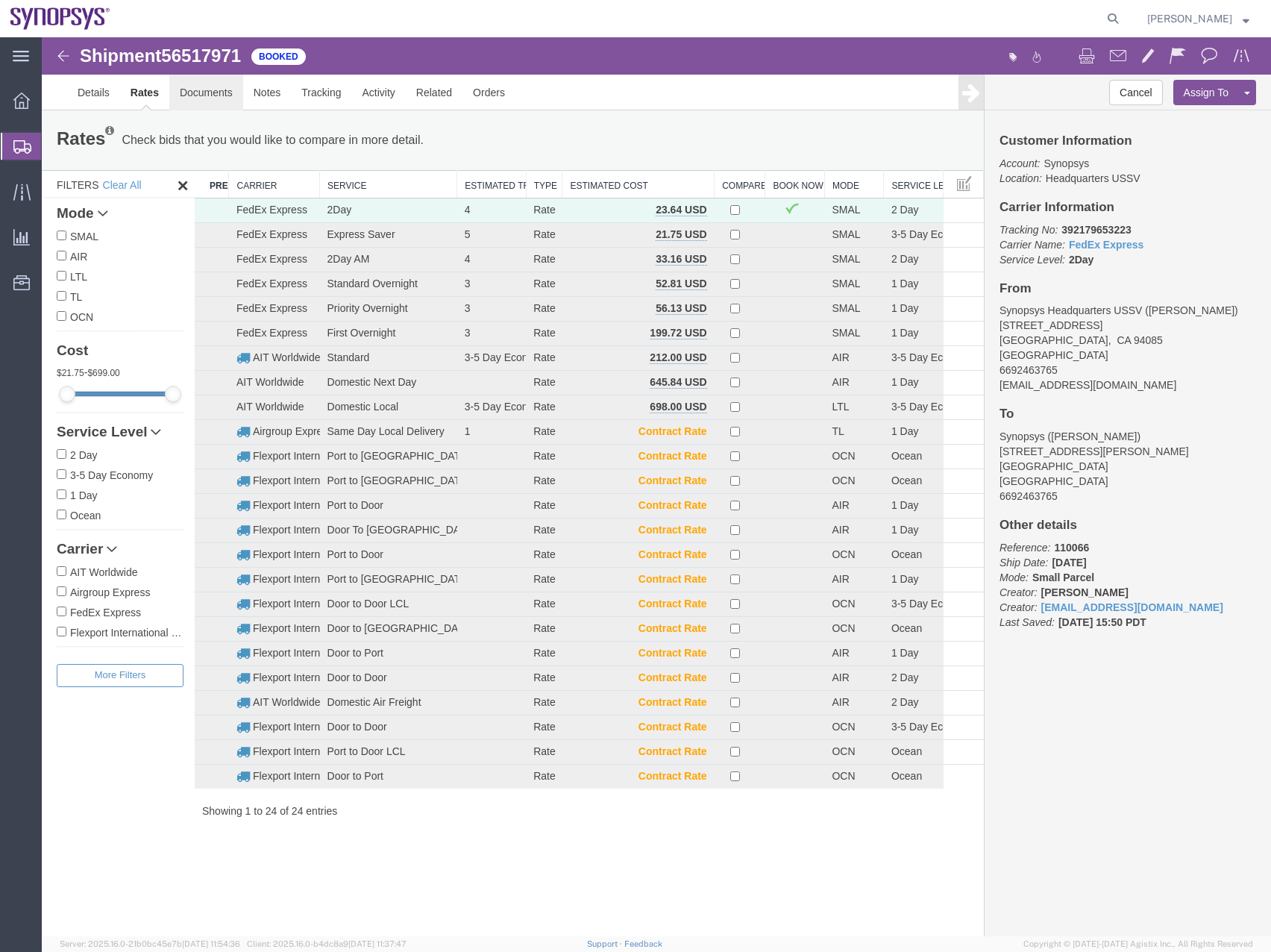
click at [209, 95] on link "Documents" at bounding box center [207, 92] width 74 height 36
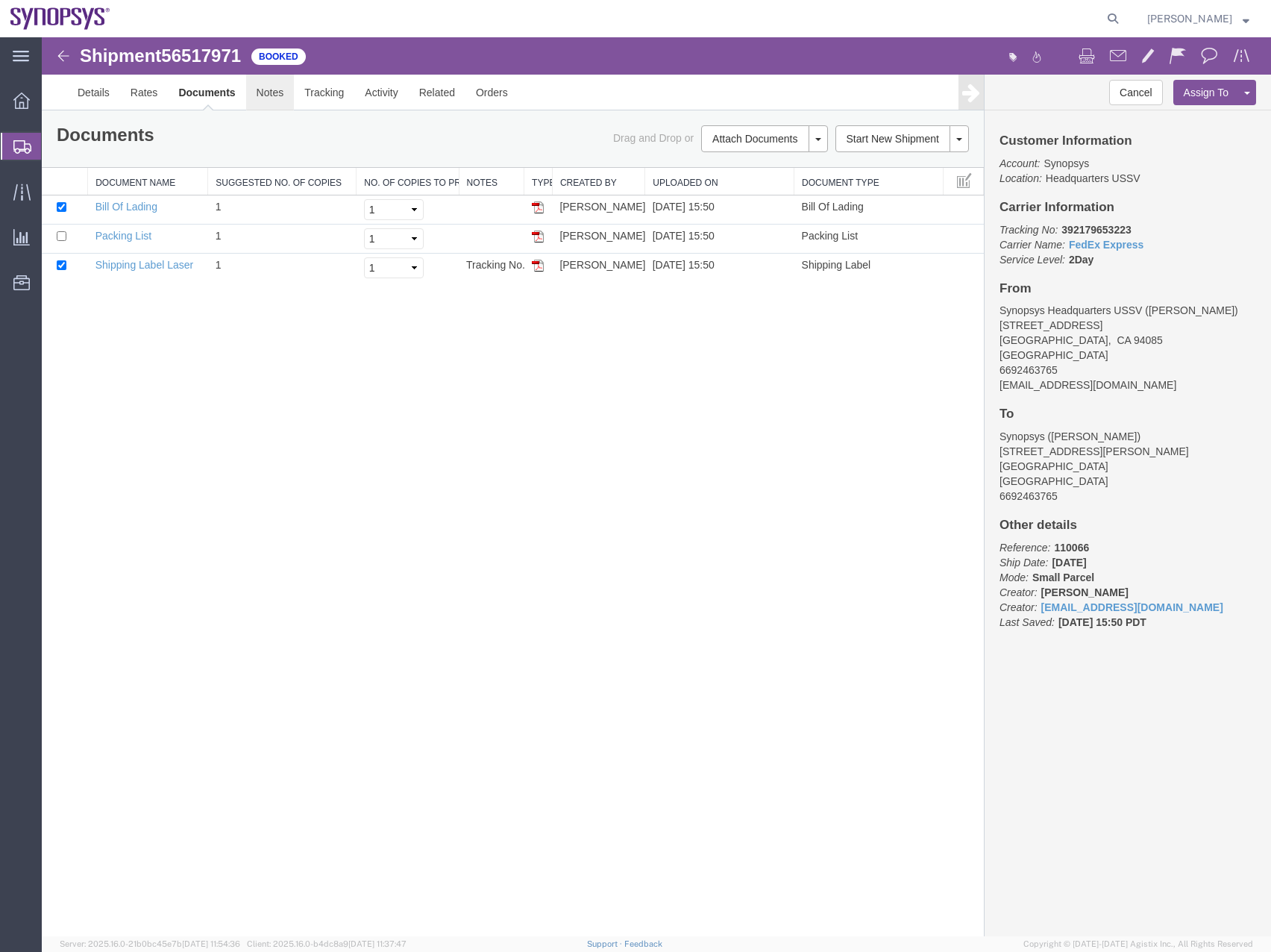
click at [267, 91] on link "Notes" at bounding box center [270, 92] width 48 height 36
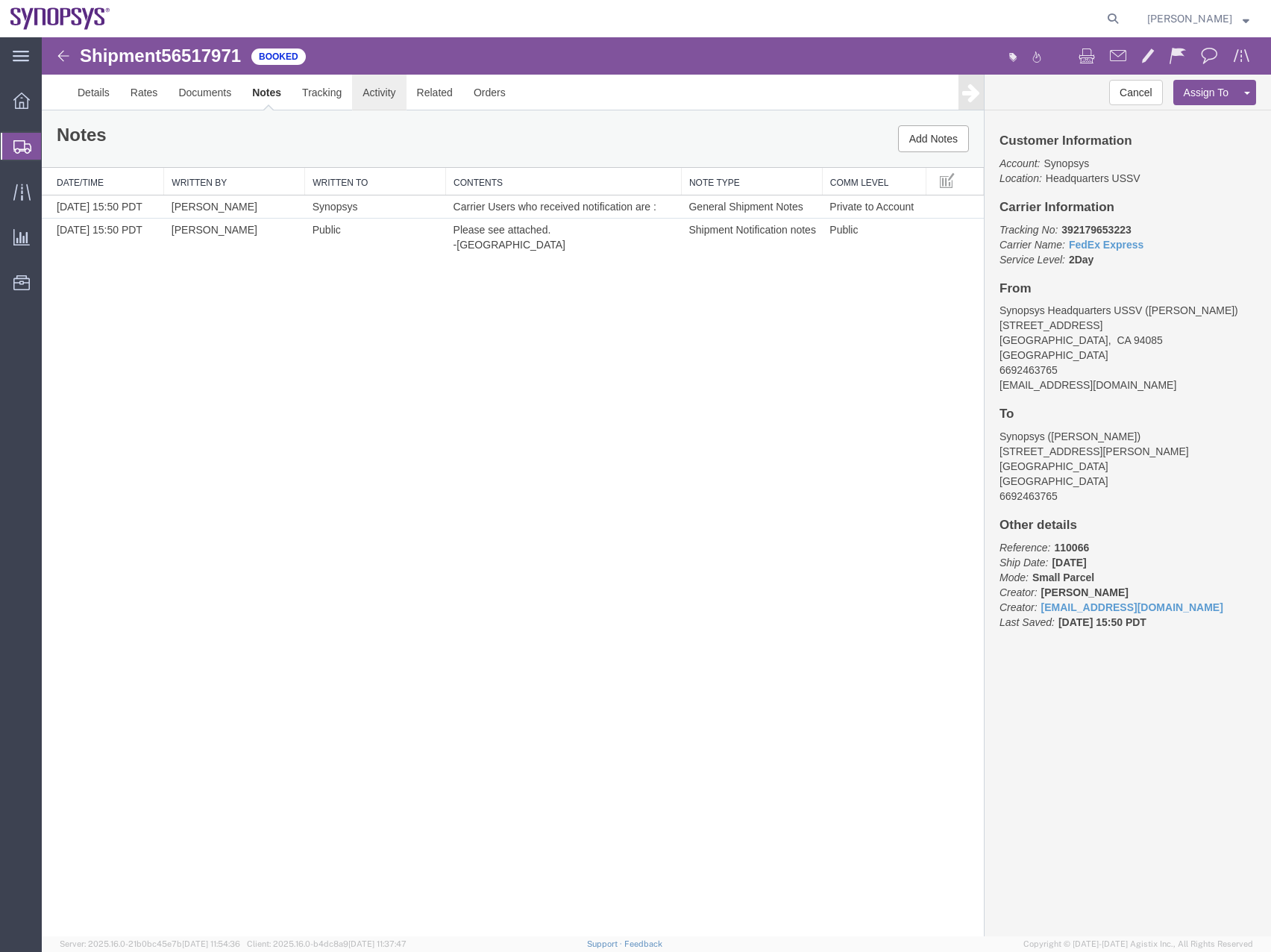
click at [389, 89] on link "Activity" at bounding box center [379, 92] width 54 height 36
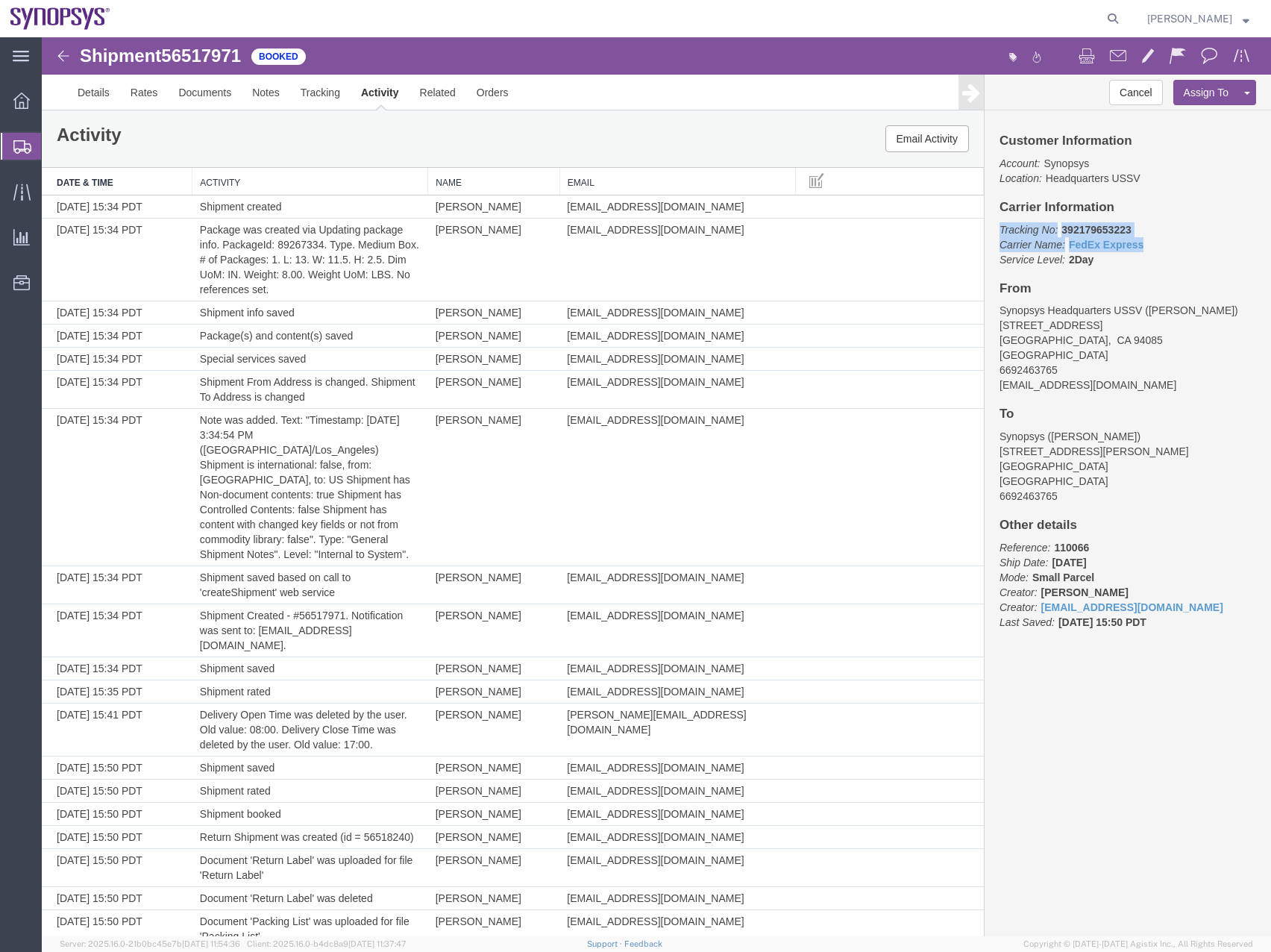
drag, startPoint x: 1259, startPoint y: 195, endPoint x: 1258, endPoint y: 241, distance: 46.0
click at [1258, 241] on div "Customer Information Account: Synopsys Location: Headquarters USSV Carrier Info…" at bounding box center [1128, 389] width 287 height 557
drag, startPoint x: 1258, startPoint y: 241, endPoint x: 1242, endPoint y: 356, distance: 116.1
click at [1242, 356] on address "Synopsys Headquarters USSV ([PERSON_NAME]) [STREET_ADDRESS] 6692463765 [EMAIL_A…" at bounding box center [1128, 348] width 257 height 90
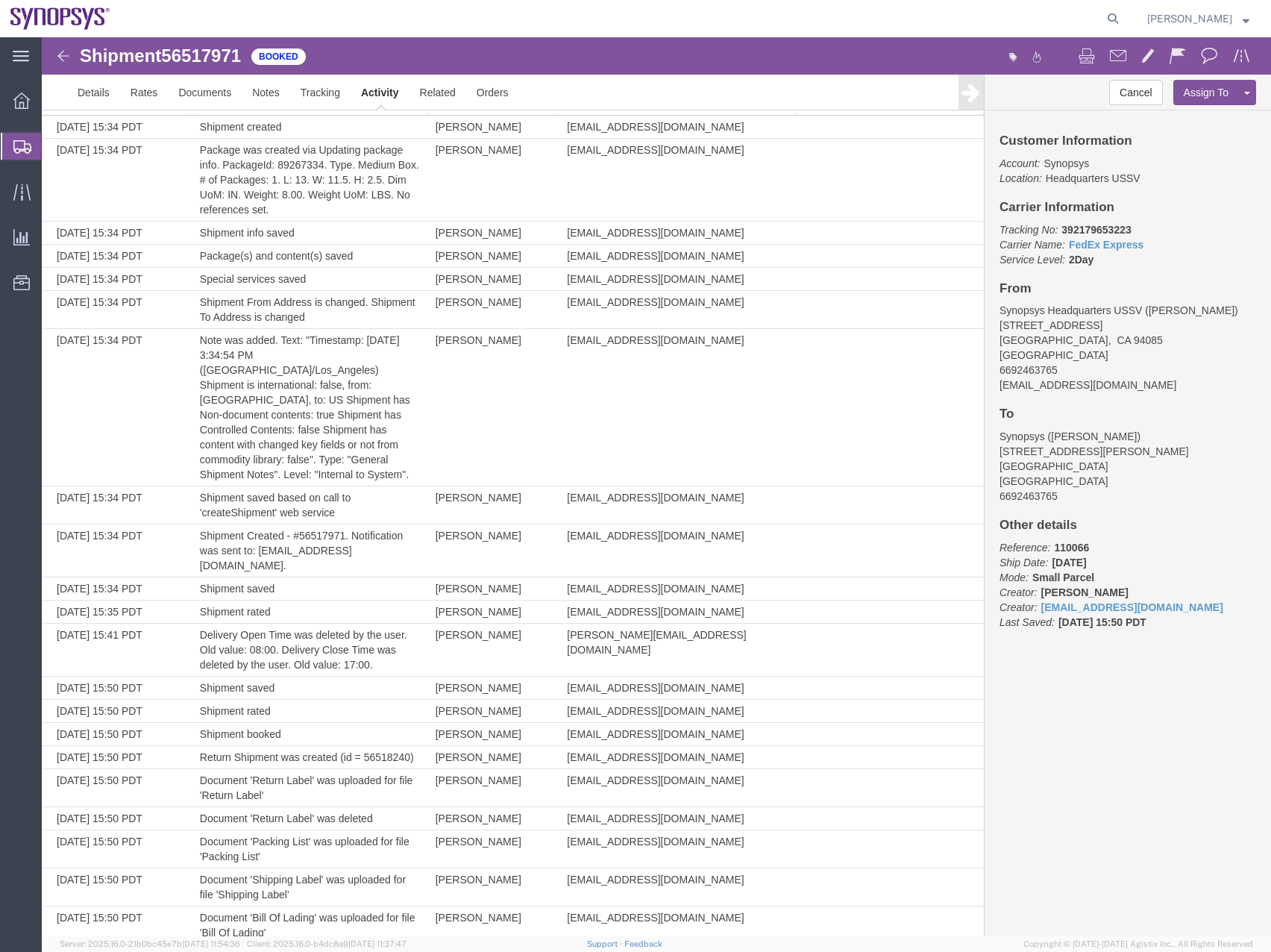
scroll to position [79, 0]
click at [12, 146] on div at bounding box center [22, 146] width 42 height 27
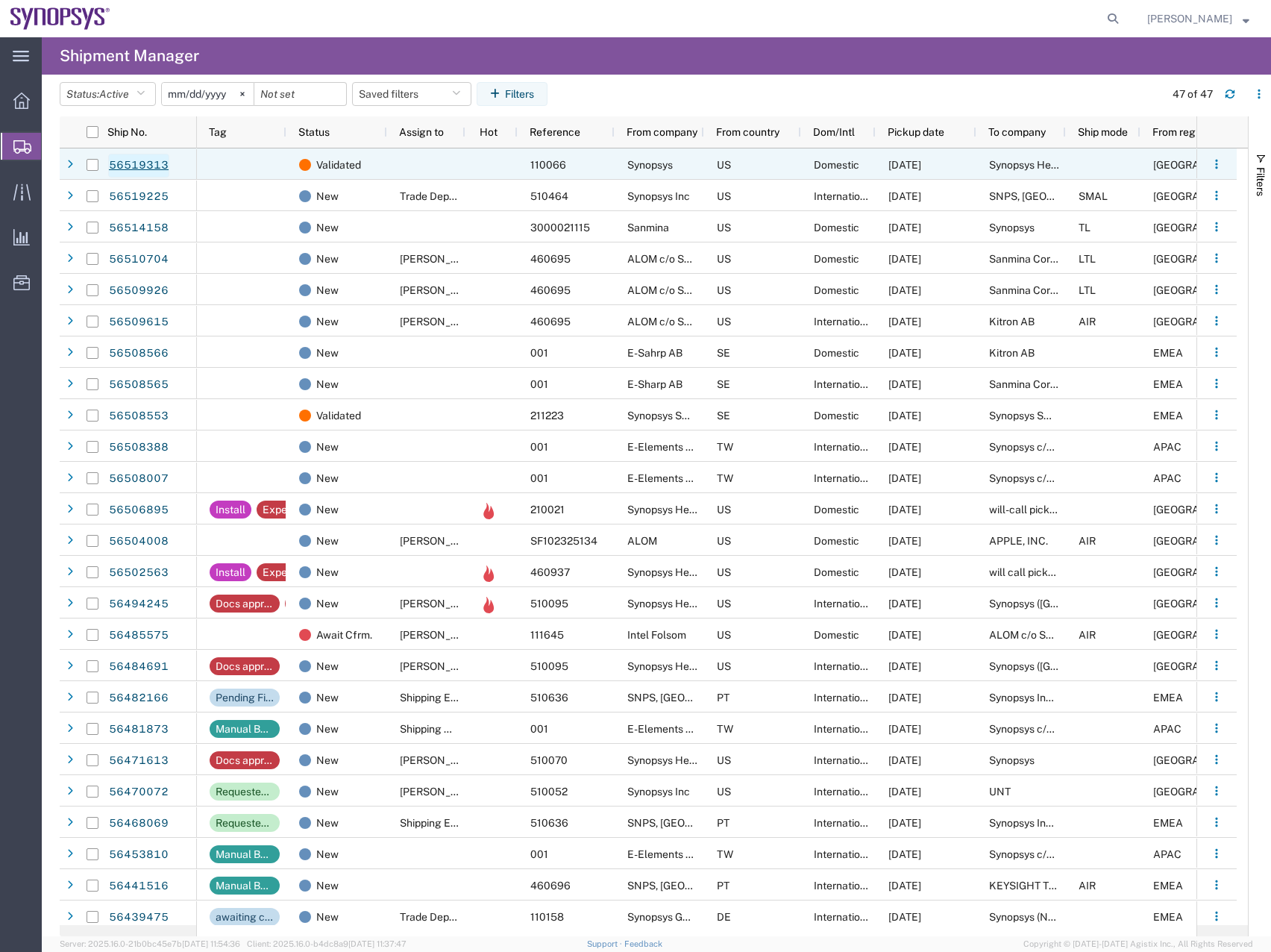
click at [126, 162] on link "56519313" at bounding box center [139, 165] width 62 height 24
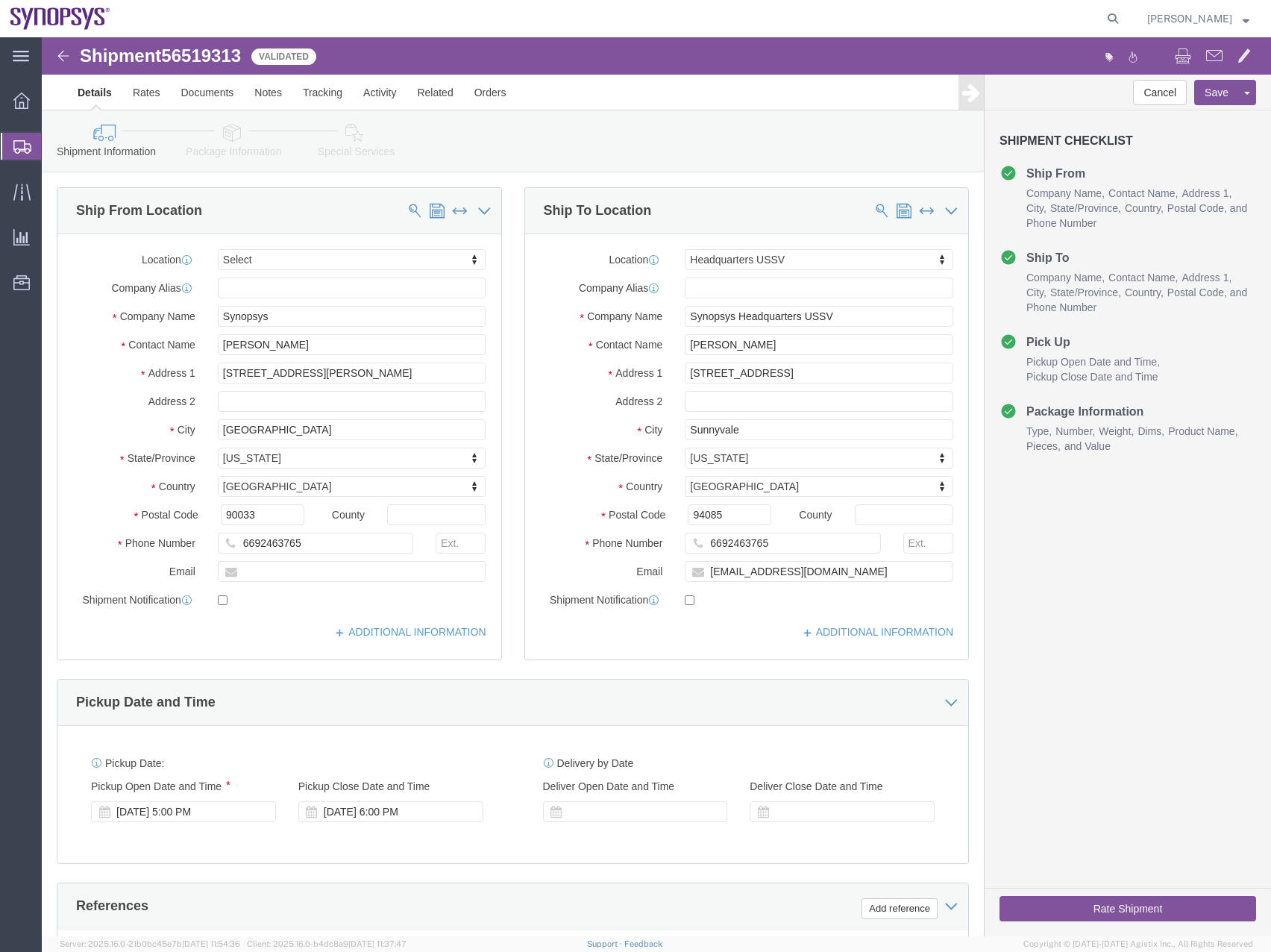
select select
select select "63204"
click at [18, 190] on icon at bounding box center [22, 193] width 18 height 18
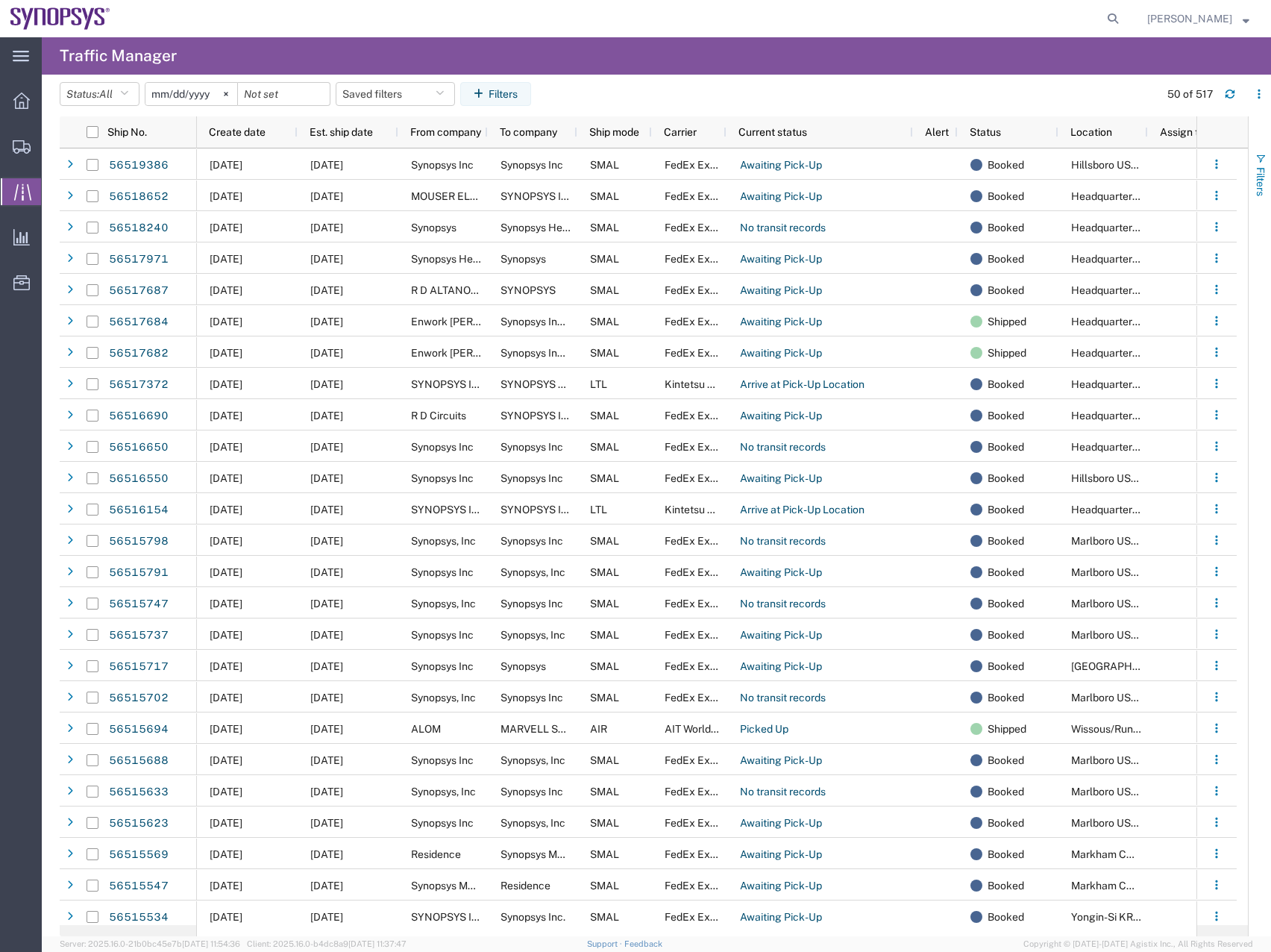
click at [1259, 159] on span "button" at bounding box center [1261, 159] width 12 height 12
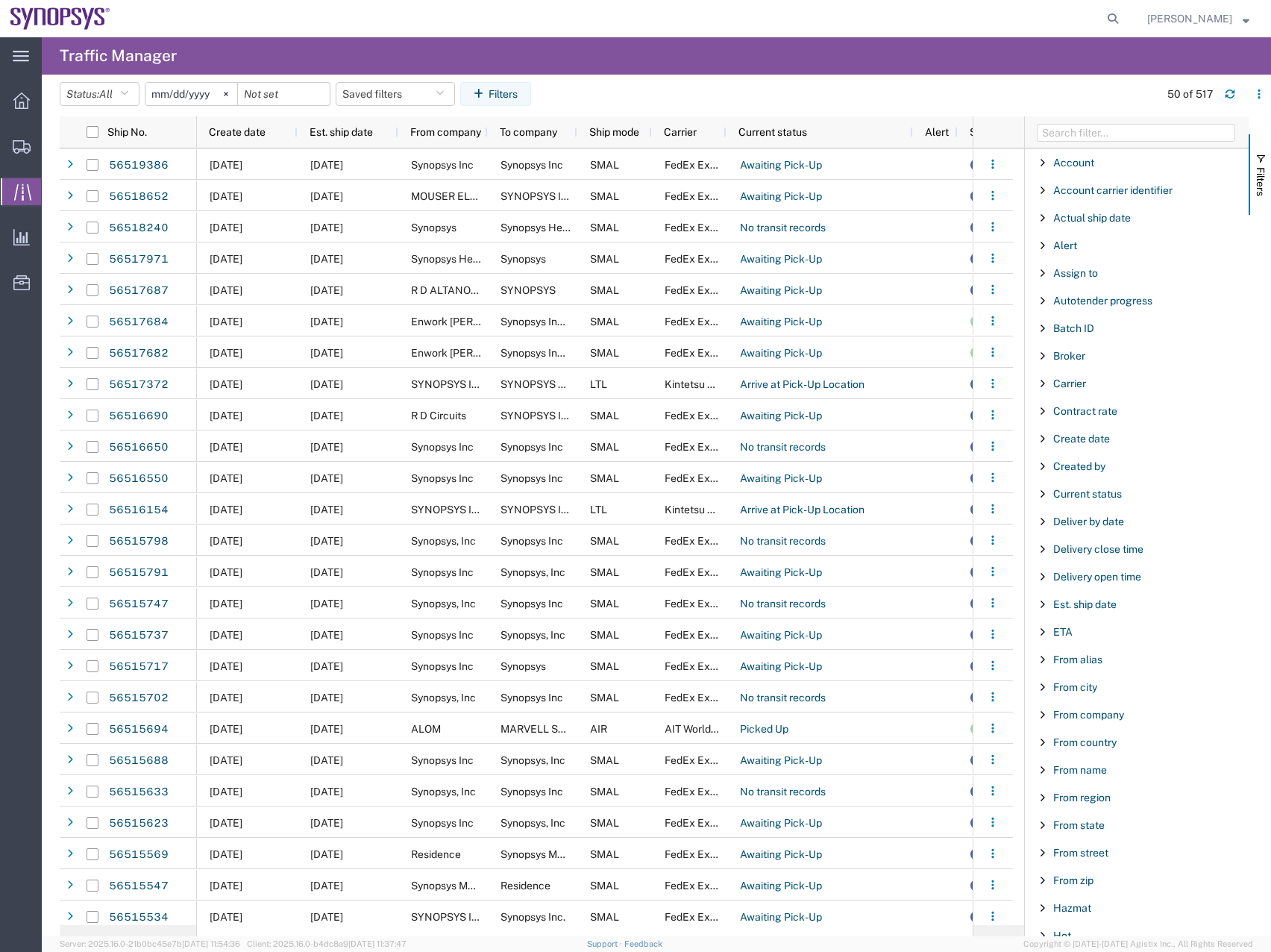
click at [1044, 769] on span "Filter List 67 Filters" at bounding box center [1043, 770] width 12 height 12
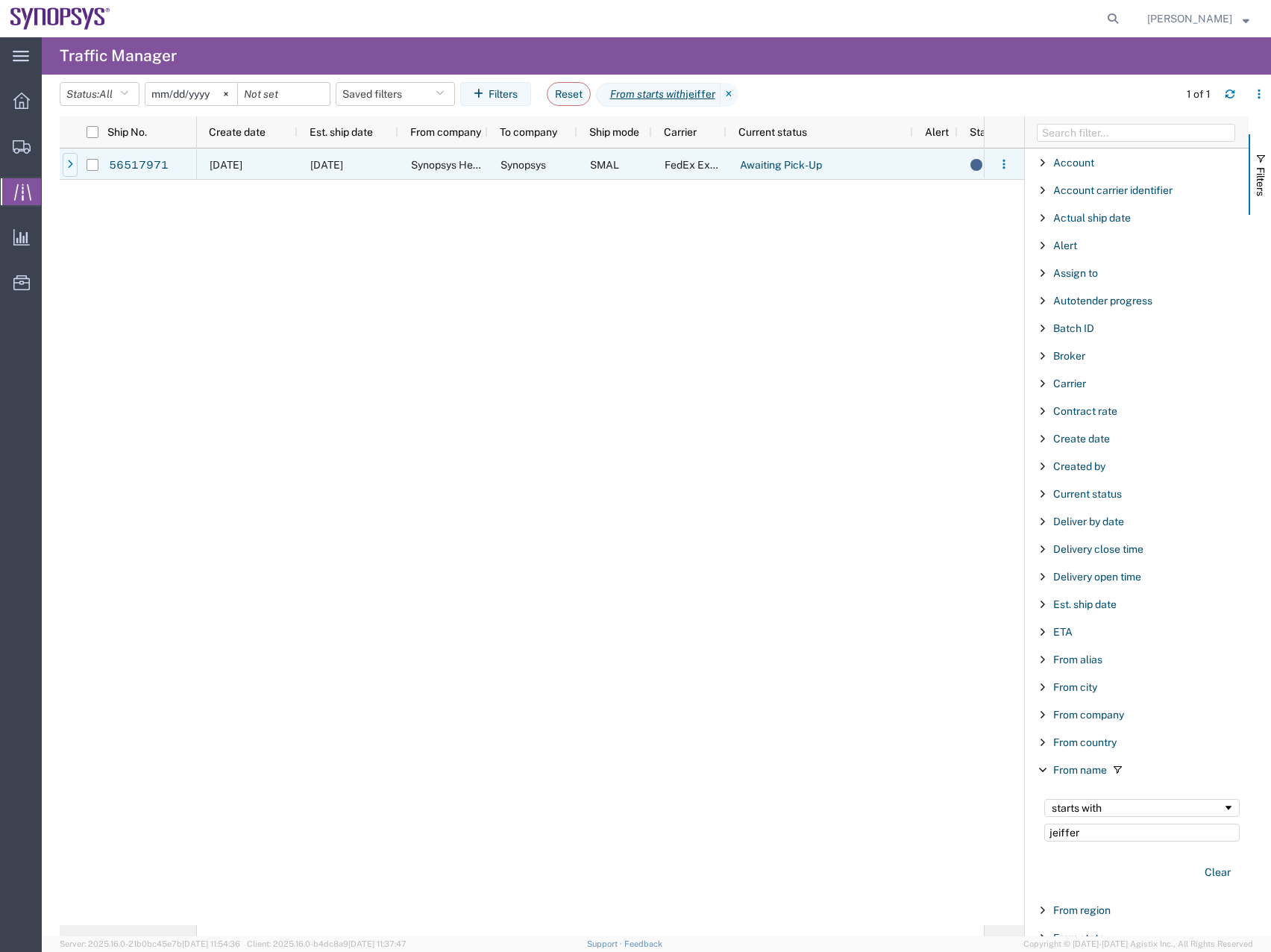
type input "jeiffer"
click at [62, 165] on div at bounding box center [69, 164] width 15 height 24
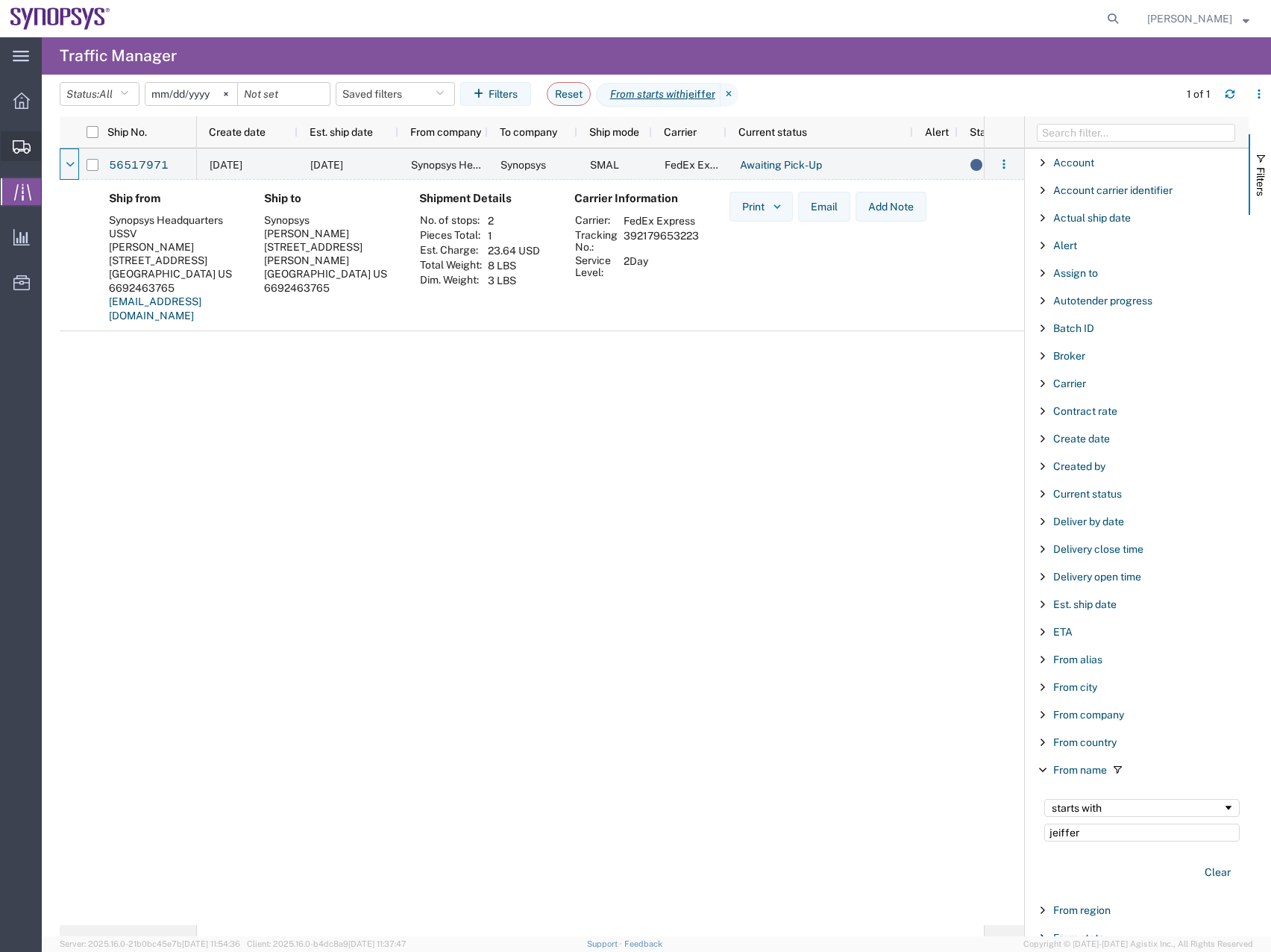
click at [18, 149] on icon at bounding box center [21, 147] width 18 height 13
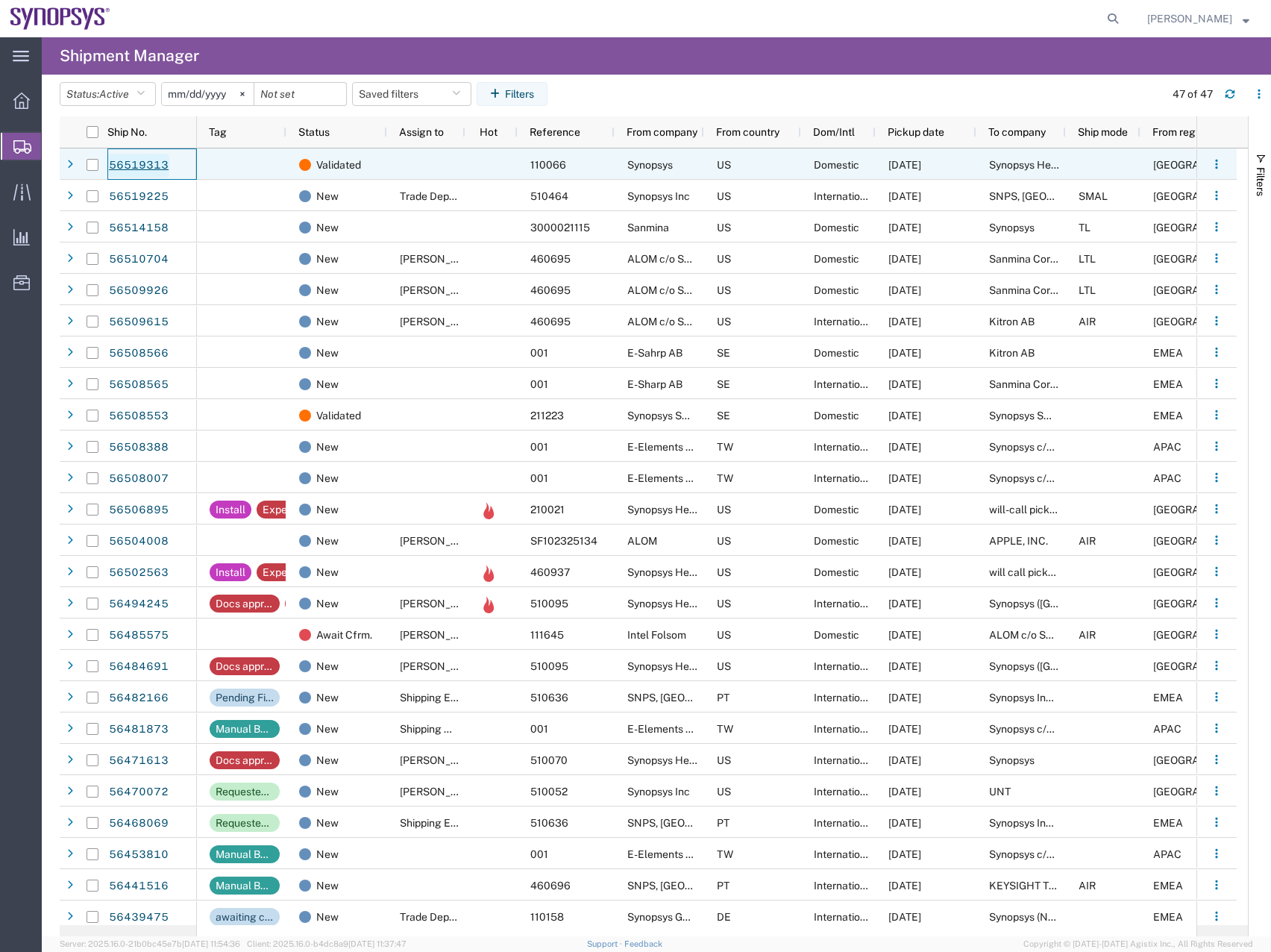
click at [123, 163] on link "56519313" at bounding box center [139, 165] width 62 height 24
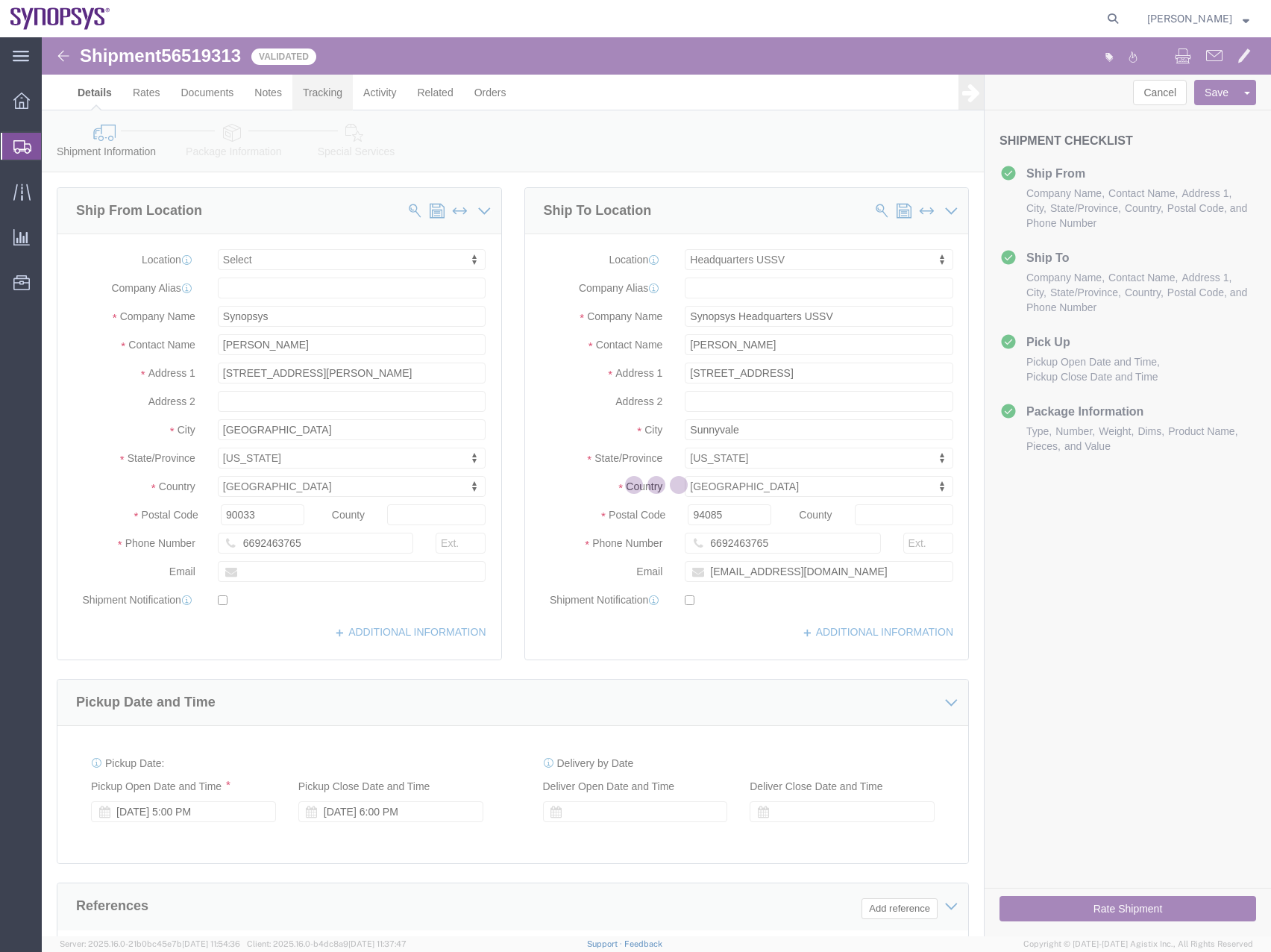
select select
select select "63204"
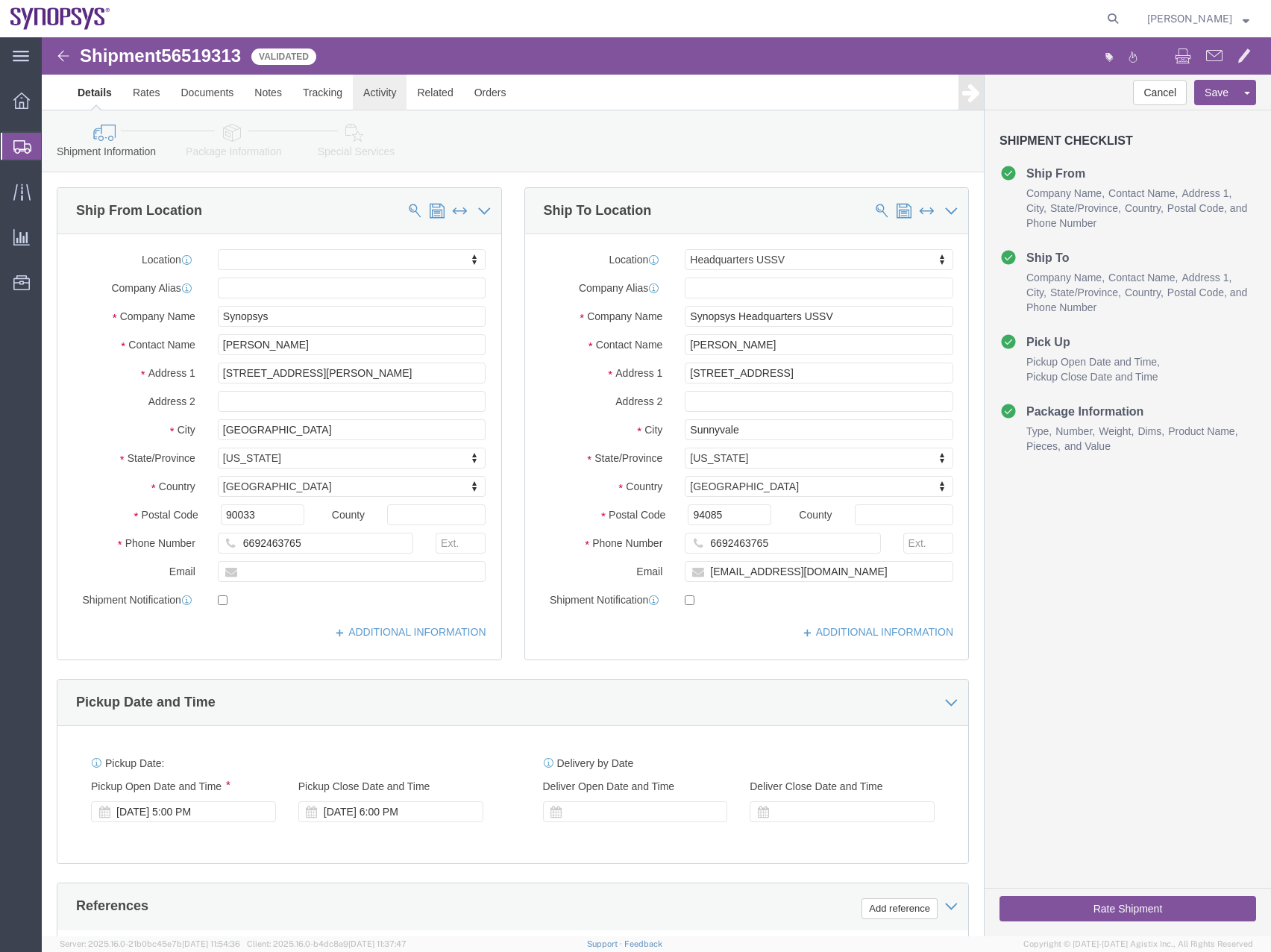
click link "Activity"
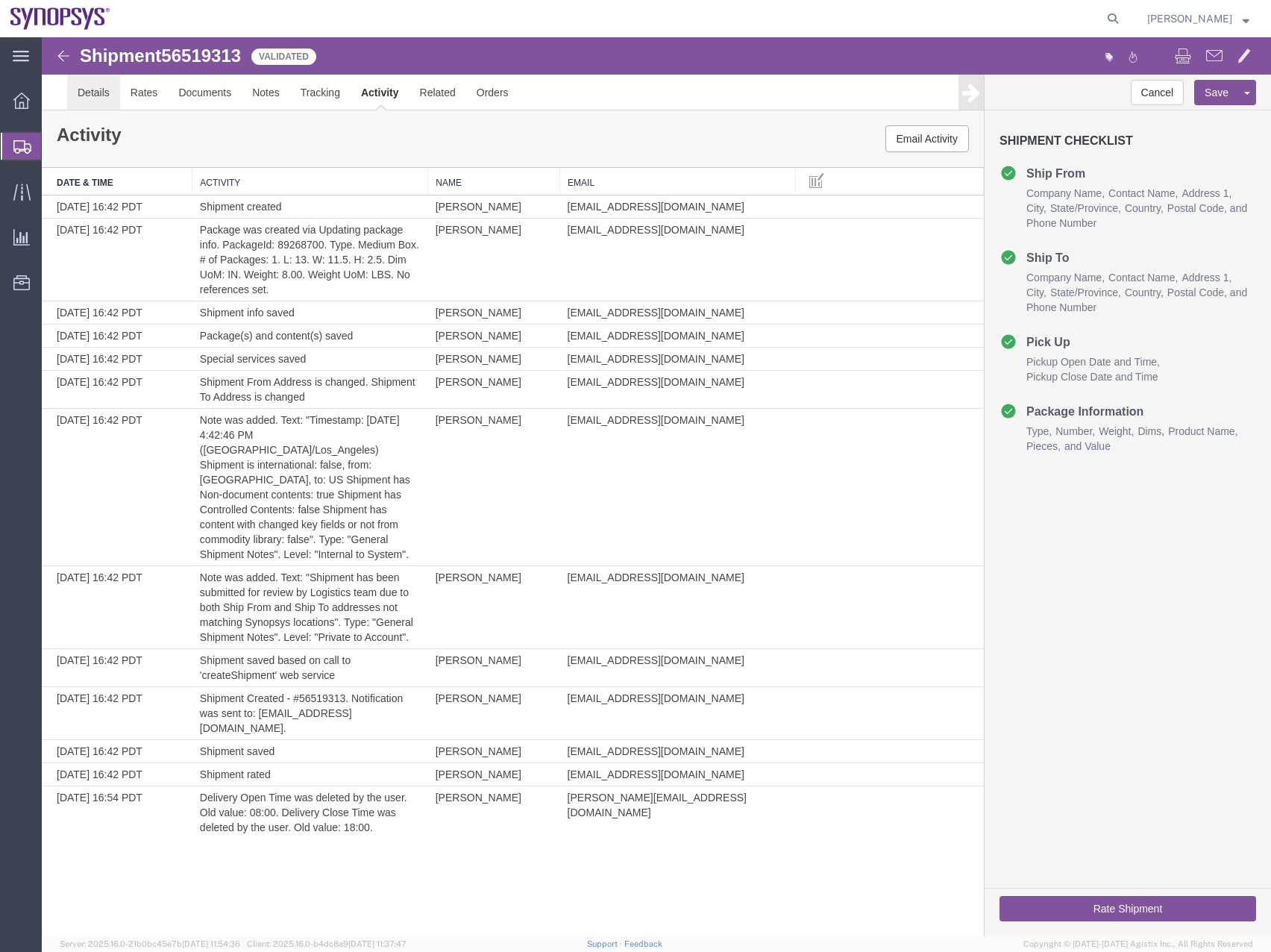
click at [95, 91] on link "Details" at bounding box center [93, 92] width 53 height 36
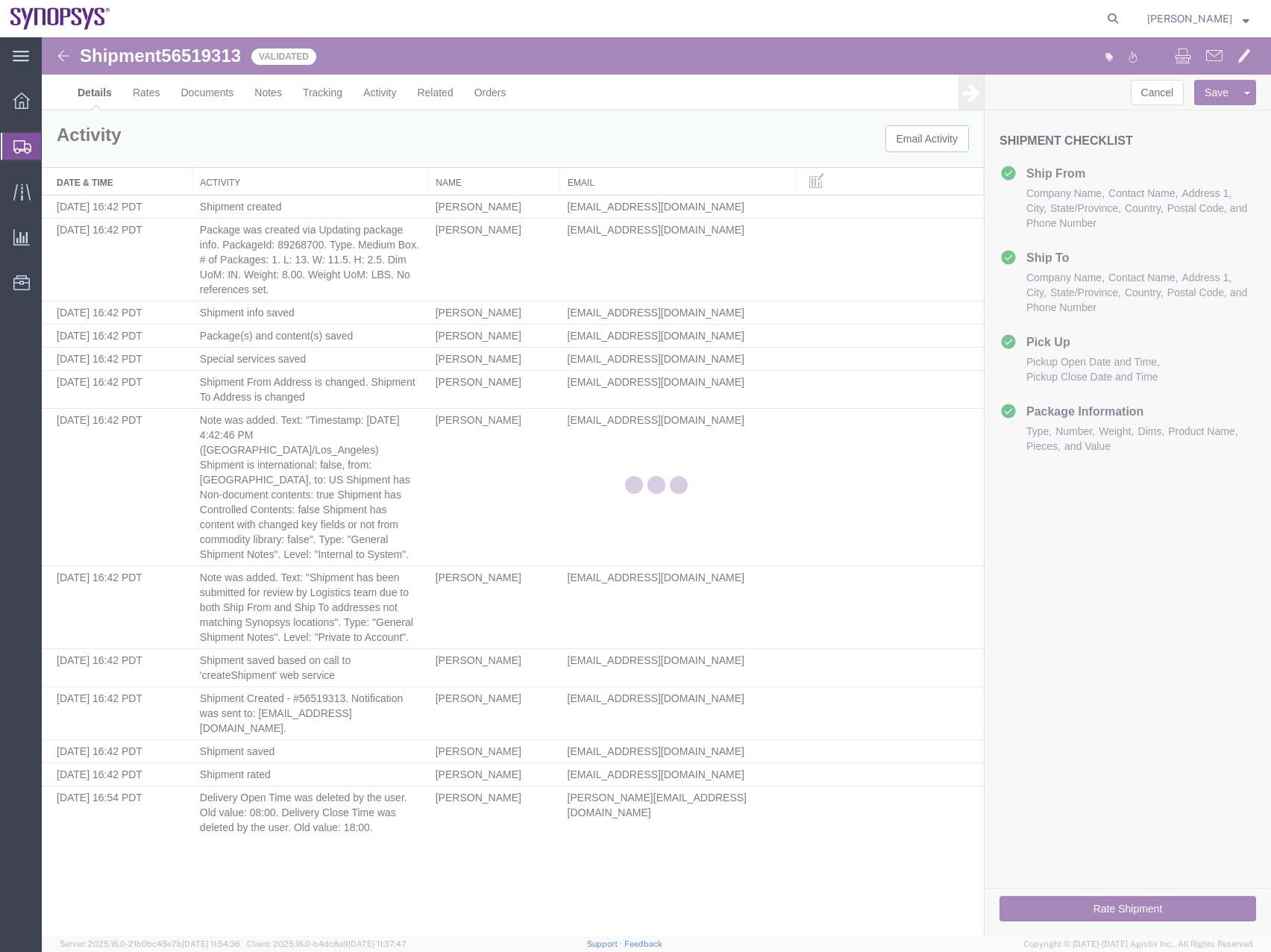
select select "63204"
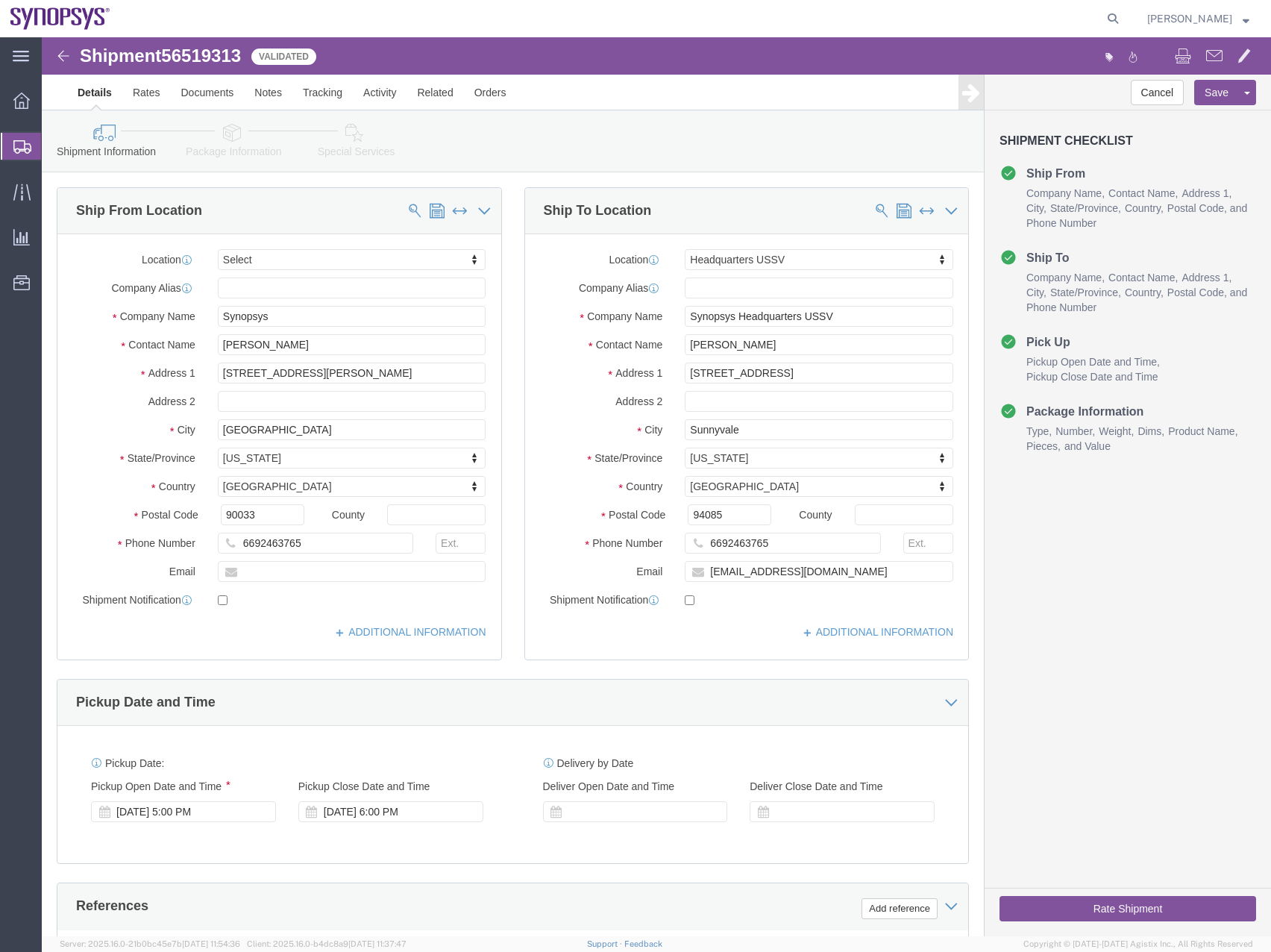
click icon
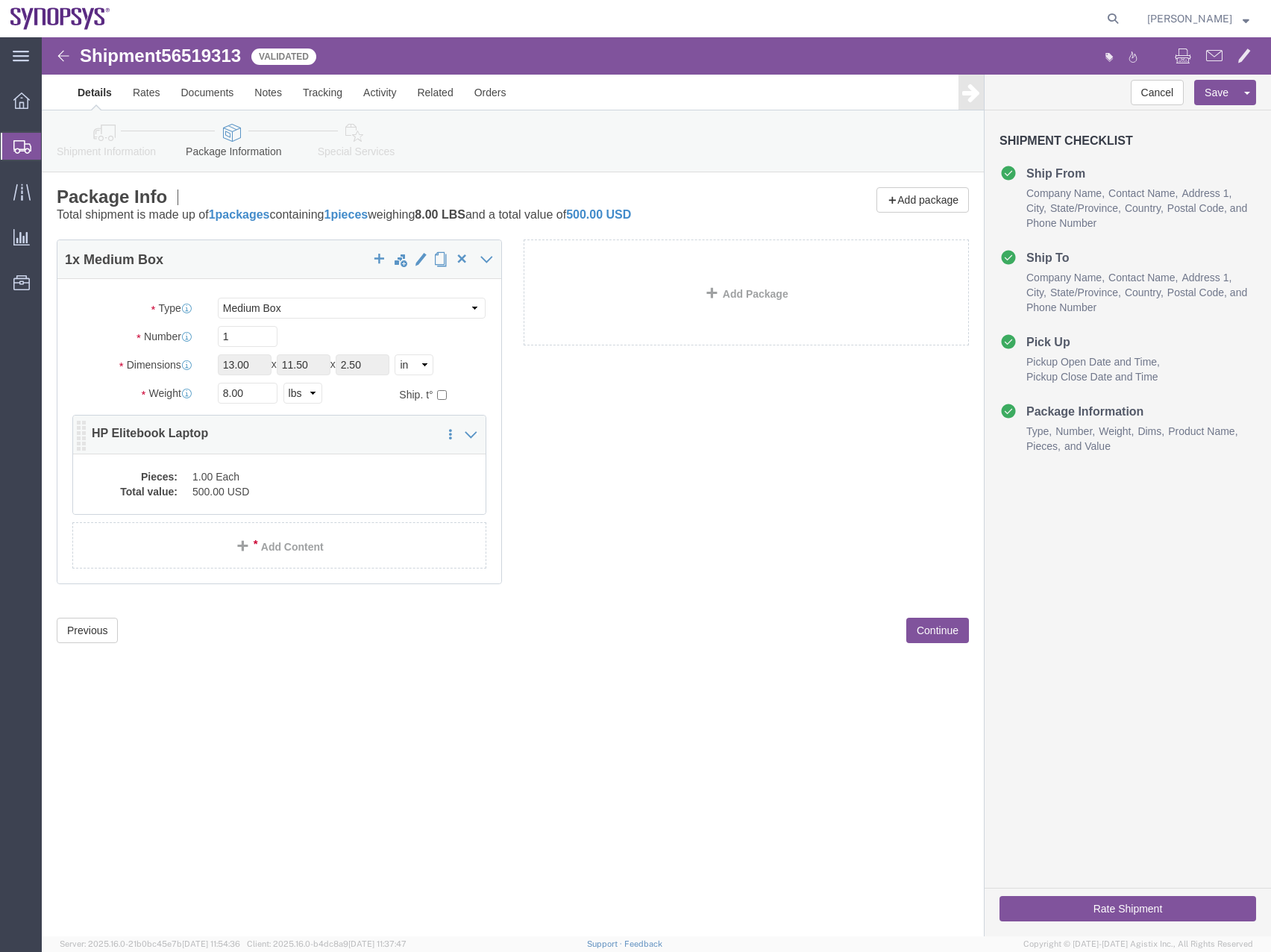
click dd "1.00 Each"
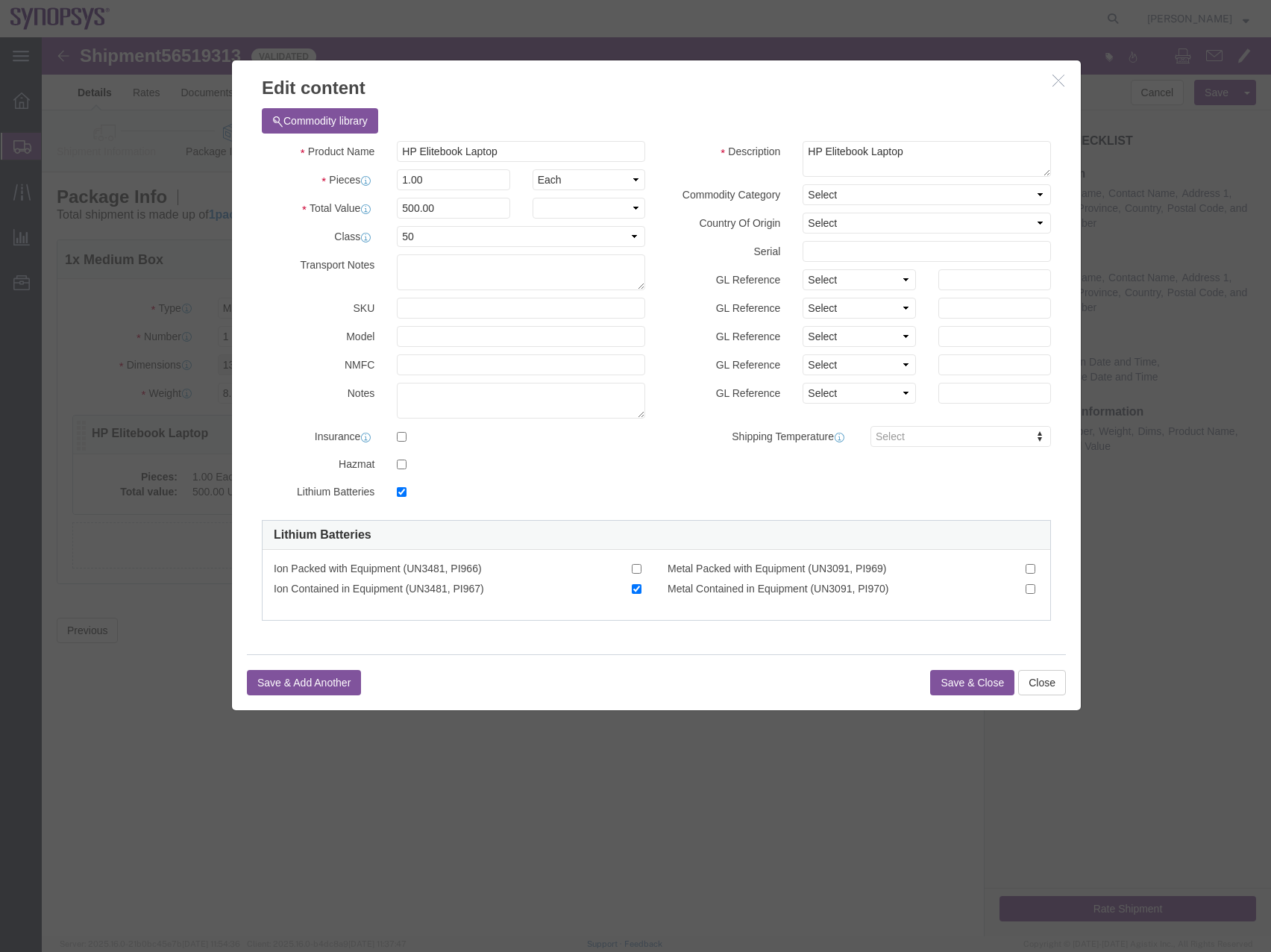
checkbox input "true"
click button "Close"
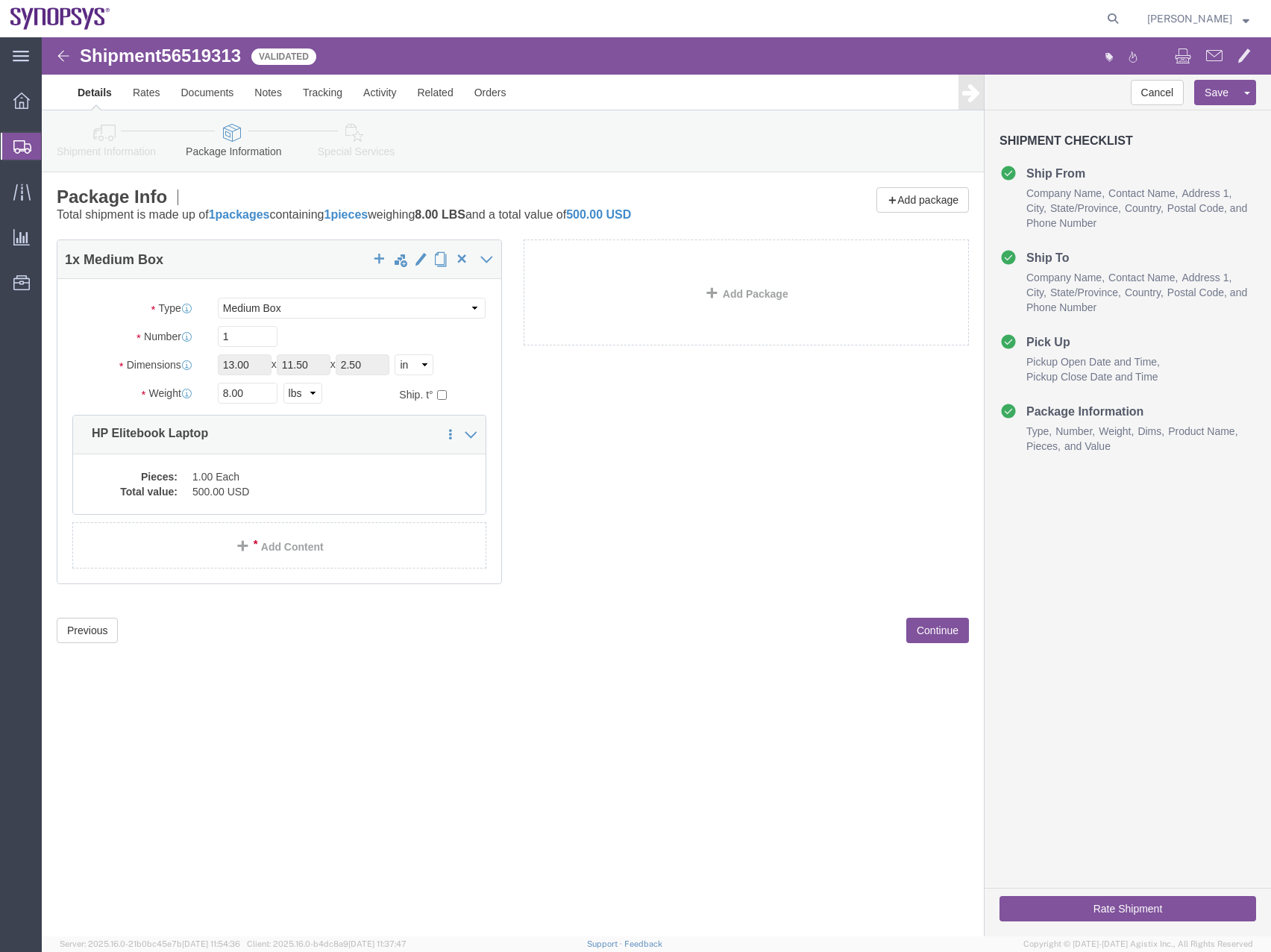
click icon
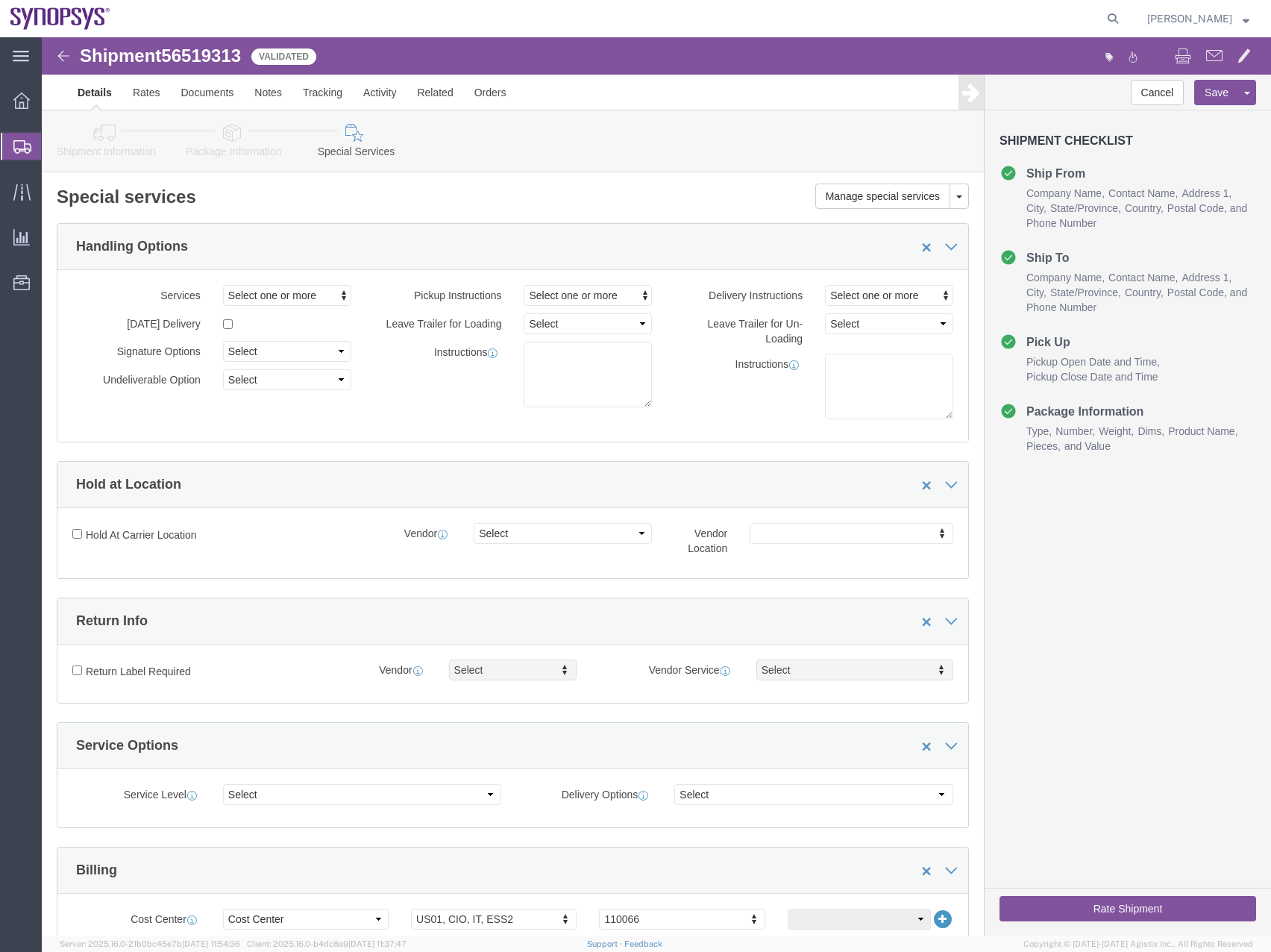
click button "Rate Shipment"
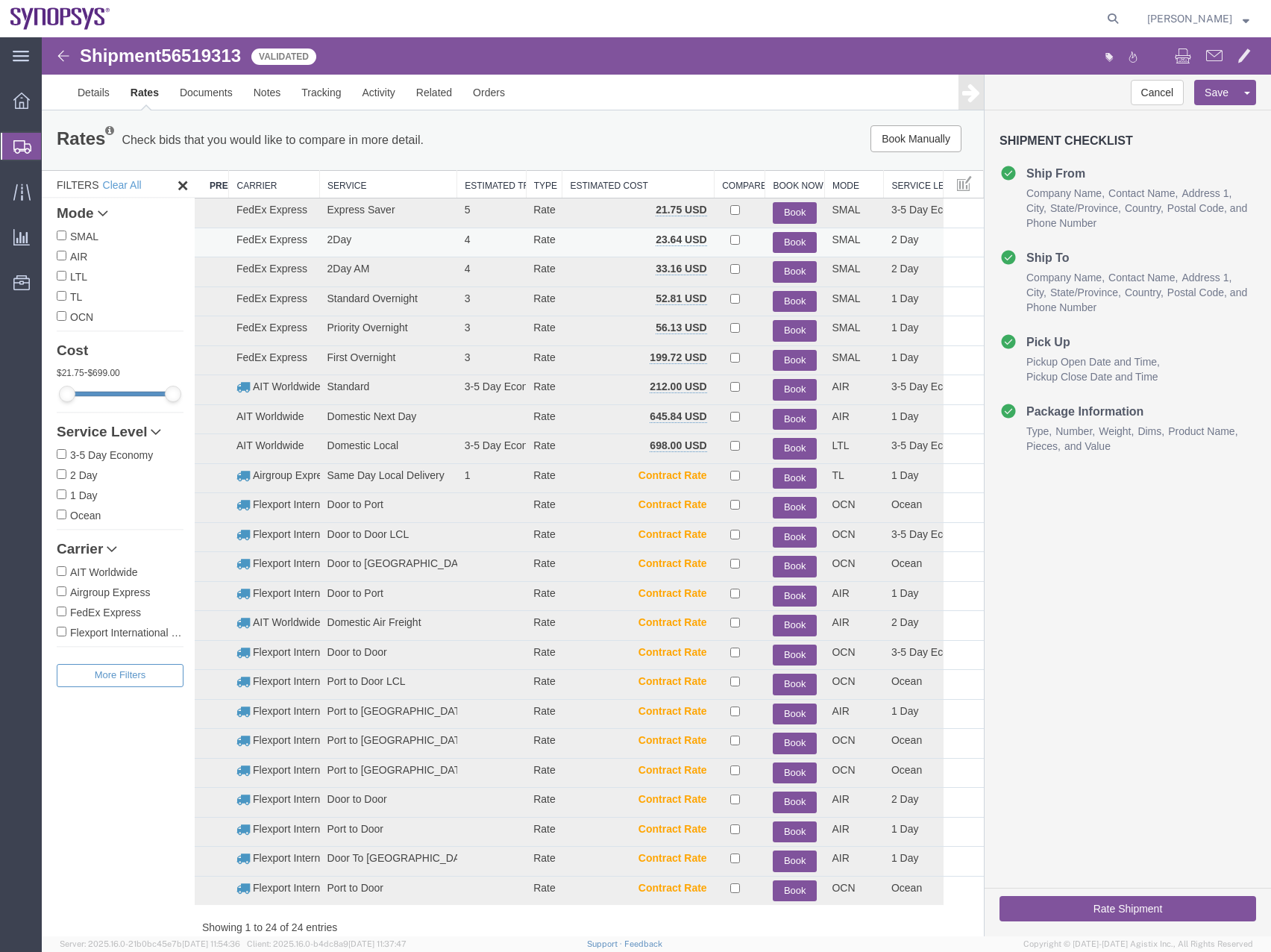
click at [785, 242] on button "Book" at bounding box center [795, 243] width 44 height 22
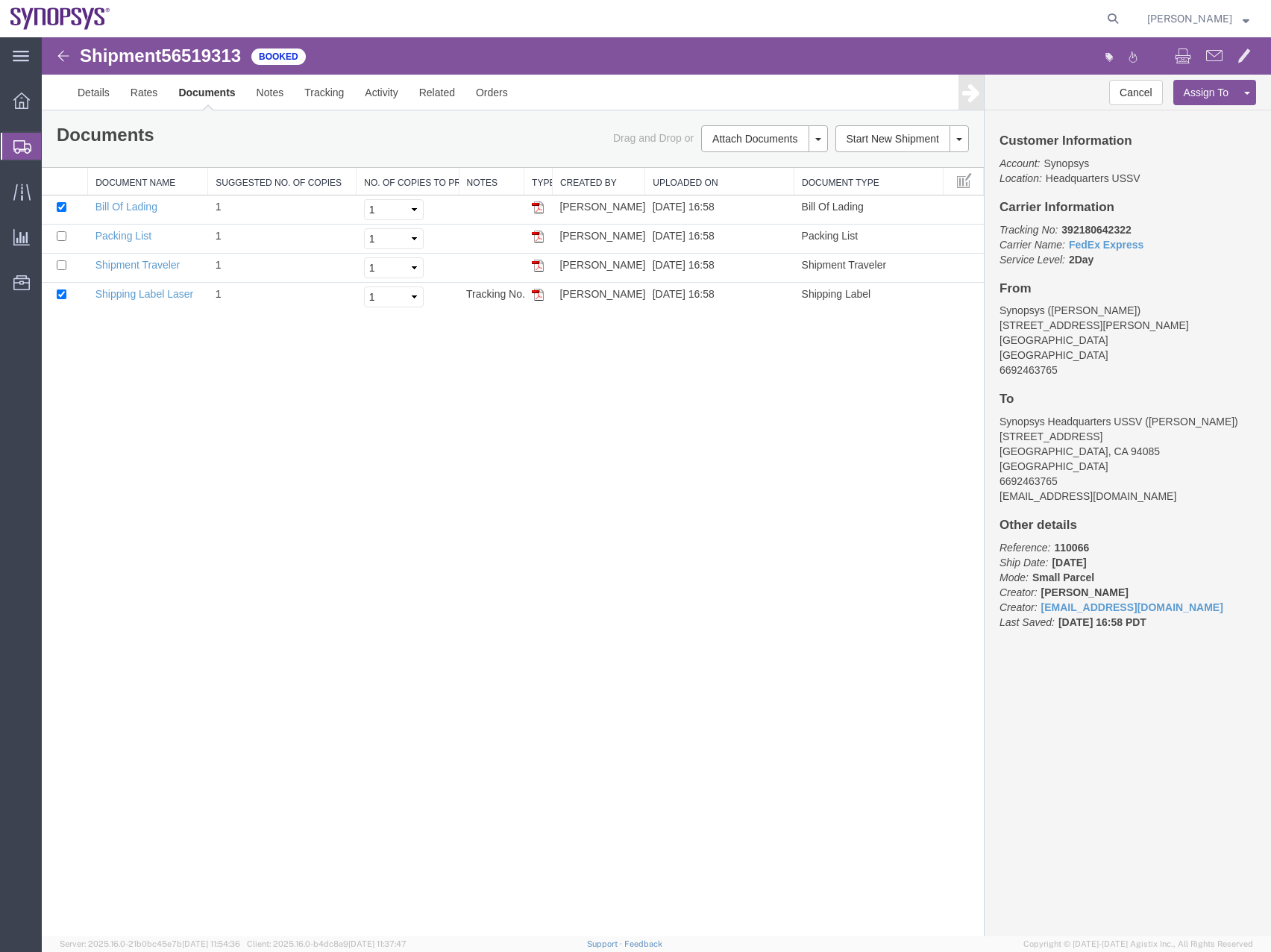
click at [12, 150] on div at bounding box center [22, 146] width 42 height 27
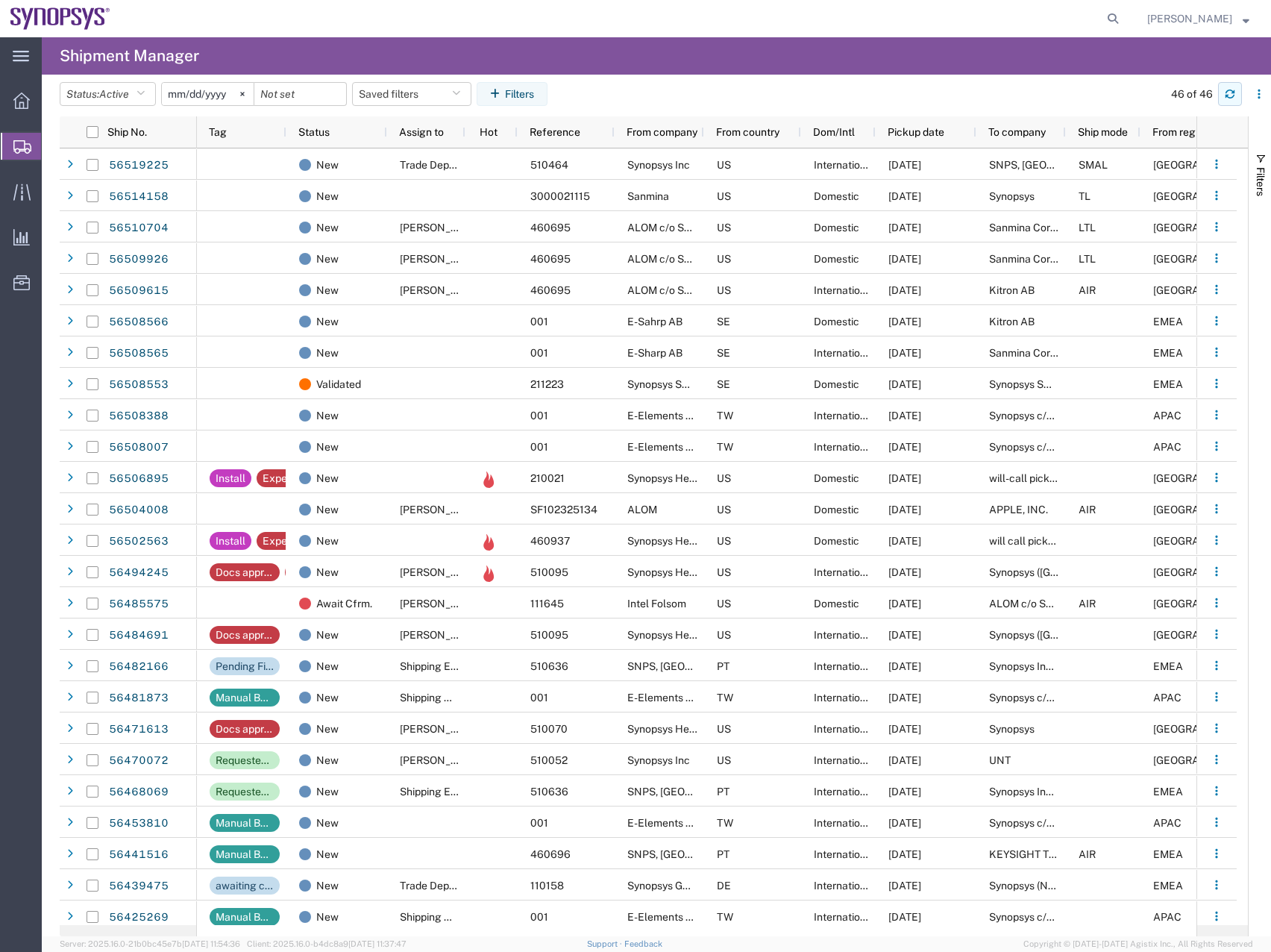
click at [1234, 88] on button "button" at bounding box center [1230, 93] width 24 height 24
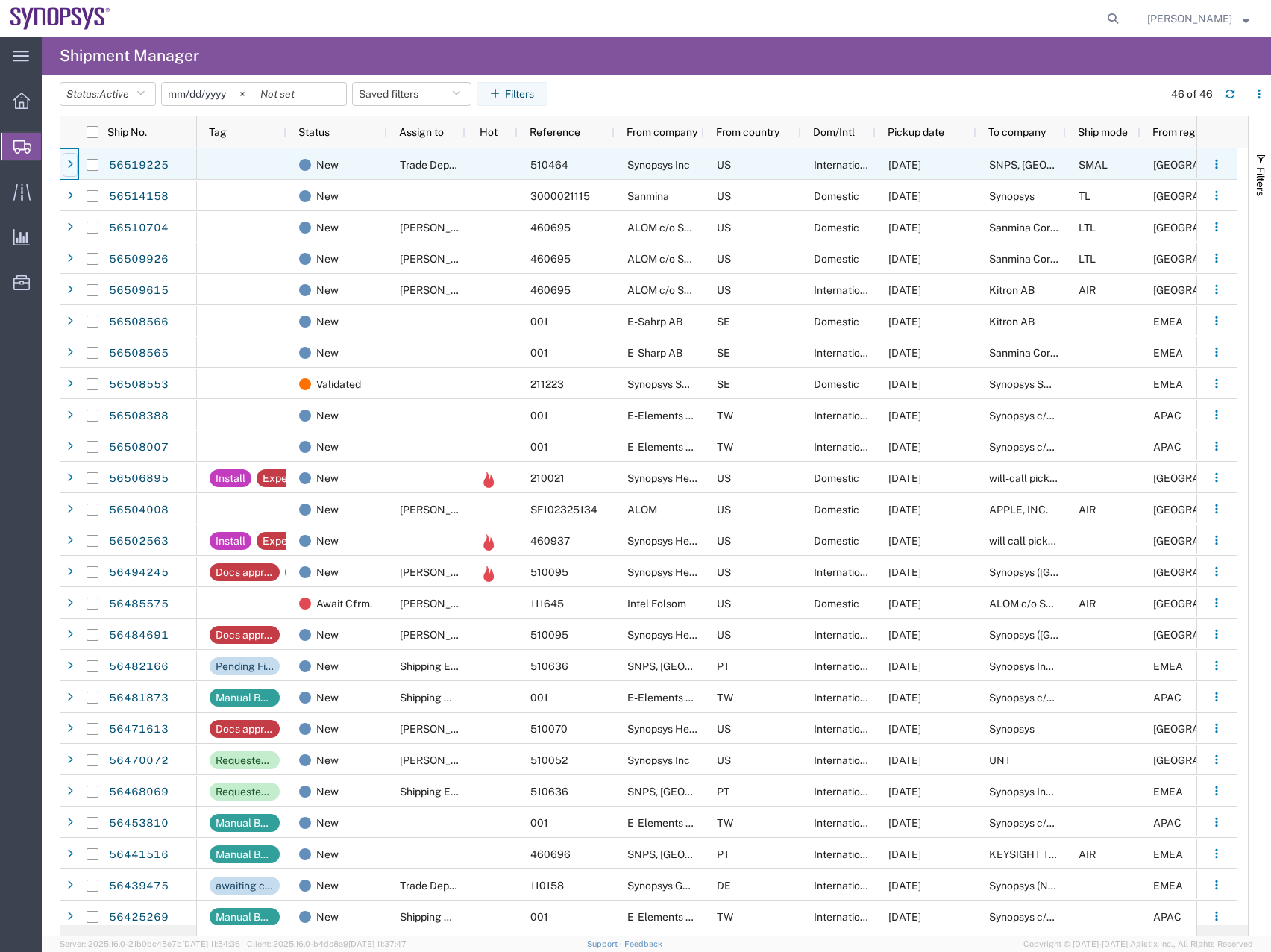
click at [75, 162] on div at bounding box center [69, 164] width 15 height 24
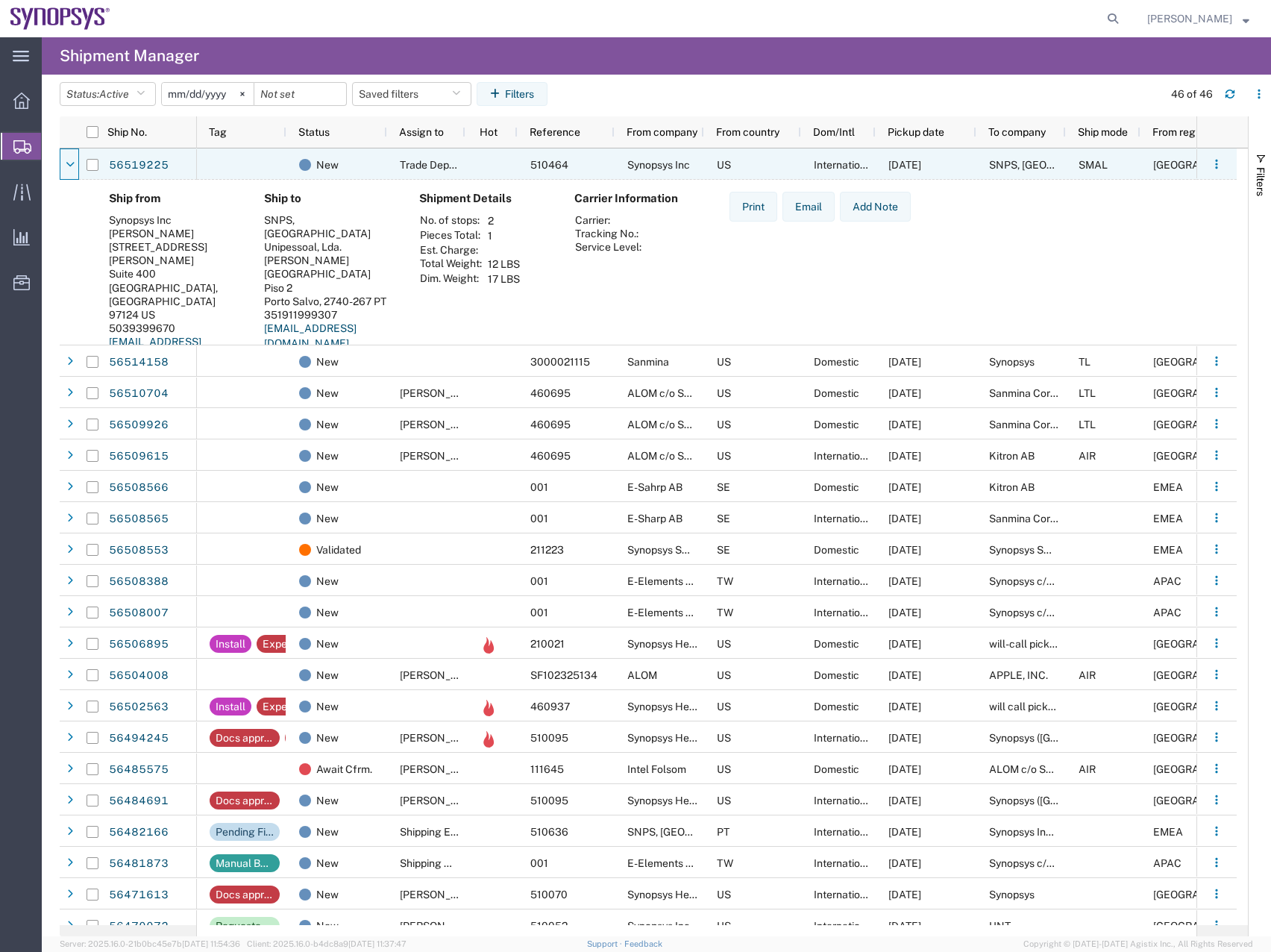
click at [75, 162] on div at bounding box center [69, 164] width 15 height 24
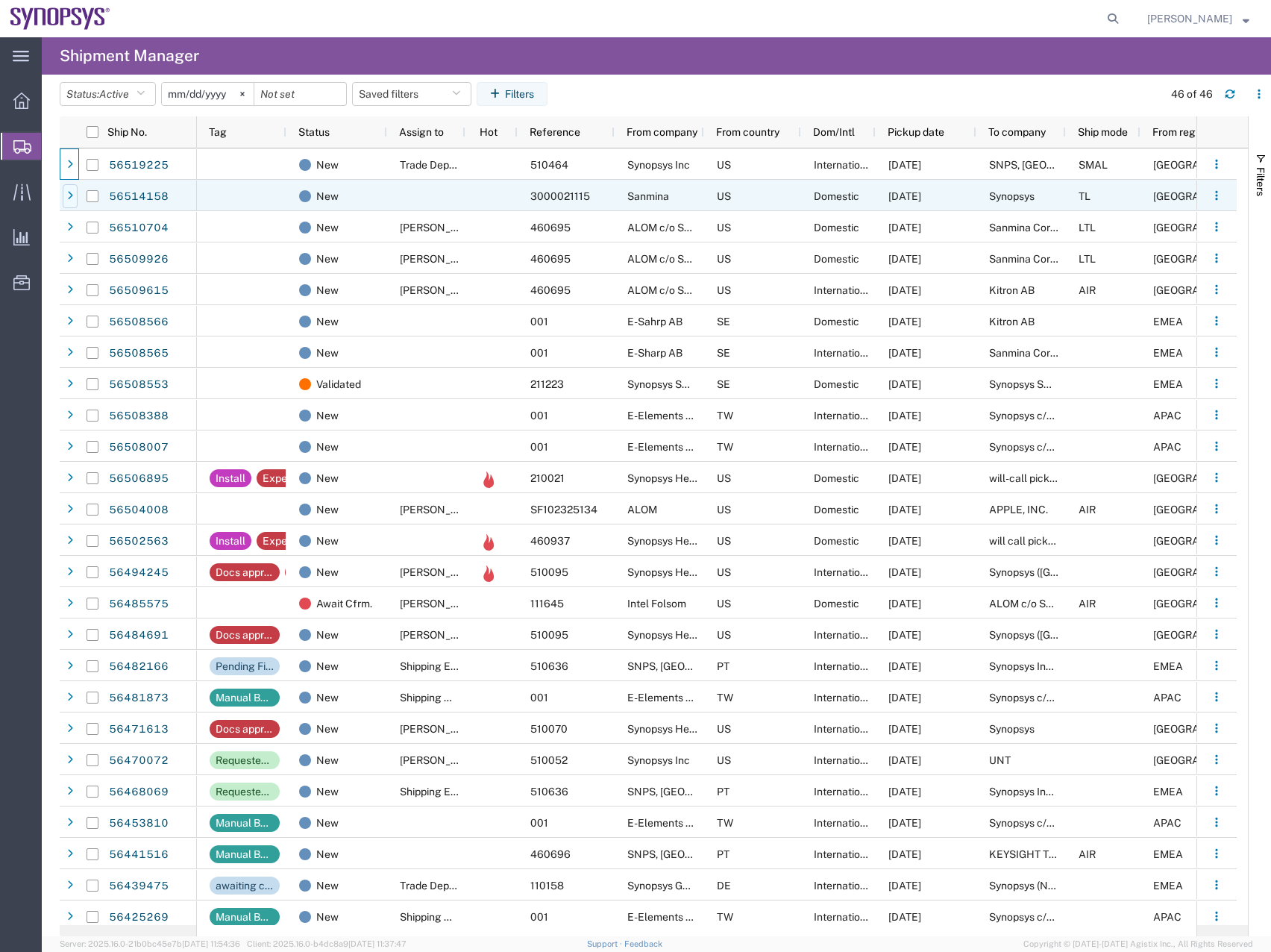
click at [69, 197] on icon at bounding box center [69, 196] width 6 height 11
